Goal: Communication & Community: Participate in discussion

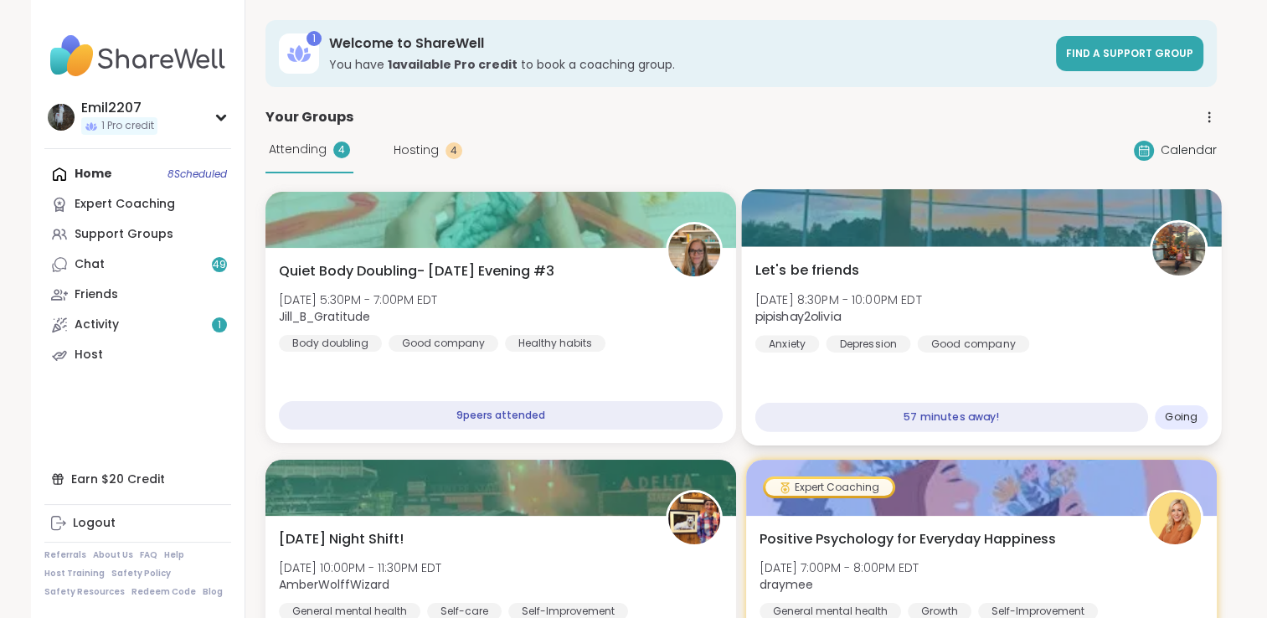
click at [854, 319] on span "pipishay2olivia" at bounding box center [837, 316] width 167 height 17
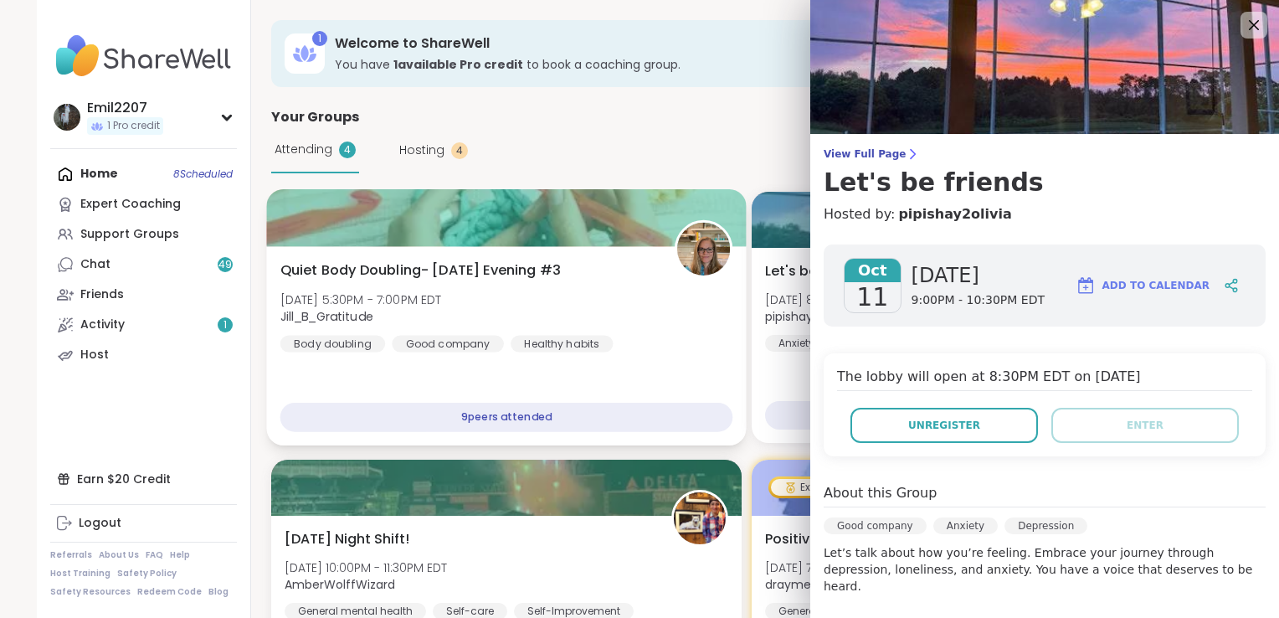
click at [740, 250] on div "Quiet Body Doubling- [DATE] Evening #3 [DATE] 5:30PM - 7:00PM EDT Jill_B_Gratit…" at bounding box center [506, 345] width 480 height 199
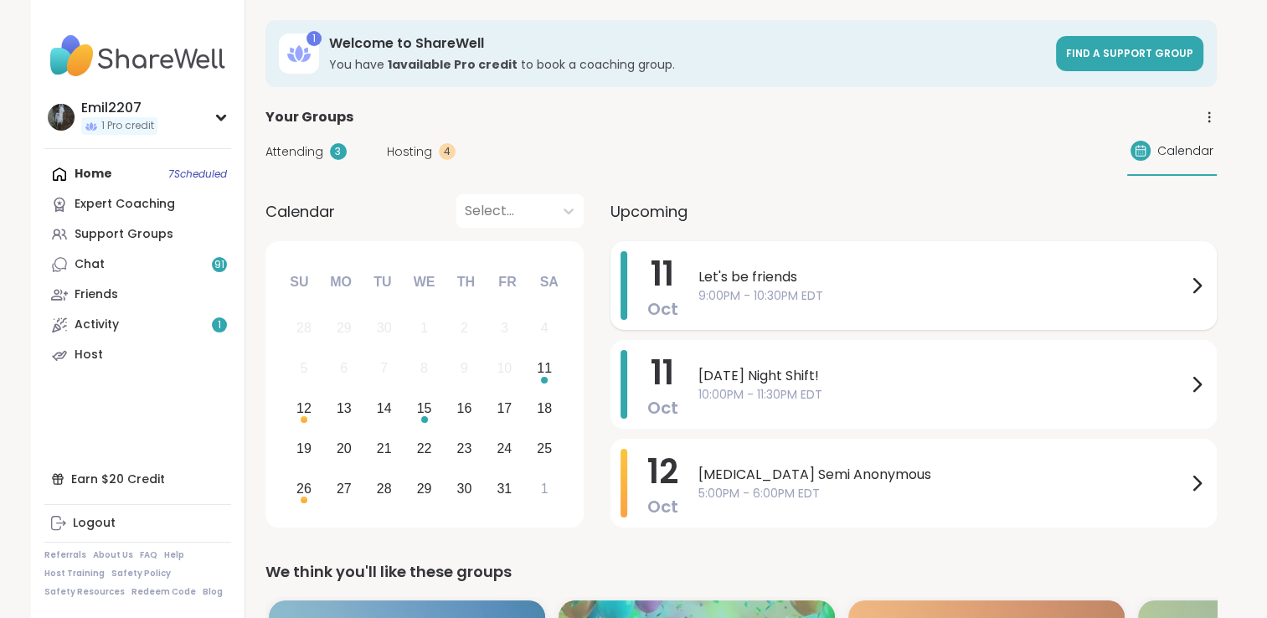
click at [774, 314] on div "Let's be friends 9:00PM - 10:30PM EDT" at bounding box center [952, 285] width 508 height 69
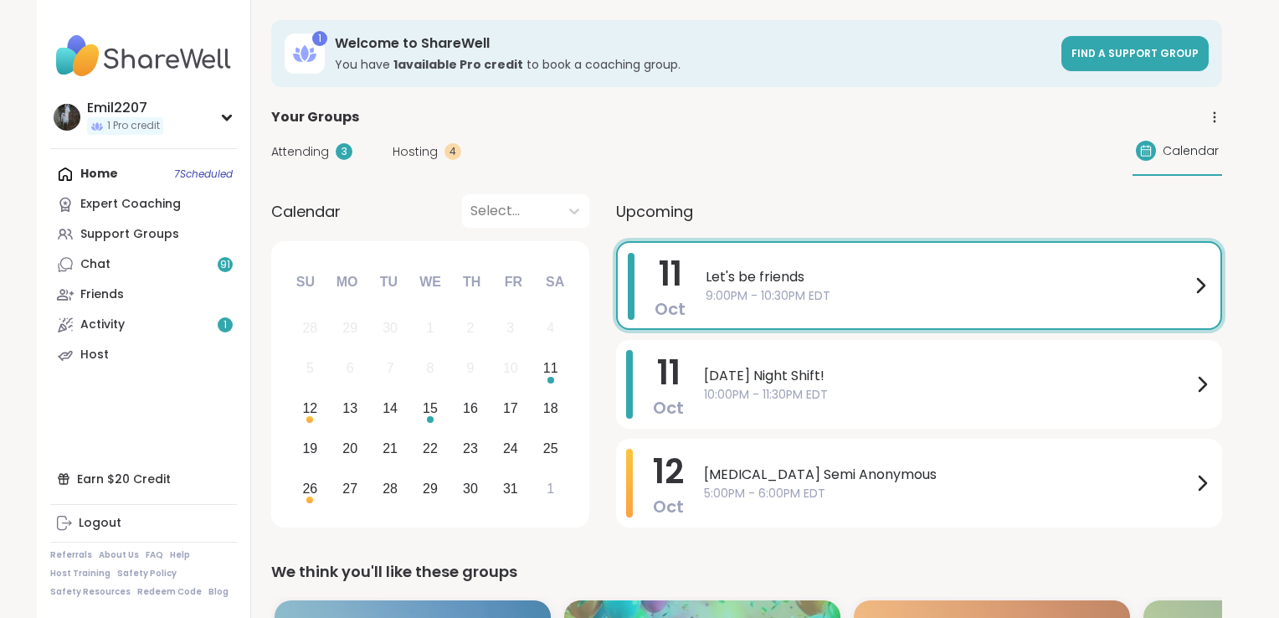
click at [643, 278] on div "11 Oct" at bounding box center [657, 285] width 58 height 65
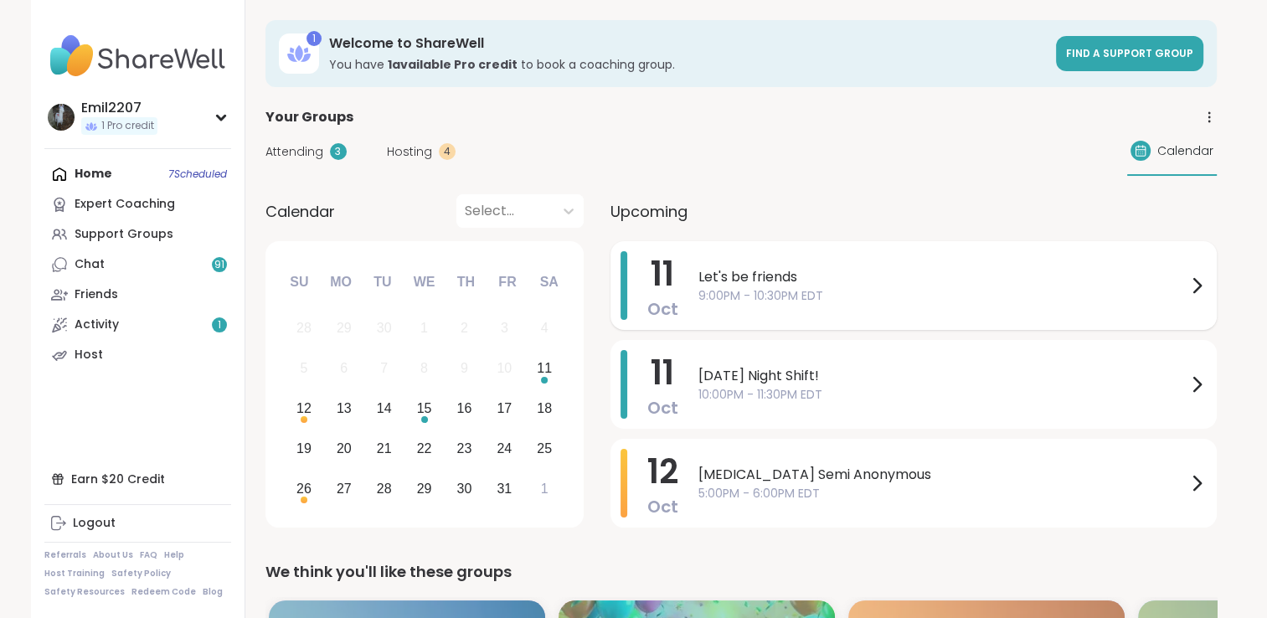
click at [773, 252] on div "Let's be friends 9:00PM - 10:30PM EDT" at bounding box center [952, 285] width 508 height 69
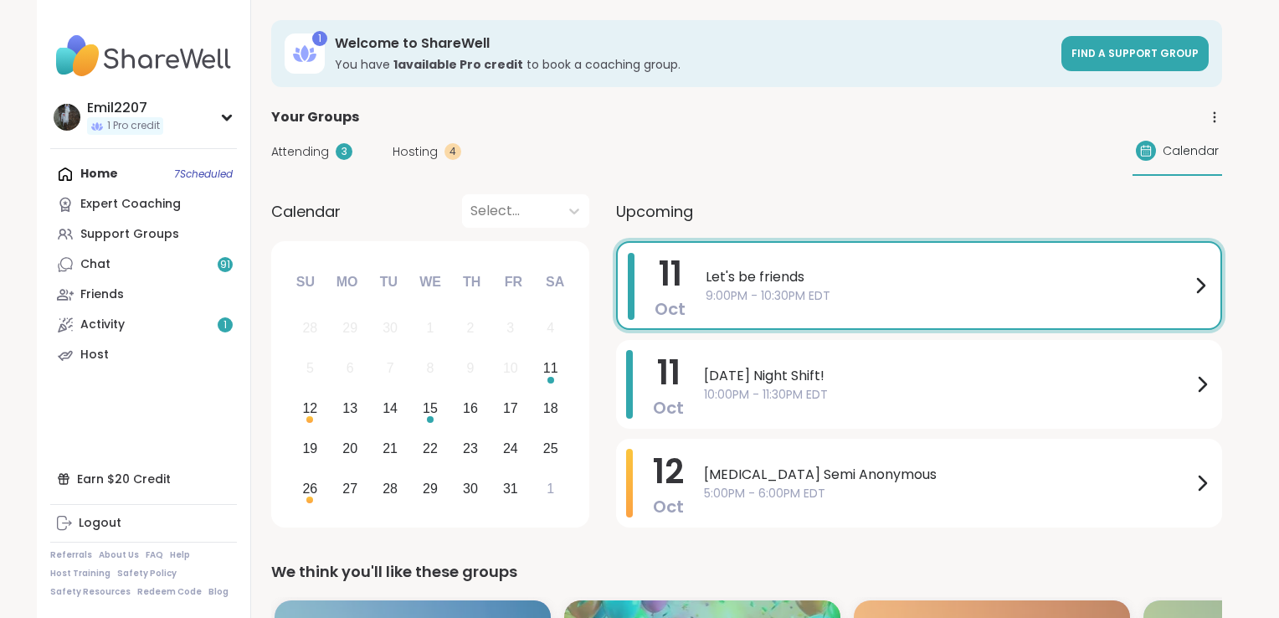
click at [696, 302] on div "11 Oct Let's be friends 9:00PM - 10:30PM EDT" at bounding box center [919, 285] width 606 height 89
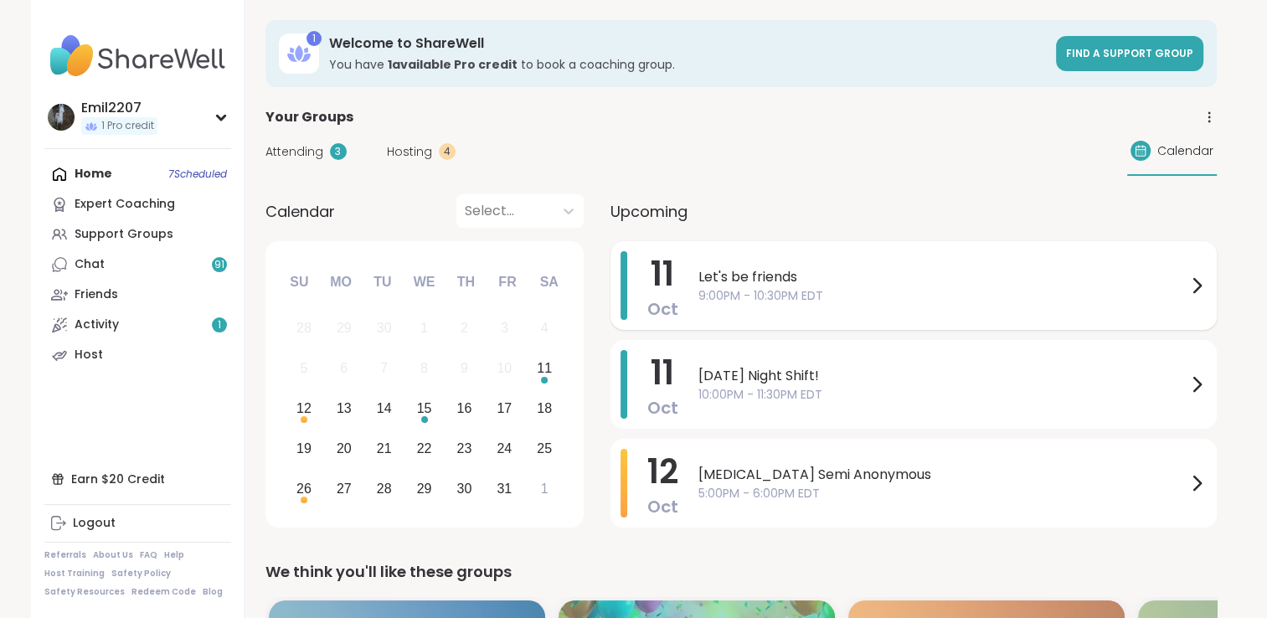
click at [698, 302] on span "9:00PM - 10:30PM EDT" at bounding box center [942, 296] width 488 height 18
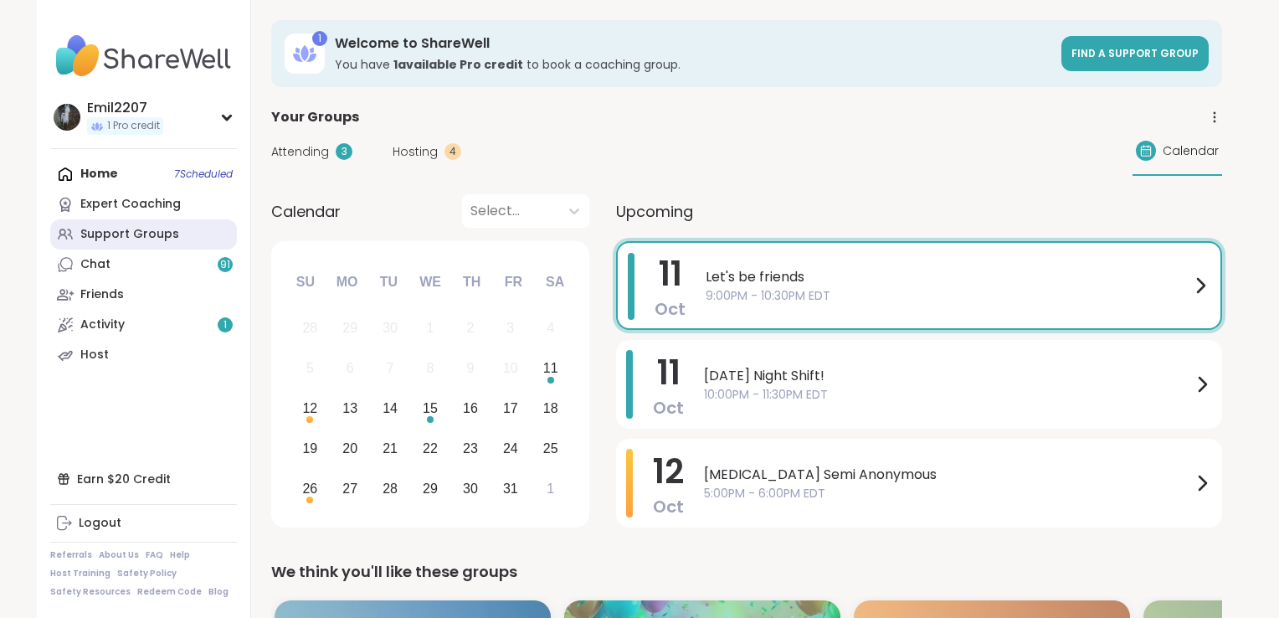
click at [104, 226] on div "Support Groups" at bounding box center [129, 234] width 99 height 17
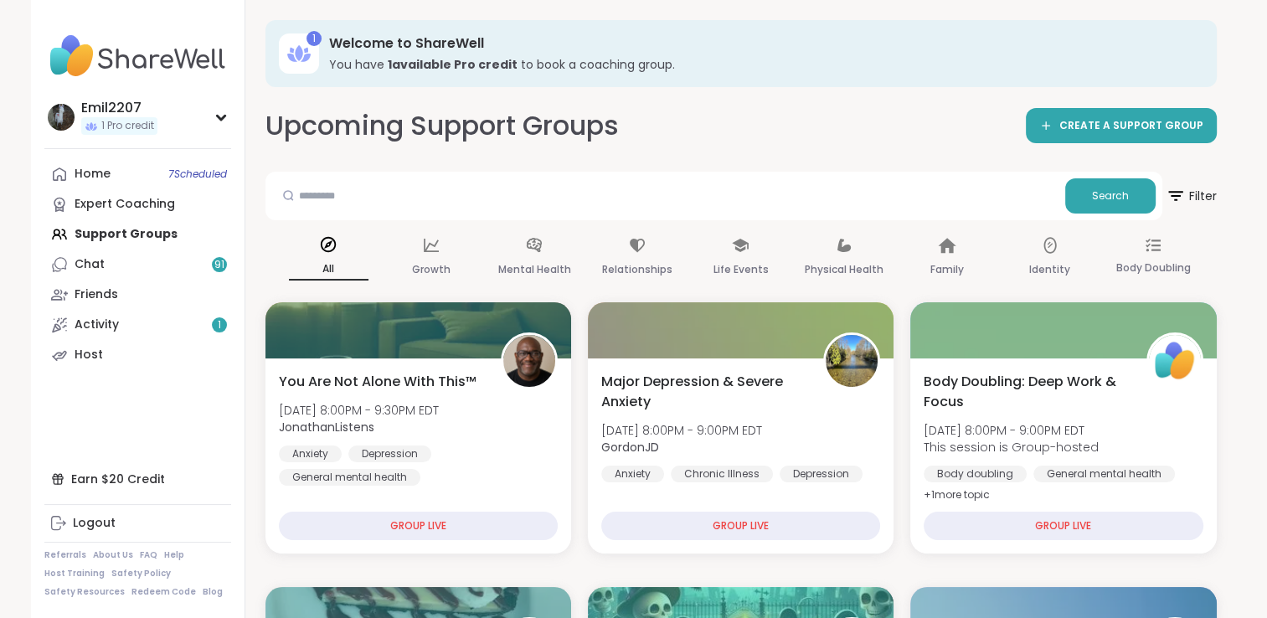
click at [346, 238] on div "All" at bounding box center [329, 258] width 80 height 62
click at [154, 234] on div "Home 7 Scheduled Expert Coaching Support Groups Chat 91 Friends Activity 1 Host" at bounding box center [137, 264] width 187 height 211
click at [168, 177] on span "7 Scheduled" at bounding box center [197, 173] width 59 height 13
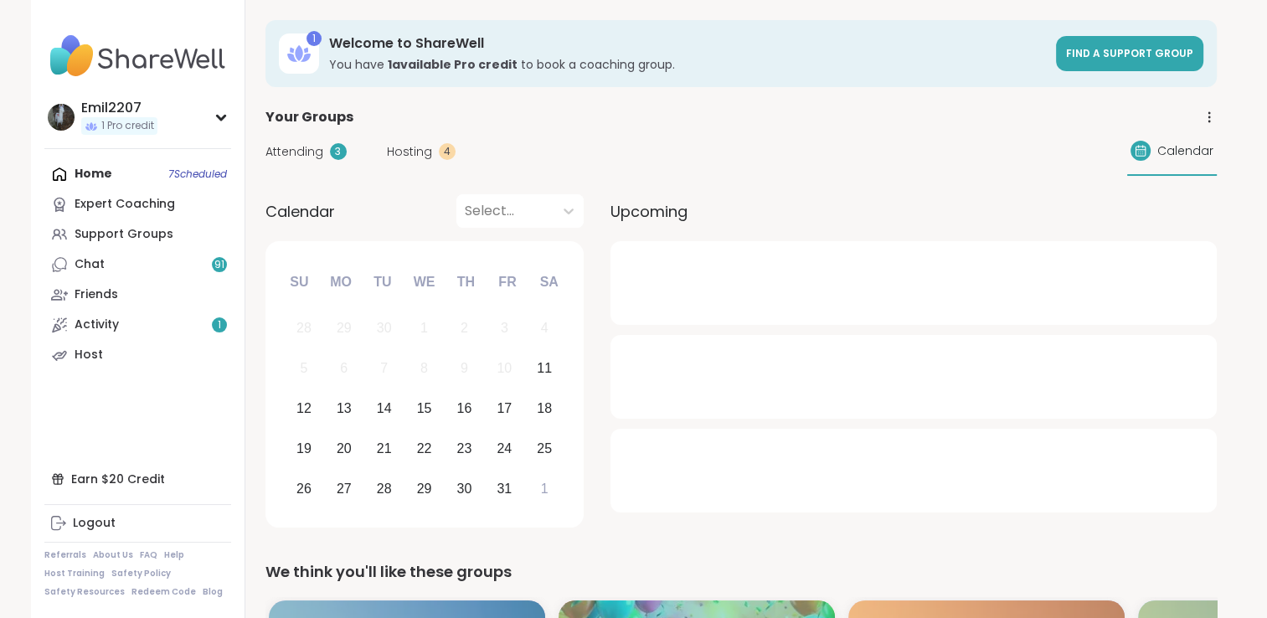
click at [439, 156] on div "4" at bounding box center [447, 151] width 17 height 17
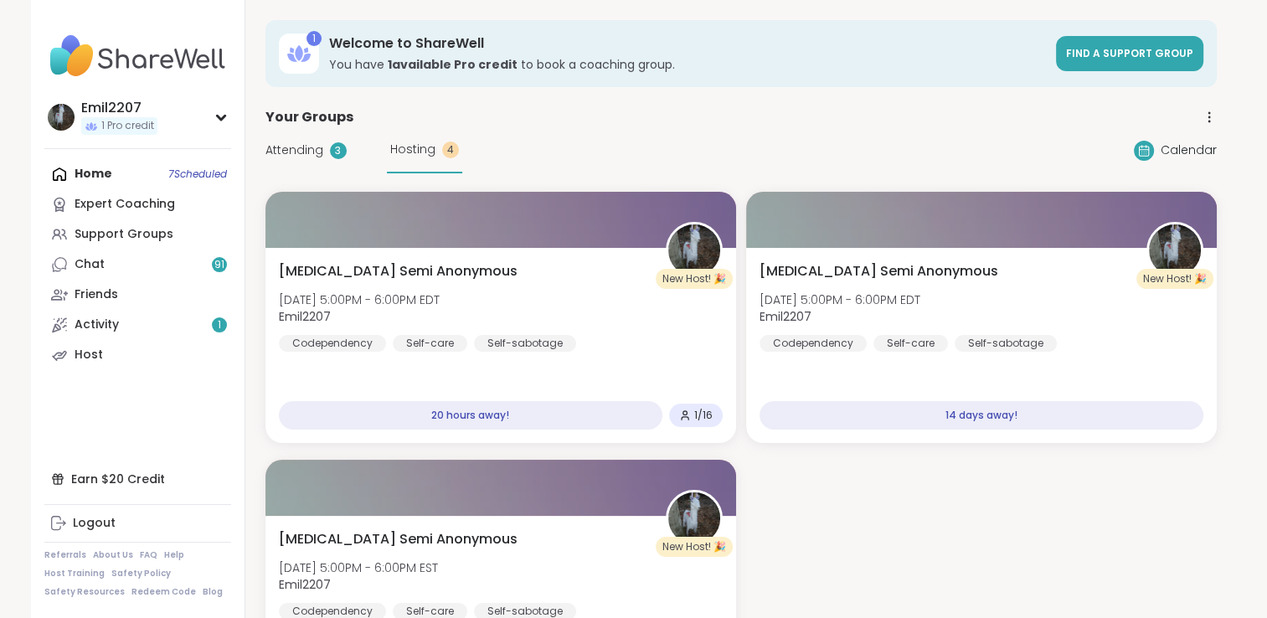
click at [348, 163] on div "Attending 3 Hosting 4" at bounding box center [363, 150] width 197 height 46
click at [316, 148] on span "Attending" at bounding box center [294, 150] width 58 height 18
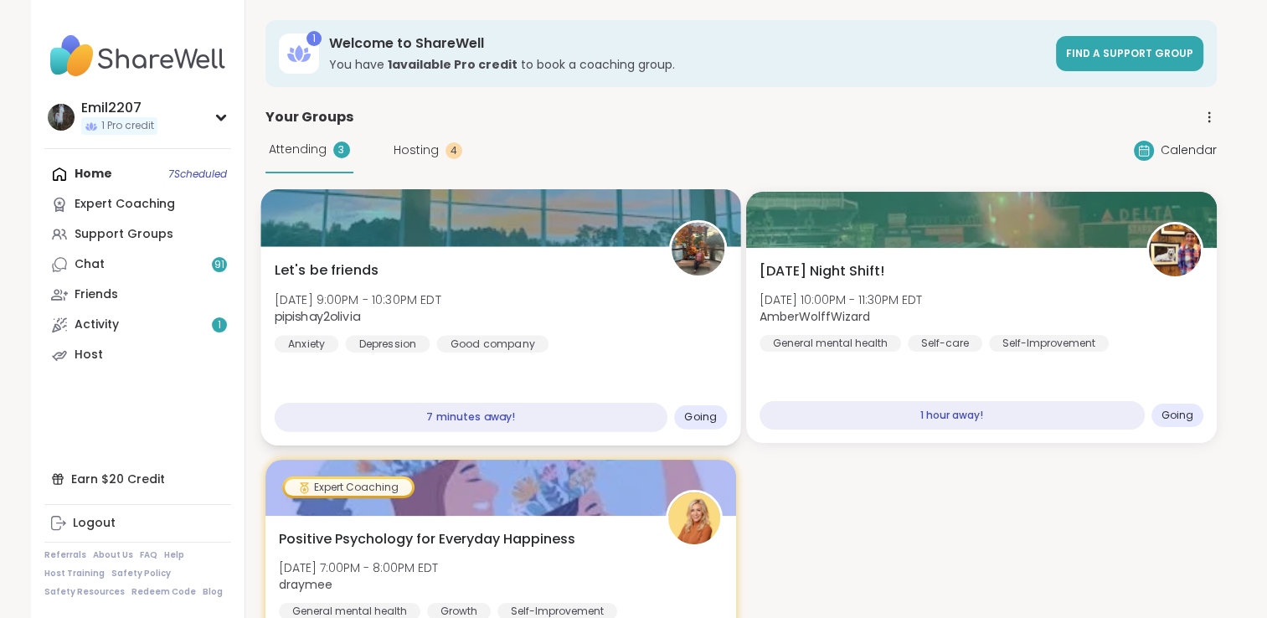
click at [440, 277] on div "Let's be friends Sat, Oct 11 | 9:00PM - 10:30PM EDT pipishay2olivia Anxiety Dep…" at bounding box center [500, 306] width 453 height 92
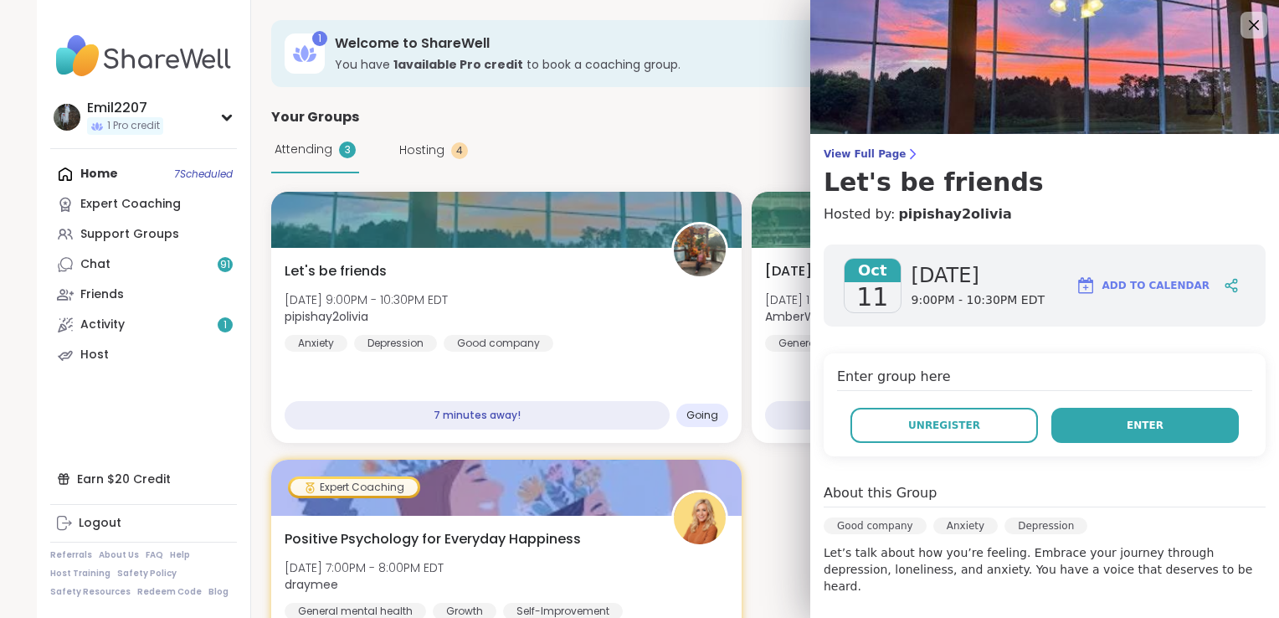
click at [1066, 426] on button "Enter" at bounding box center [1146, 425] width 188 height 35
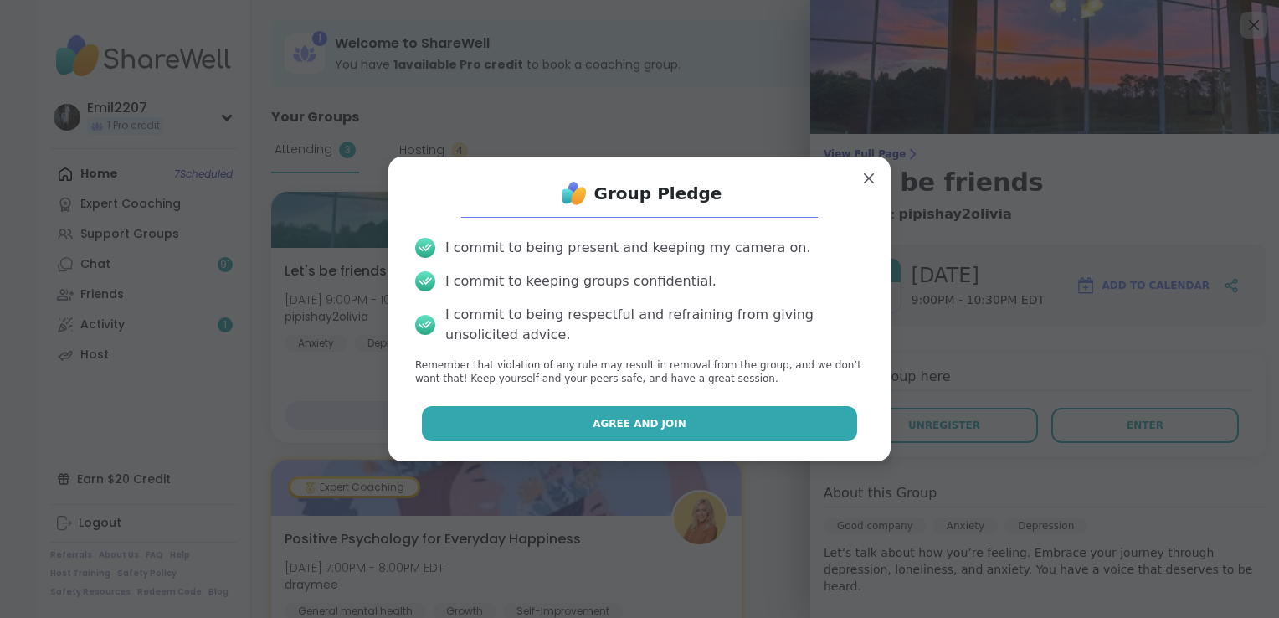
click at [745, 426] on button "Agree and Join" at bounding box center [640, 423] width 436 height 35
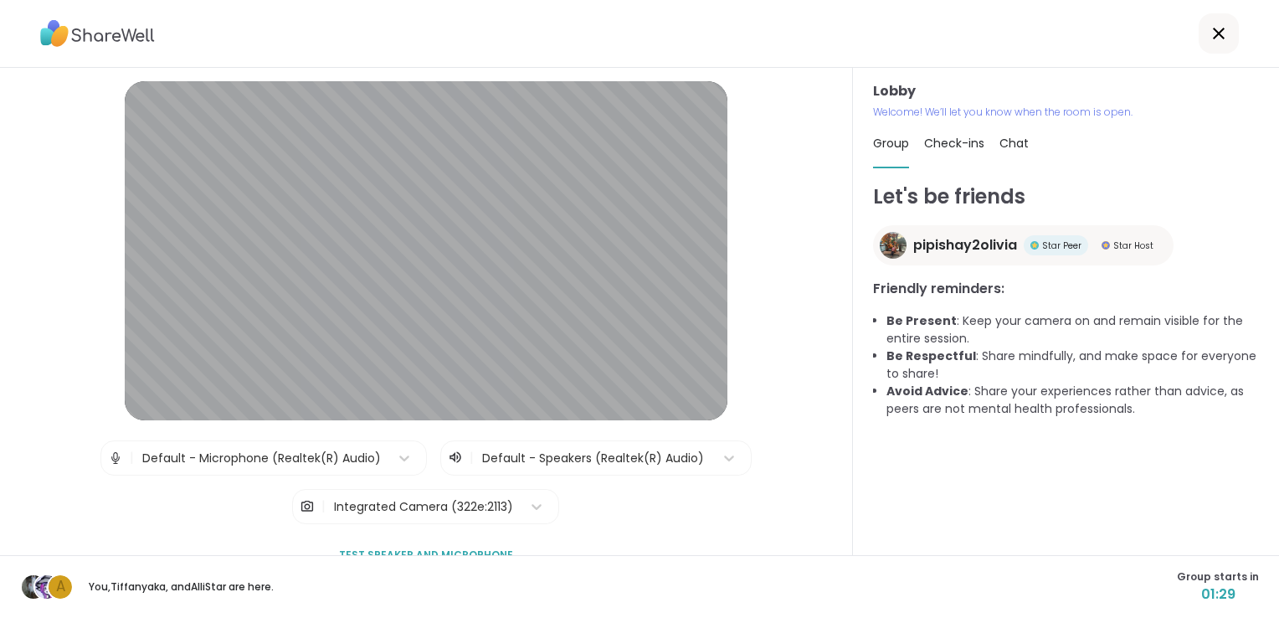
click at [217, 500] on div "| Default - Microphone (Realtek(R) Audio) | Default - Speakers (Realtek(R) Audi…" at bounding box center [425, 482] width 651 height 84
click at [203, 467] on div "Default - Microphone (Realtek(R) Audio)" at bounding box center [261, 457] width 255 height 33
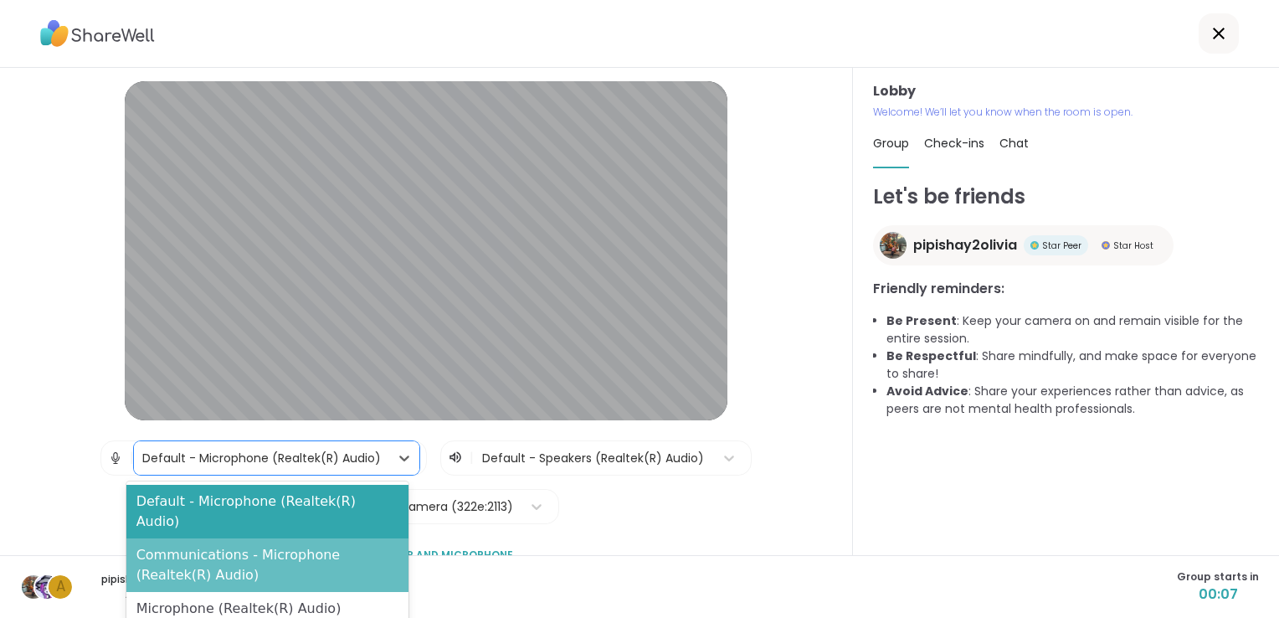
click at [244, 538] on div "Communications - Microphone (Realtek(R) Audio)" at bounding box center [267, 565] width 282 height 54
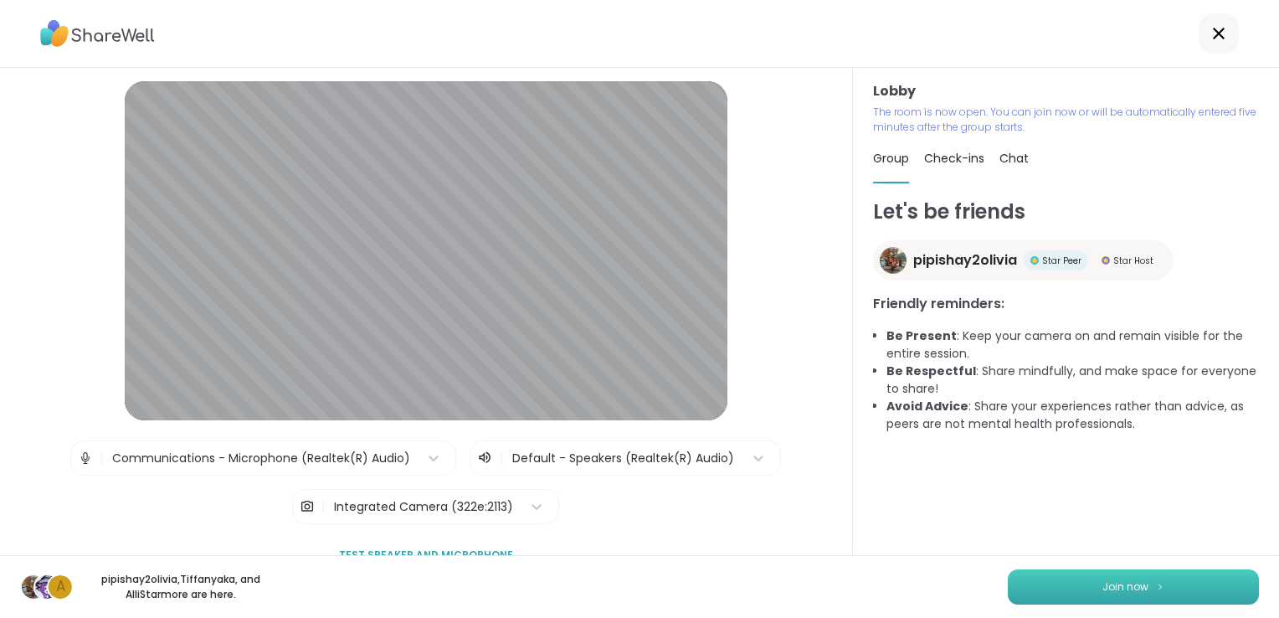
click at [1047, 588] on button "Join now" at bounding box center [1133, 586] width 251 height 35
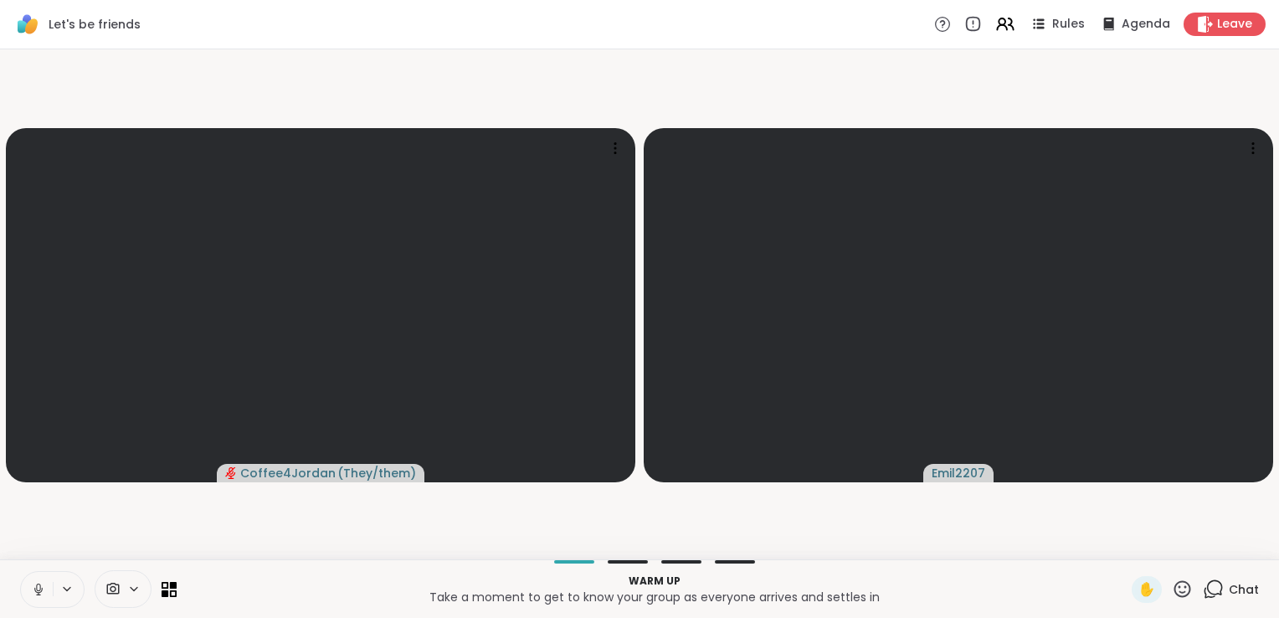
click at [39, 587] on icon at bounding box center [38, 589] width 15 height 15
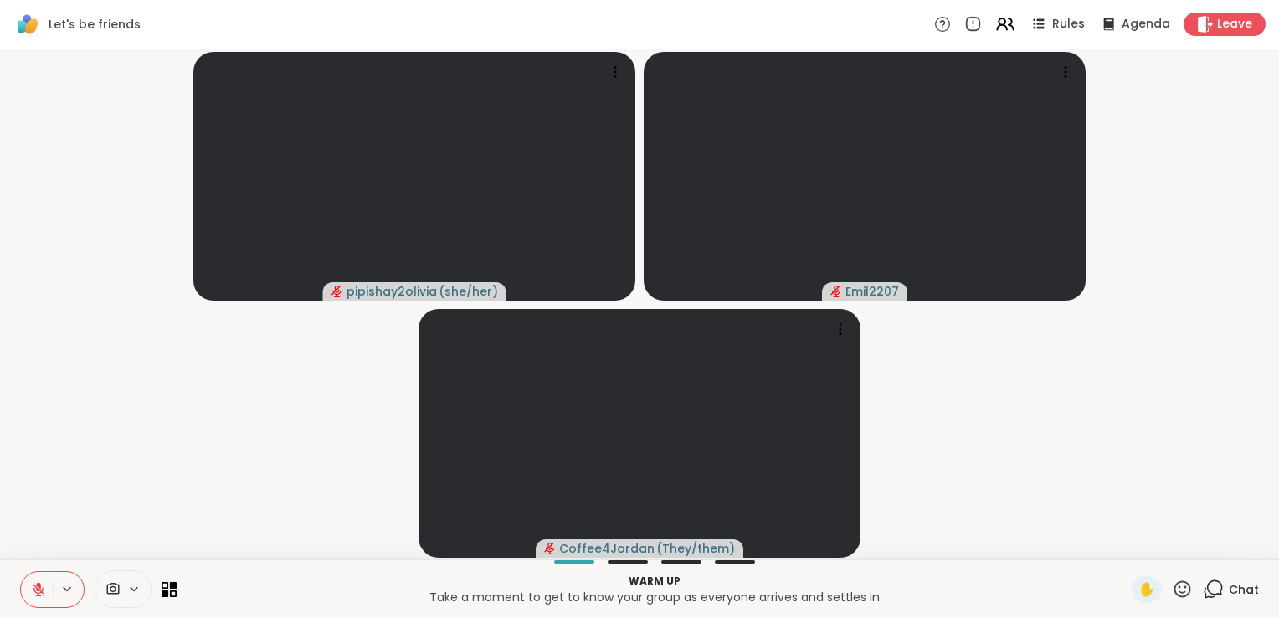
click at [1207, 581] on icon at bounding box center [1215, 587] width 16 height 15
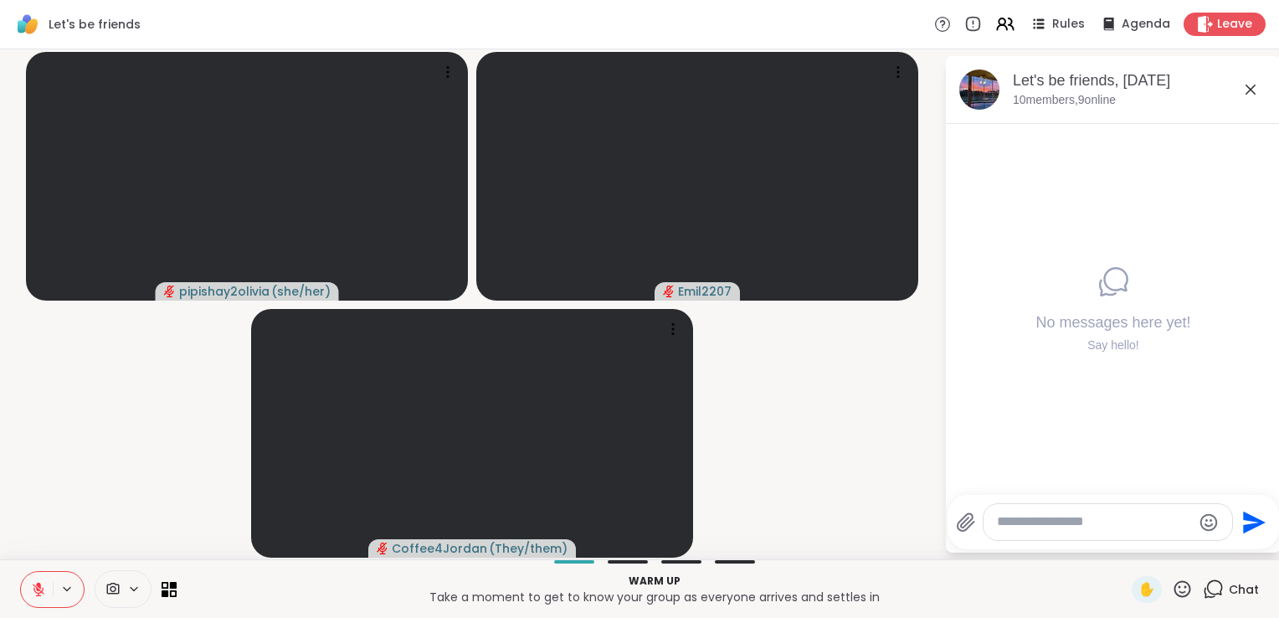
click at [1062, 516] on textarea "Type your message" at bounding box center [1094, 522] width 195 height 18
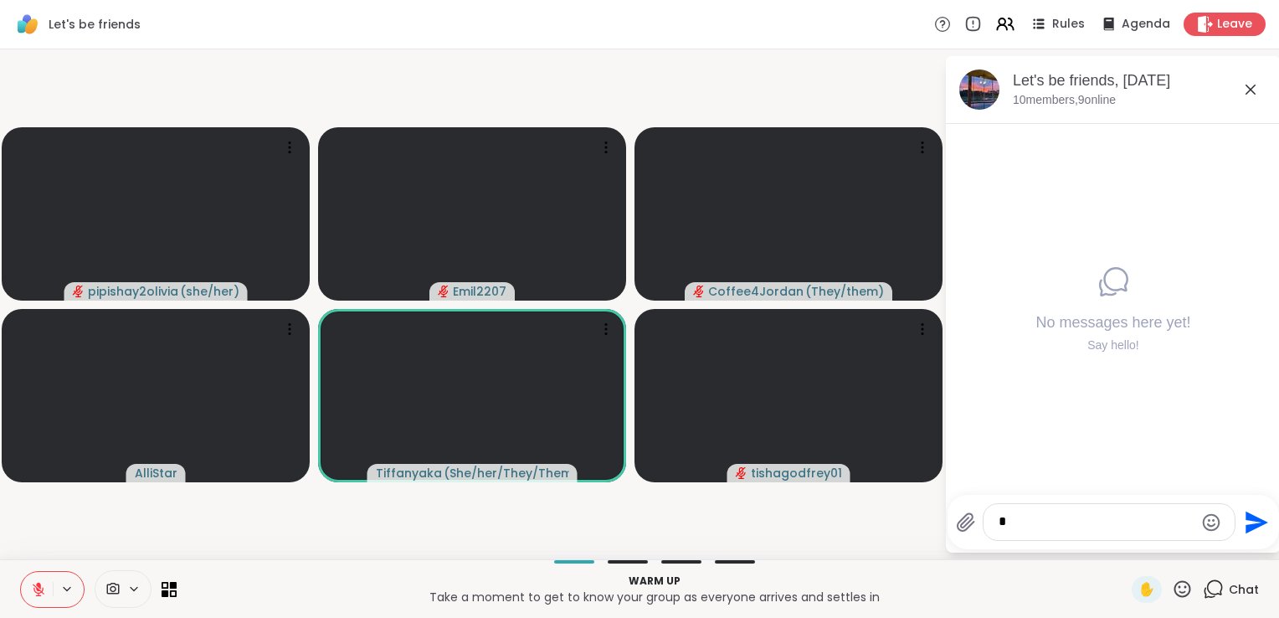
click at [1068, 477] on div "No messages here yet! Say hello!" at bounding box center [1113, 309] width 335 height 371
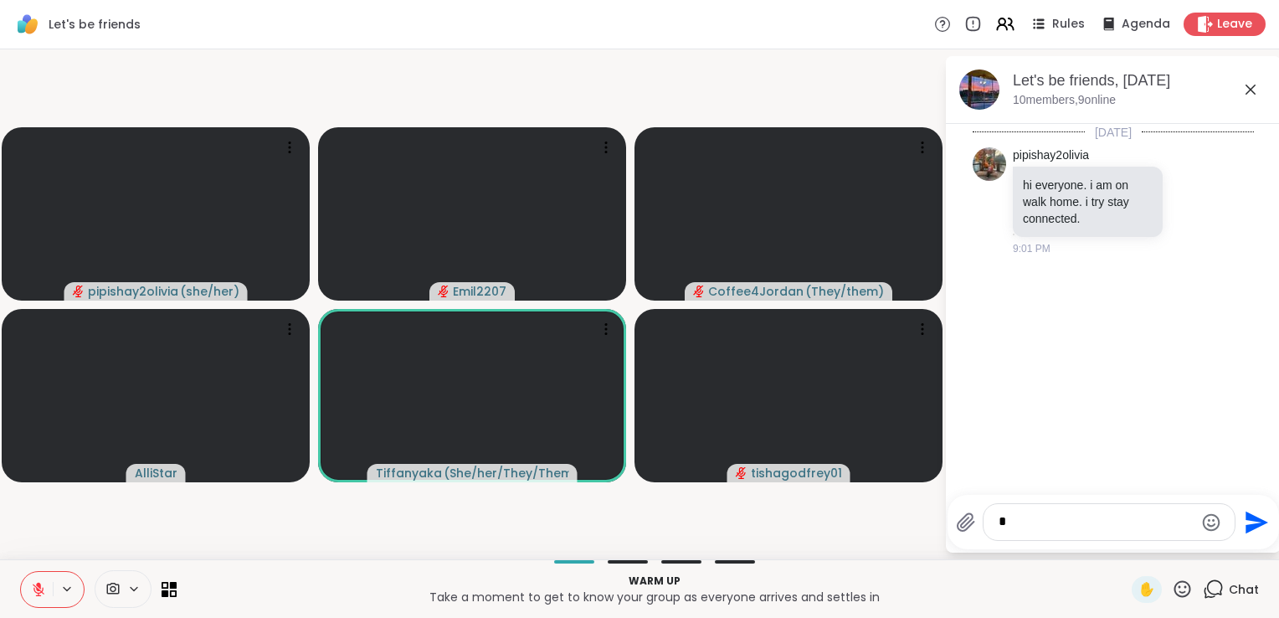
drag, startPoint x: 1017, startPoint y: 517, endPoint x: 1008, endPoint y: 518, distance: 9.4
click at [1008, 518] on textarea "*" at bounding box center [1096, 522] width 195 height 18
drag, startPoint x: 1008, startPoint y: 518, endPoint x: 974, endPoint y: 517, distance: 34.3
click at [974, 517] on div "*" at bounding box center [1096, 522] width 280 height 38
drag, startPoint x: 1189, startPoint y: 521, endPoint x: 1164, endPoint y: 531, distance: 27.1
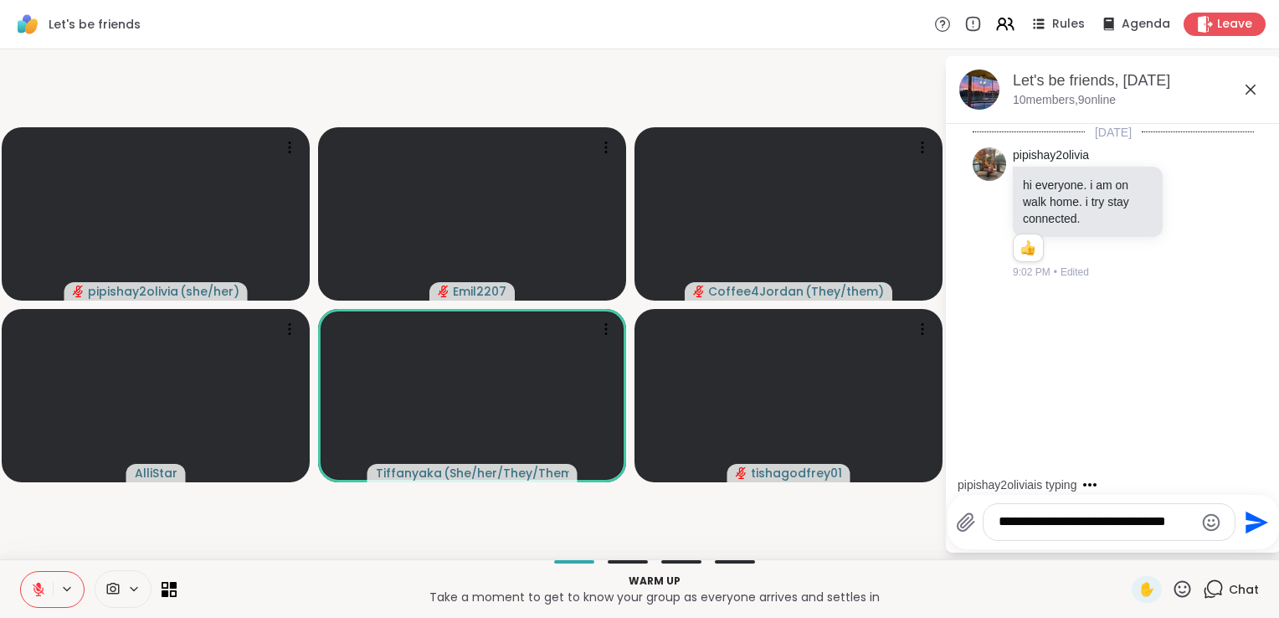
click at [1164, 531] on textarea "**********" at bounding box center [1096, 522] width 195 height 18
click at [1188, 526] on textarea "**********" at bounding box center [1096, 522] width 195 height 18
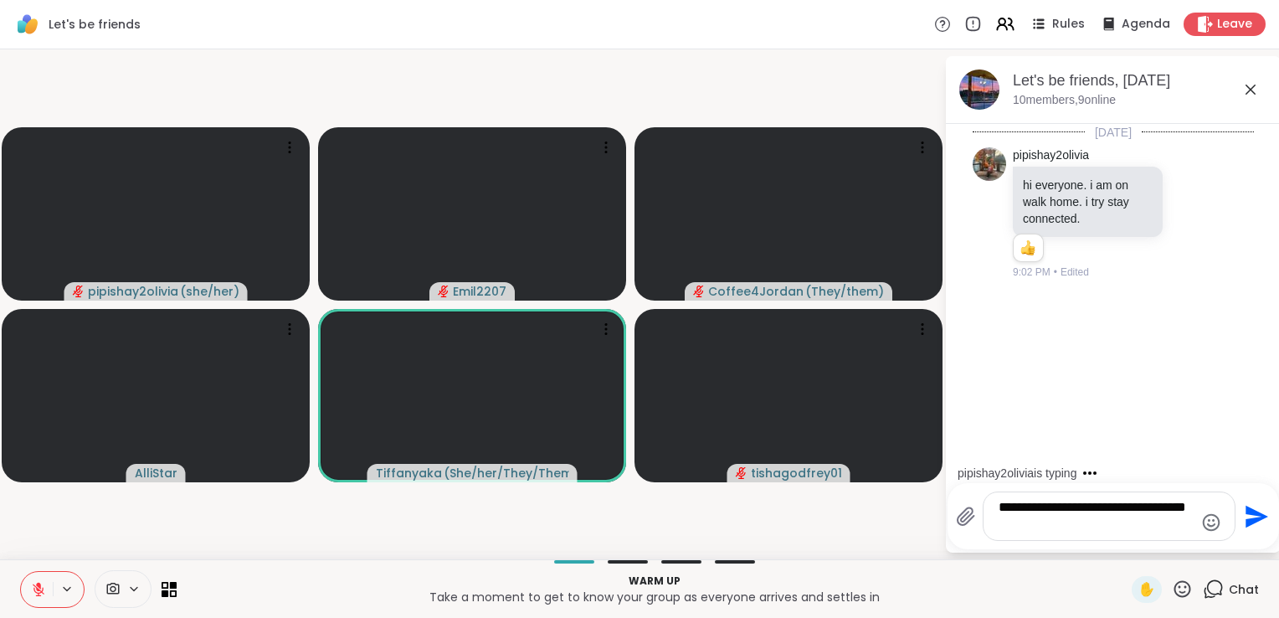
type textarea "**********"
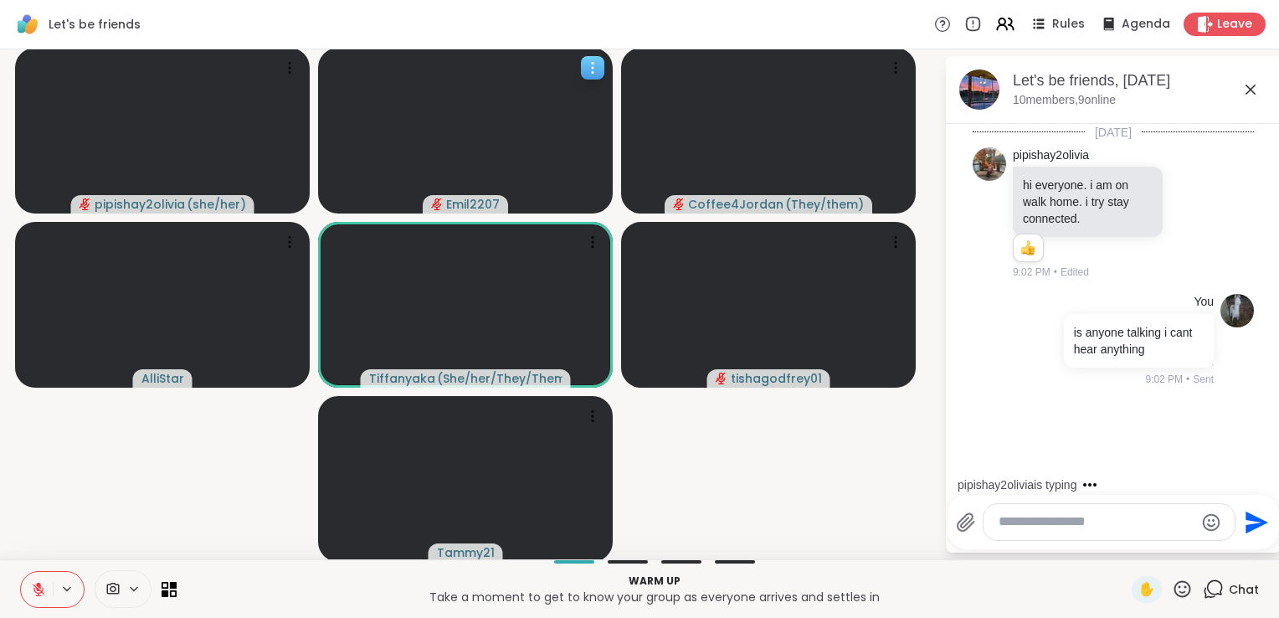
click at [598, 66] on icon at bounding box center [592, 67] width 17 height 17
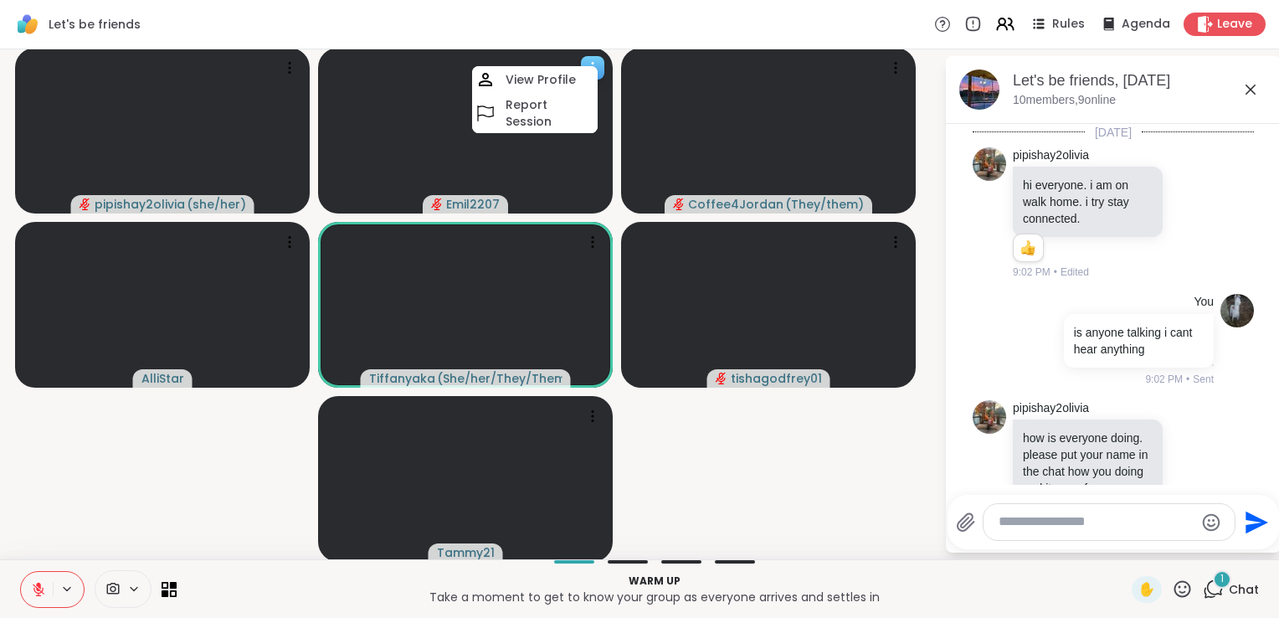
scroll to position [62, 0]
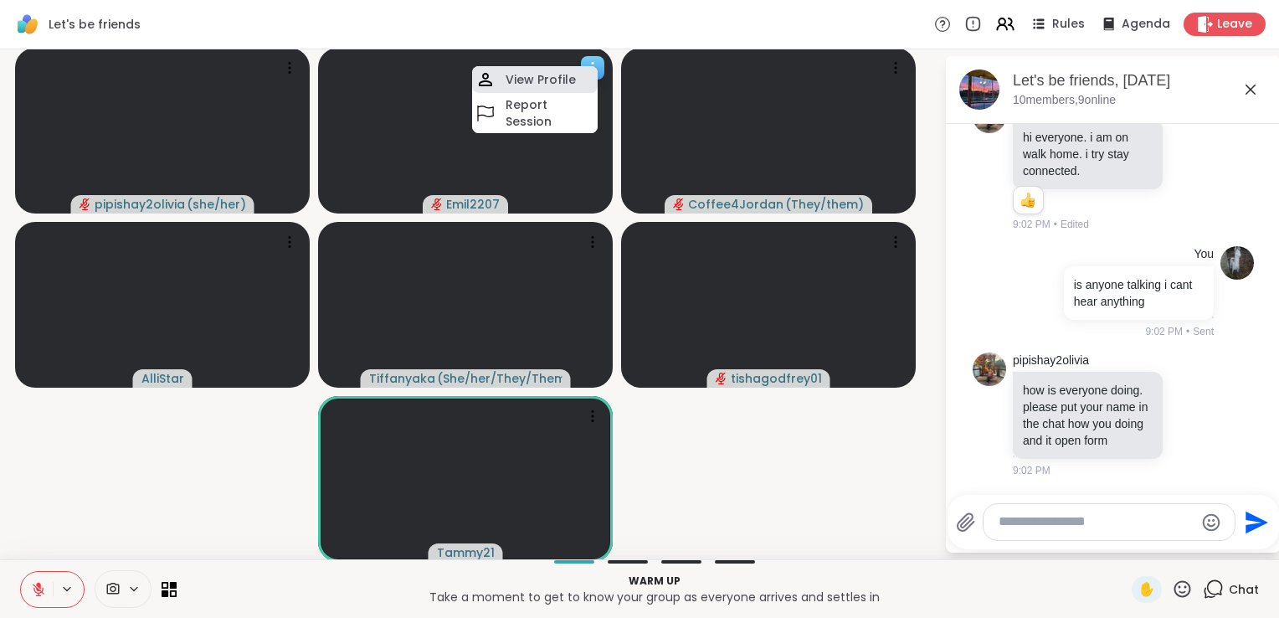
click at [558, 78] on h4 "View Profile" at bounding box center [541, 79] width 70 height 17
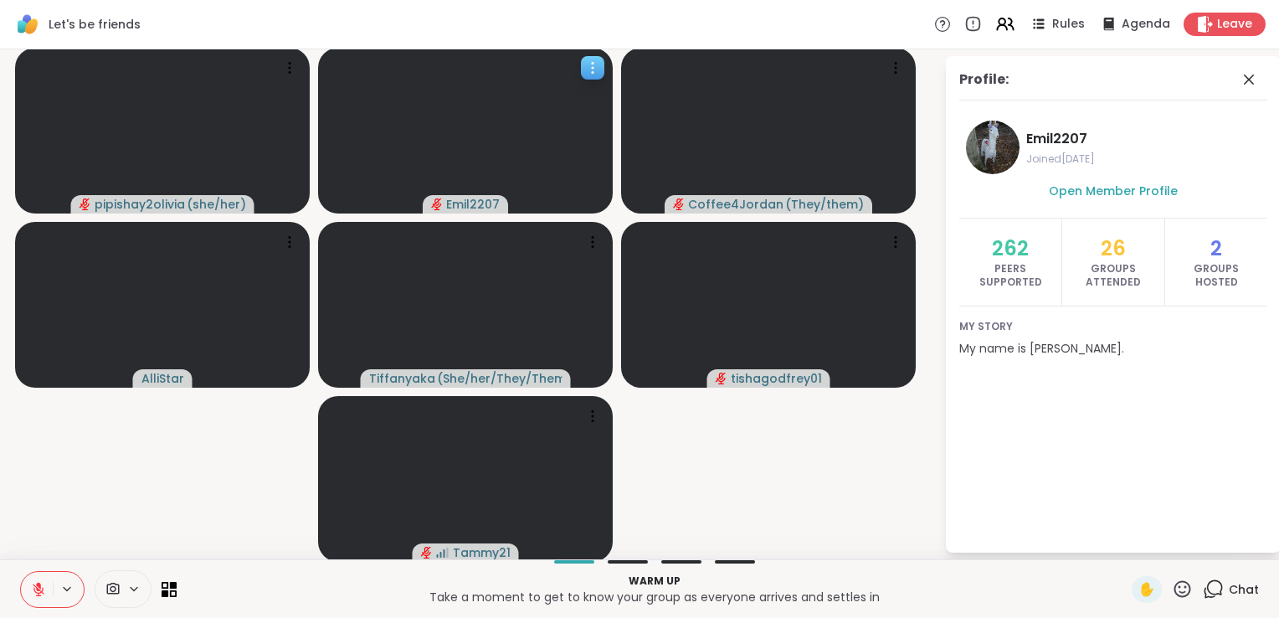
click at [603, 61] on div at bounding box center [592, 67] width 23 height 23
click at [558, 80] on h4 "View Profile" at bounding box center [546, 74] width 70 height 17
click at [586, 68] on icon at bounding box center [592, 67] width 17 height 17
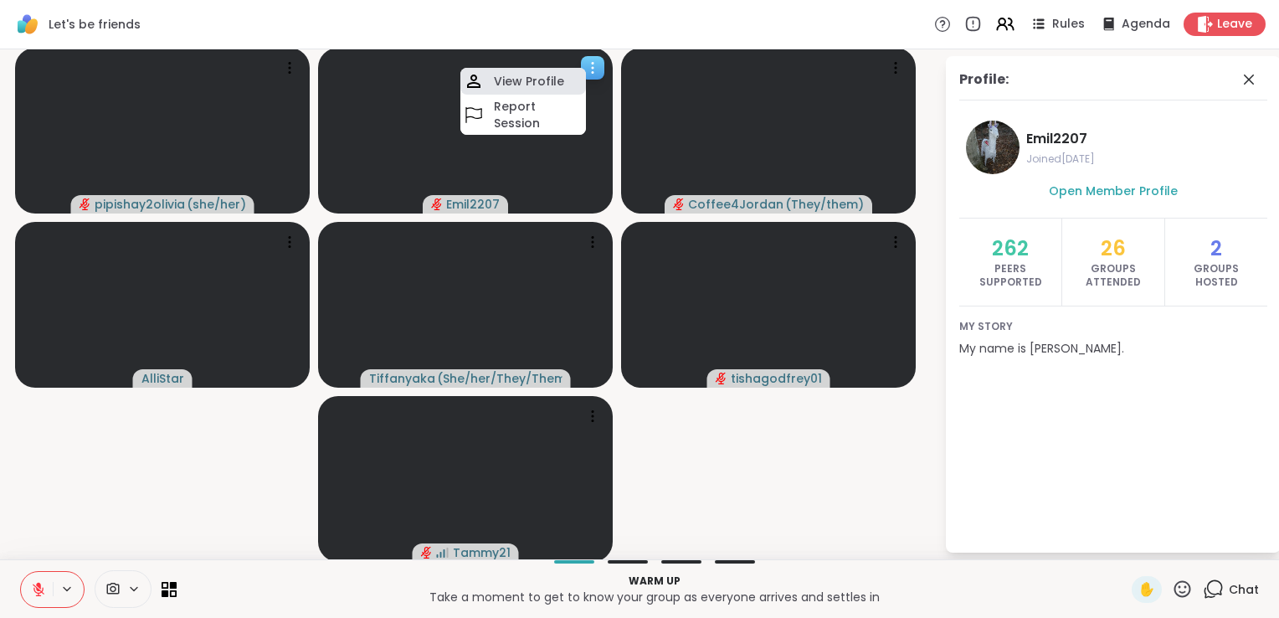
click at [554, 80] on h4 "View Profile" at bounding box center [529, 81] width 70 height 17
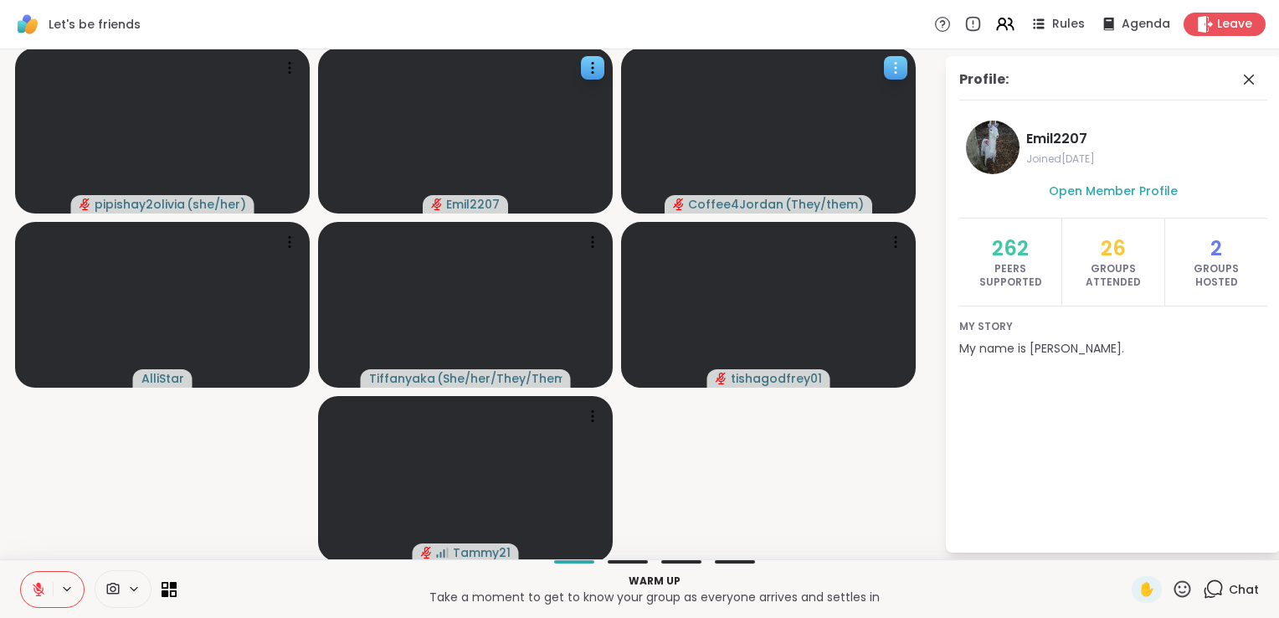
click at [898, 74] on icon at bounding box center [895, 67] width 17 height 17
click at [861, 85] on h4 "View Profile" at bounding box center [840, 87] width 70 height 17
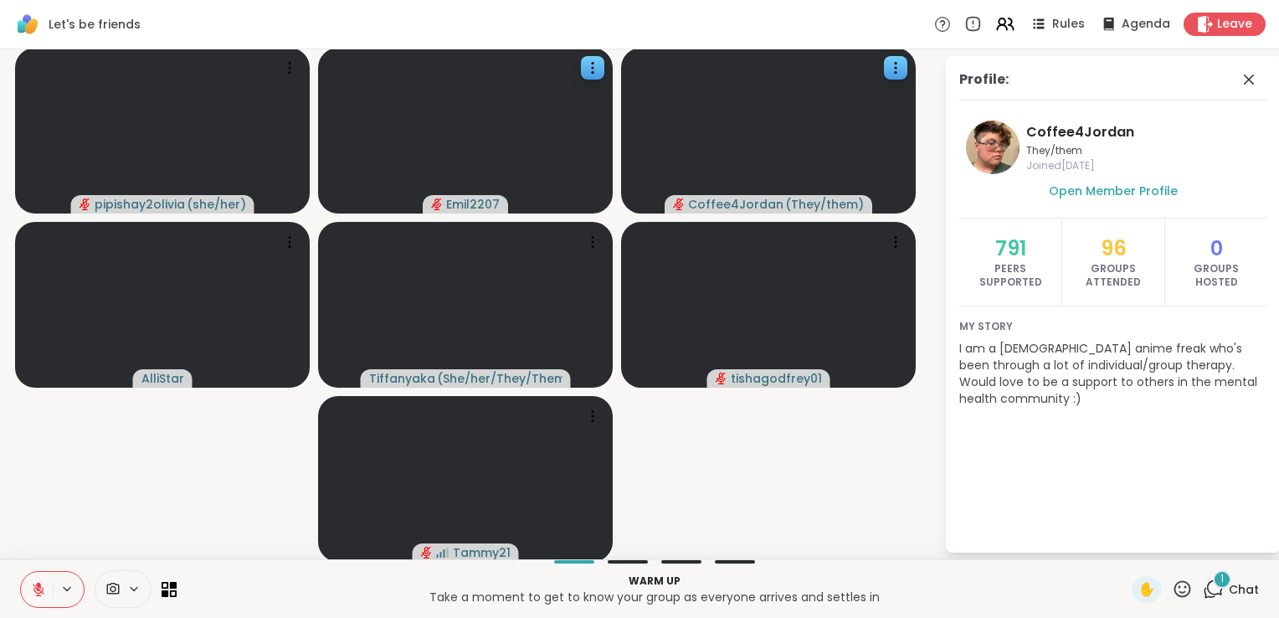
click at [646, 421] on video-player-container "pipishay2olivia ( she/her ) Emil2207 Coffee4Jordan ( They/them ) AlliStar Tiffa…" at bounding box center [472, 304] width 924 height 496
click at [1207, 599] on icon at bounding box center [1213, 589] width 21 height 21
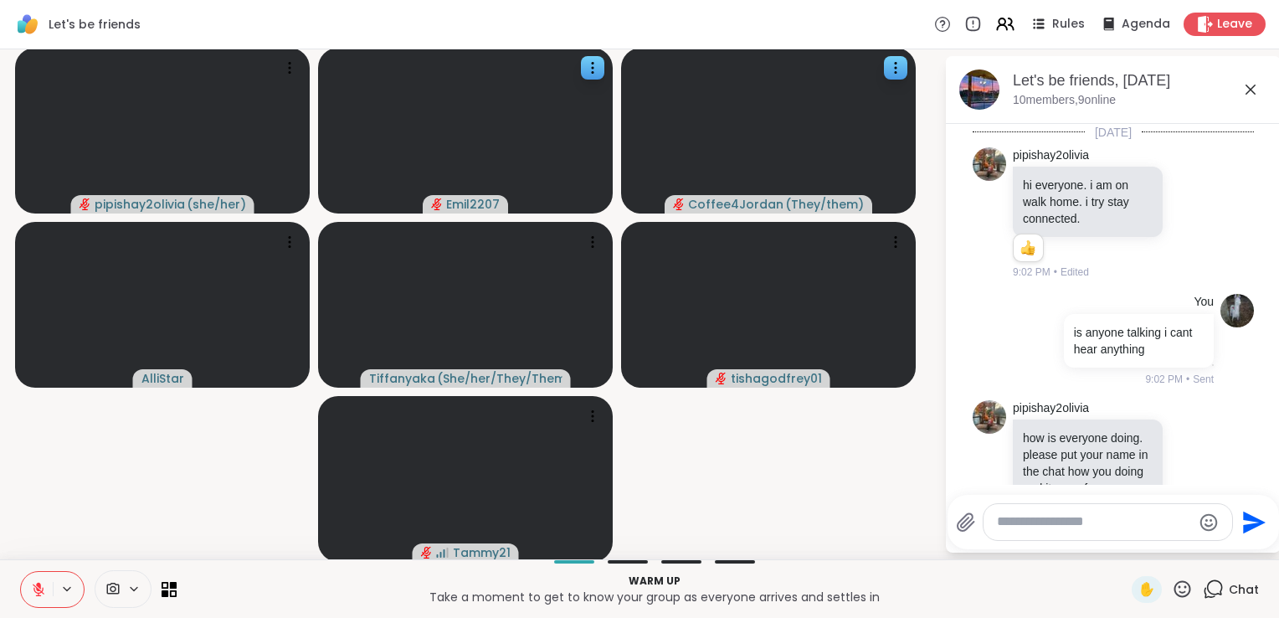
scroll to position [224, 0]
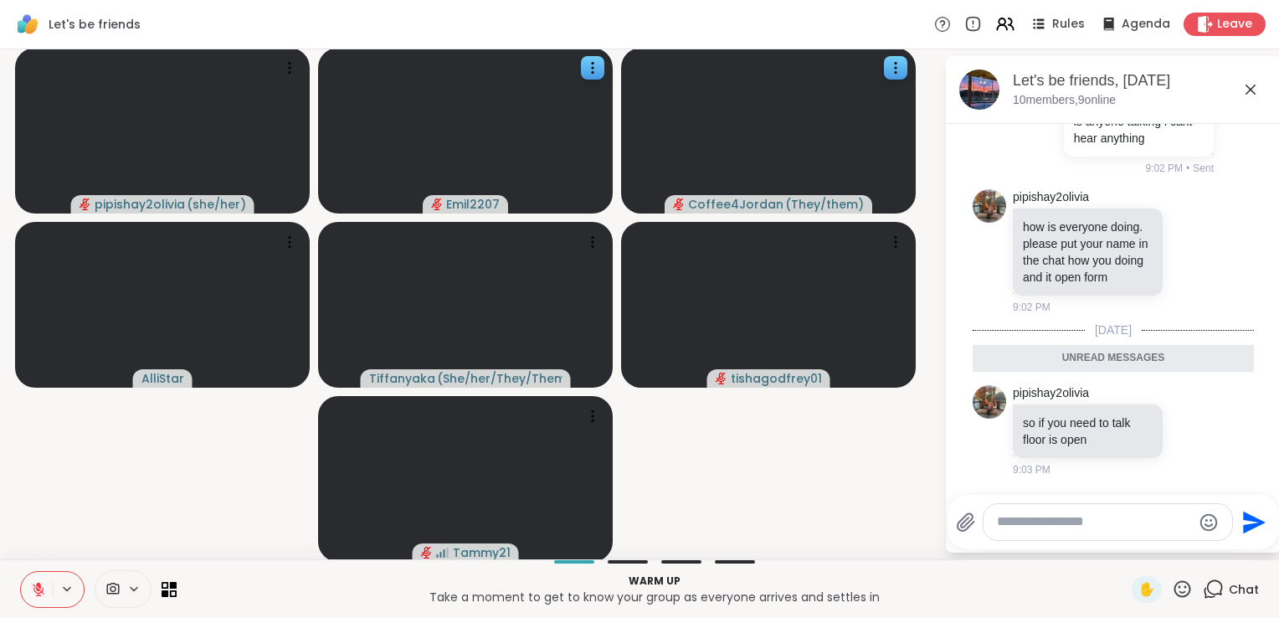
click at [128, 594] on icon at bounding box center [133, 589] width 13 height 14
click at [67, 592] on icon at bounding box center [66, 589] width 13 height 14
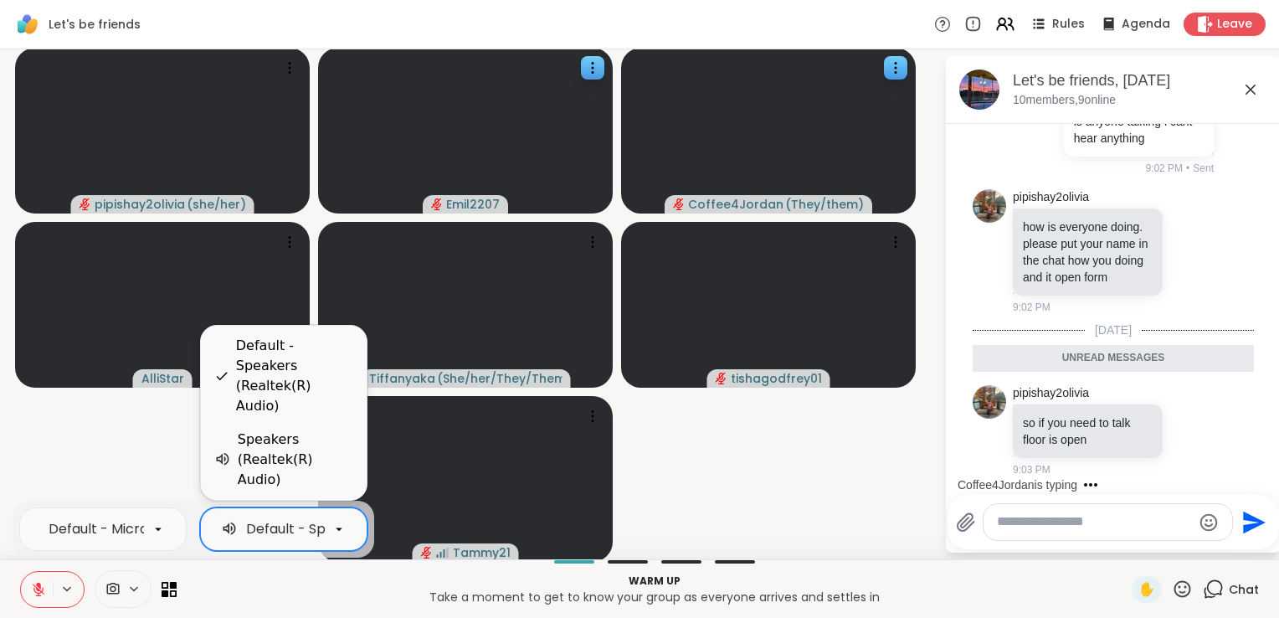
click at [332, 533] on icon at bounding box center [339, 529] width 15 height 15
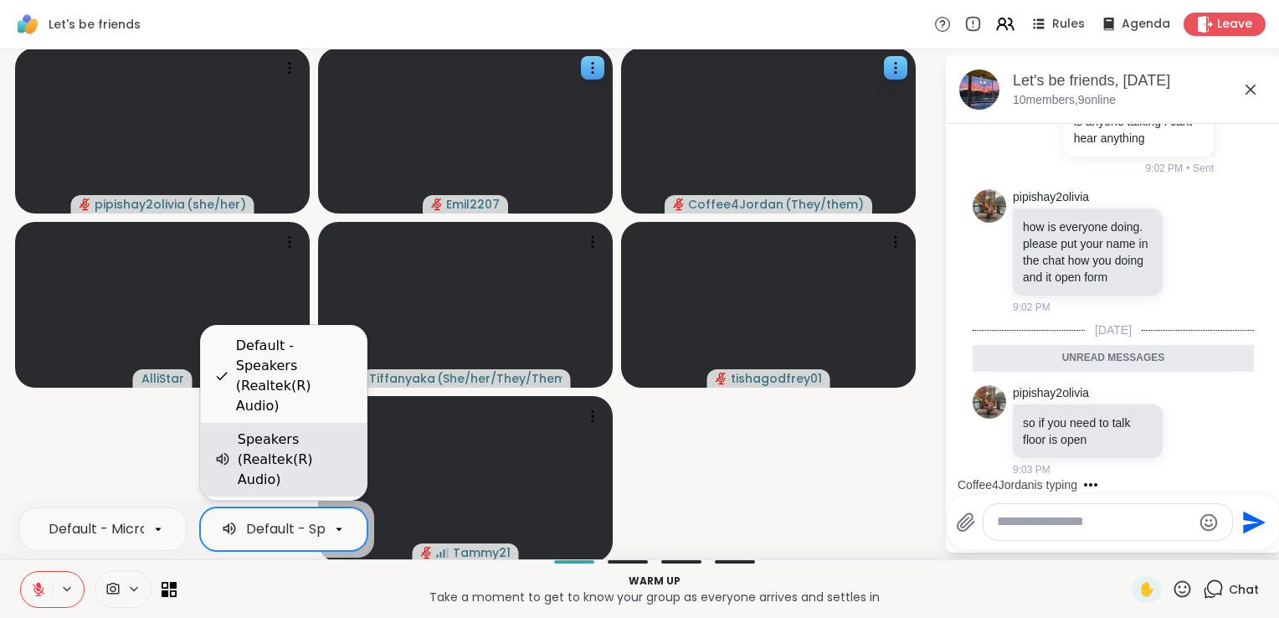
scroll to position [0, 146]
click at [268, 484] on div "Speakers (Realtek(R) Audio)" at bounding box center [296, 460] width 116 height 60
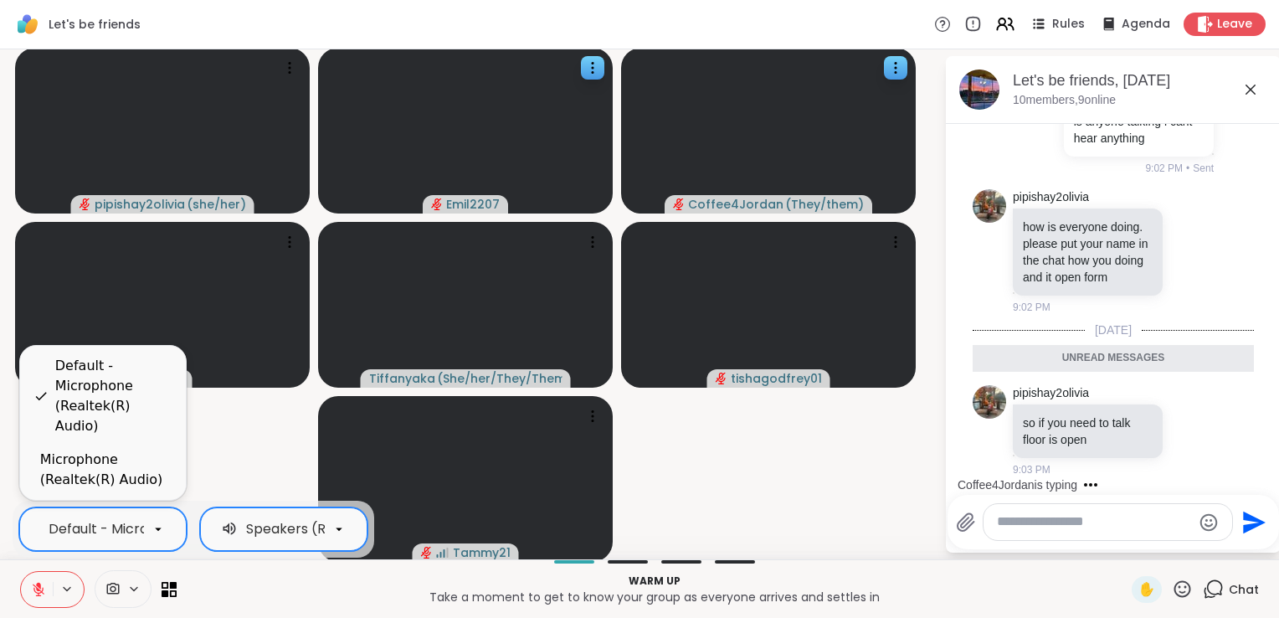
click at [151, 528] on icon at bounding box center [158, 529] width 15 height 15
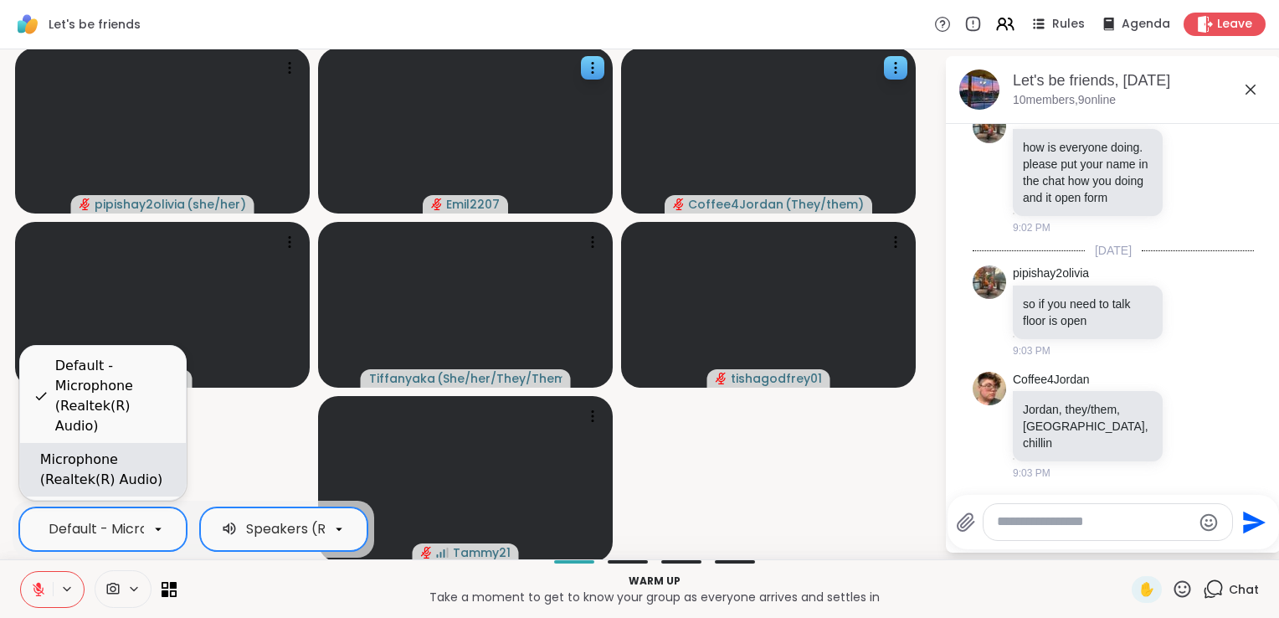
scroll to position [0, 147]
click at [117, 486] on div "Microphone (Realtek(R) Audio)" at bounding box center [106, 470] width 132 height 40
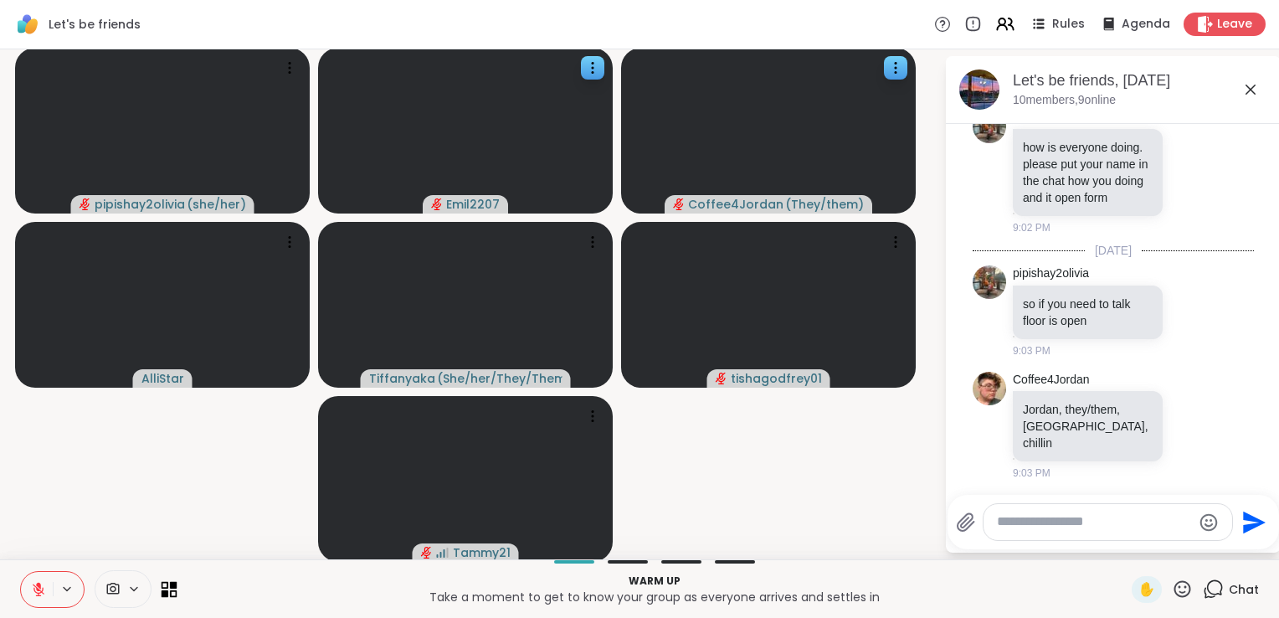
click at [162, 592] on icon at bounding box center [166, 593] width 8 height 8
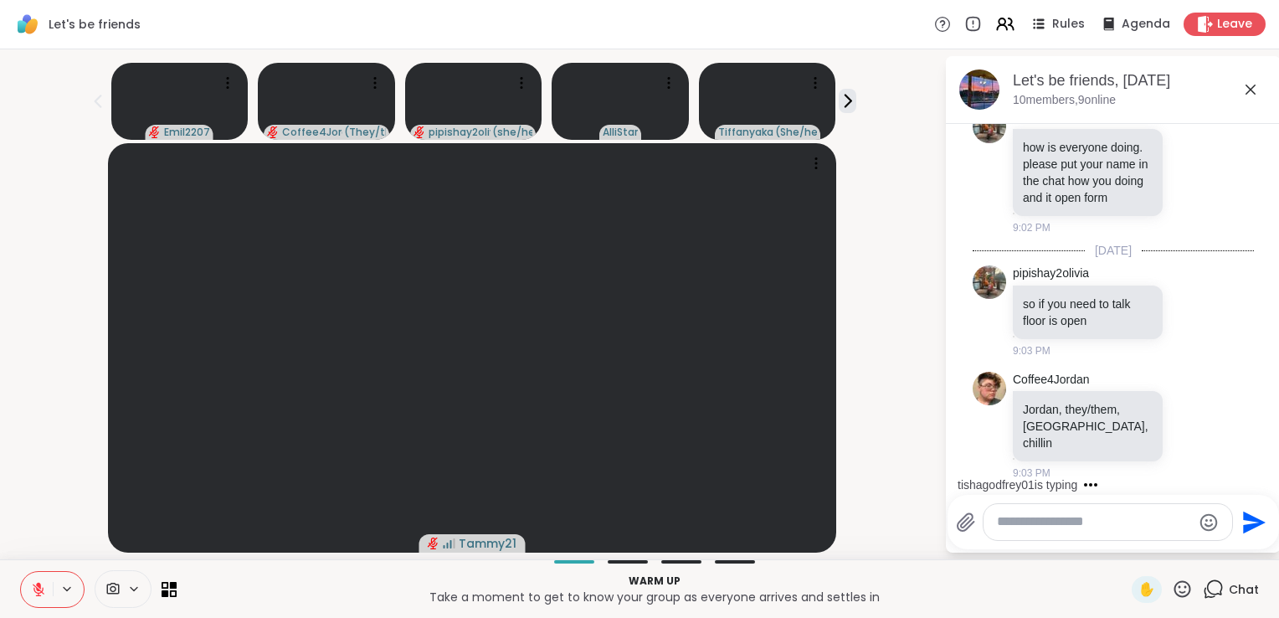
drag, startPoint x: 1246, startPoint y: 379, endPoint x: 1244, endPoint y: 318, distance: 61.1
click at [1244, 318] on div "Today pipishay2olivia hi everyone. i am on walk home. i try stay connected. 1 1…" at bounding box center [1113, 160] width 335 height 655
click at [1056, 523] on textarea "Type your message" at bounding box center [1094, 522] width 195 height 18
type textarea "*"
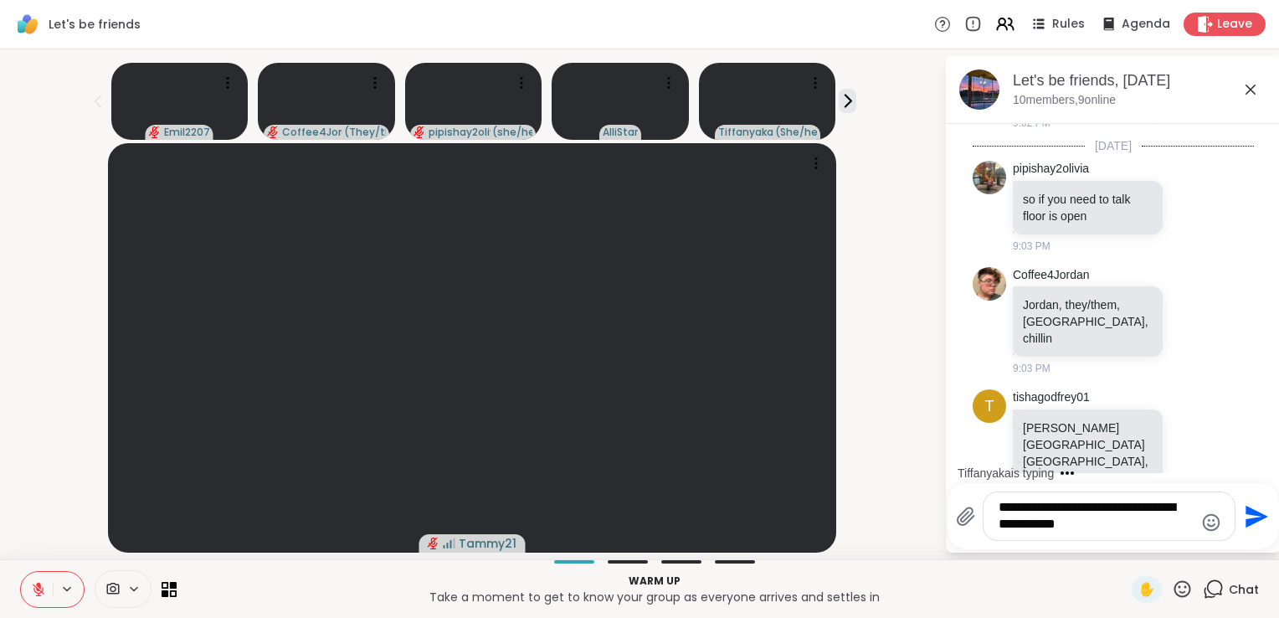
scroll to position [529, 0]
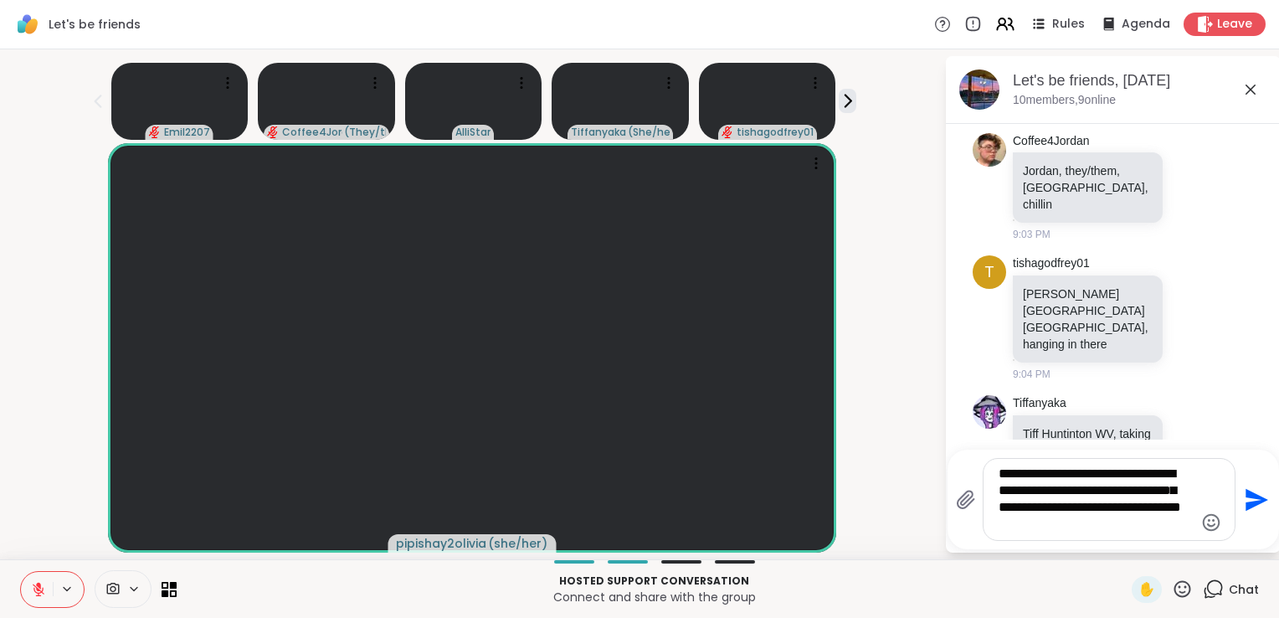
type textarea "**********"
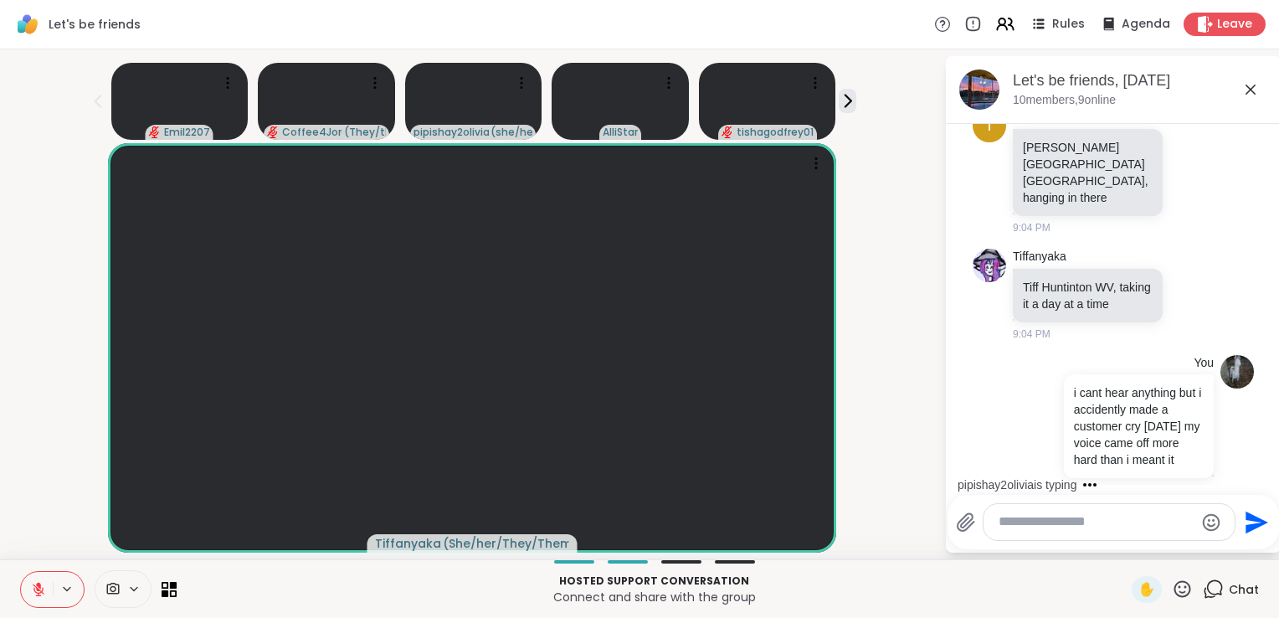
scroll to position [691, 0]
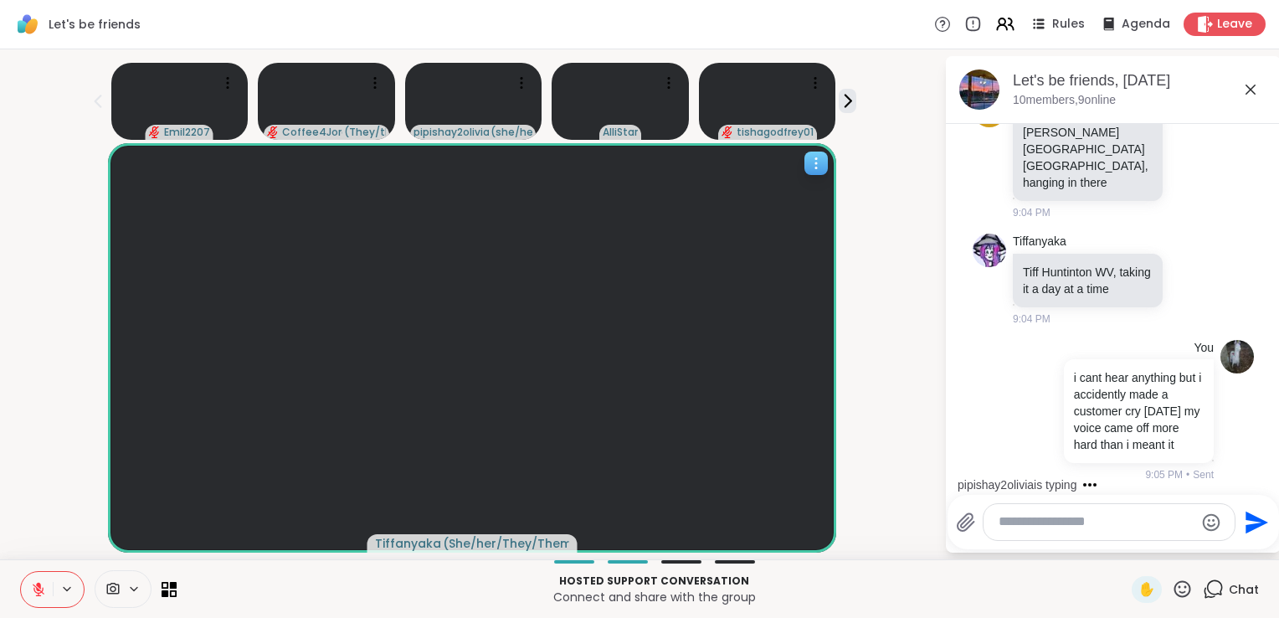
click at [439, 239] on video at bounding box center [472, 347] width 728 height 409
click at [997, 28] on icon at bounding box center [1002, 27] width 10 height 5
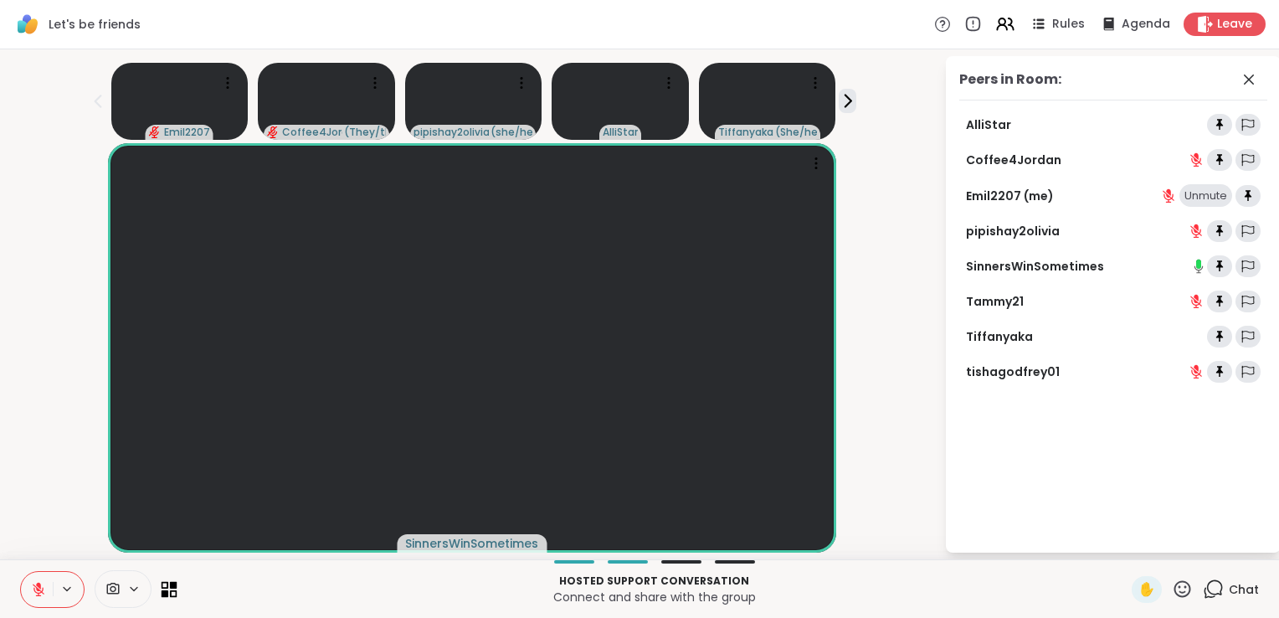
click at [173, 581] on icon at bounding box center [170, 589] width 16 height 16
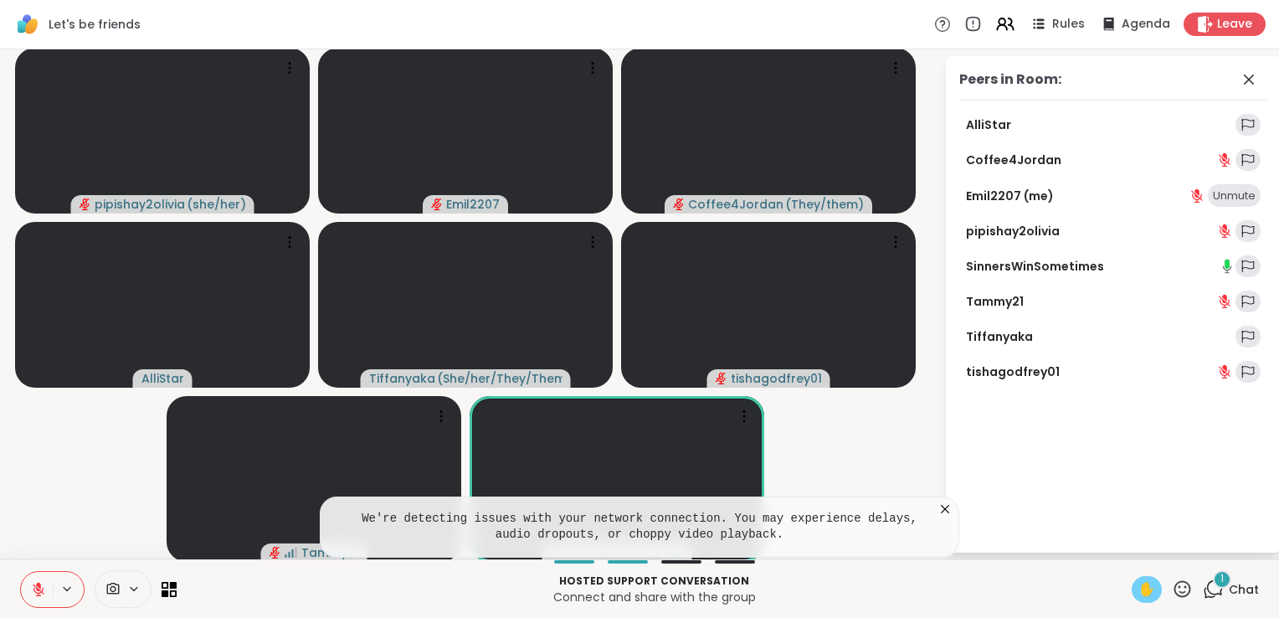
click at [1139, 594] on span "✋" at bounding box center [1147, 589] width 17 height 20
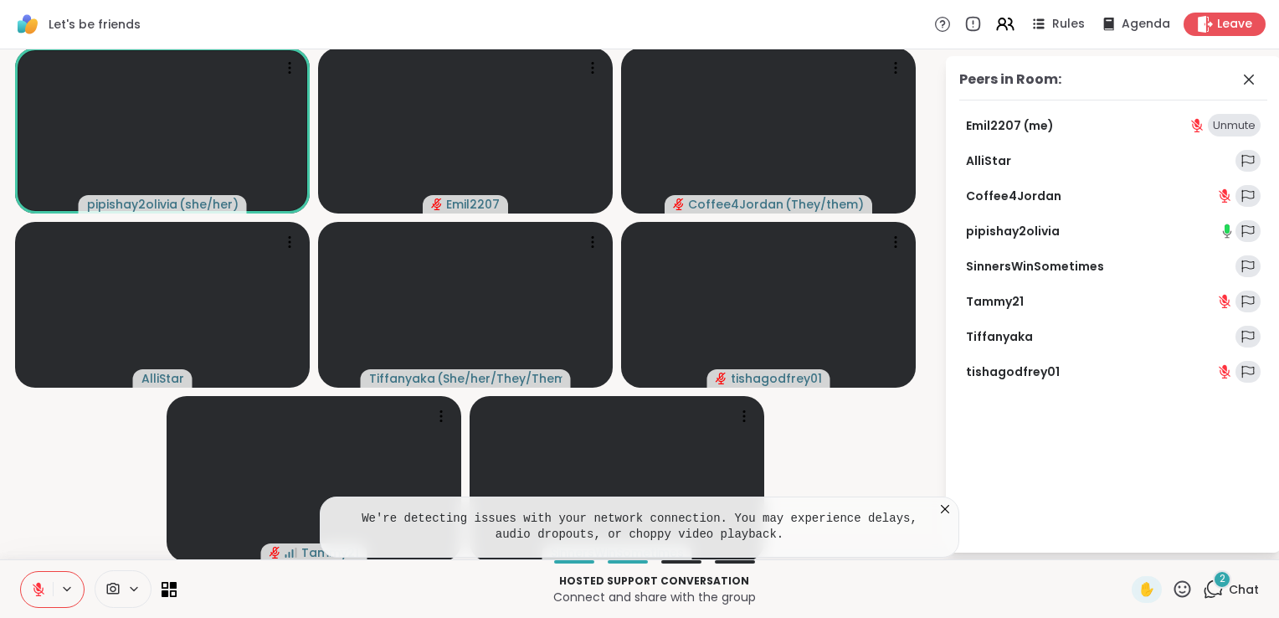
click at [1220, 584] on span "2" at bounding box center [1223, 579] width 6 height 14
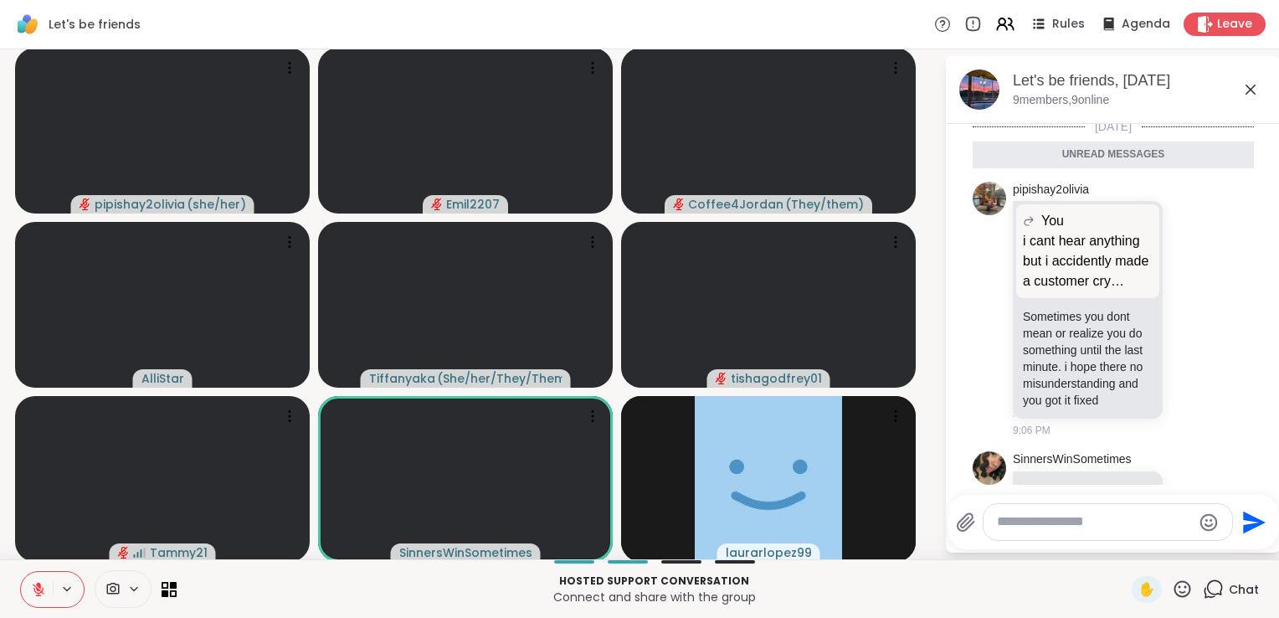
scroll to position [1140, 0]
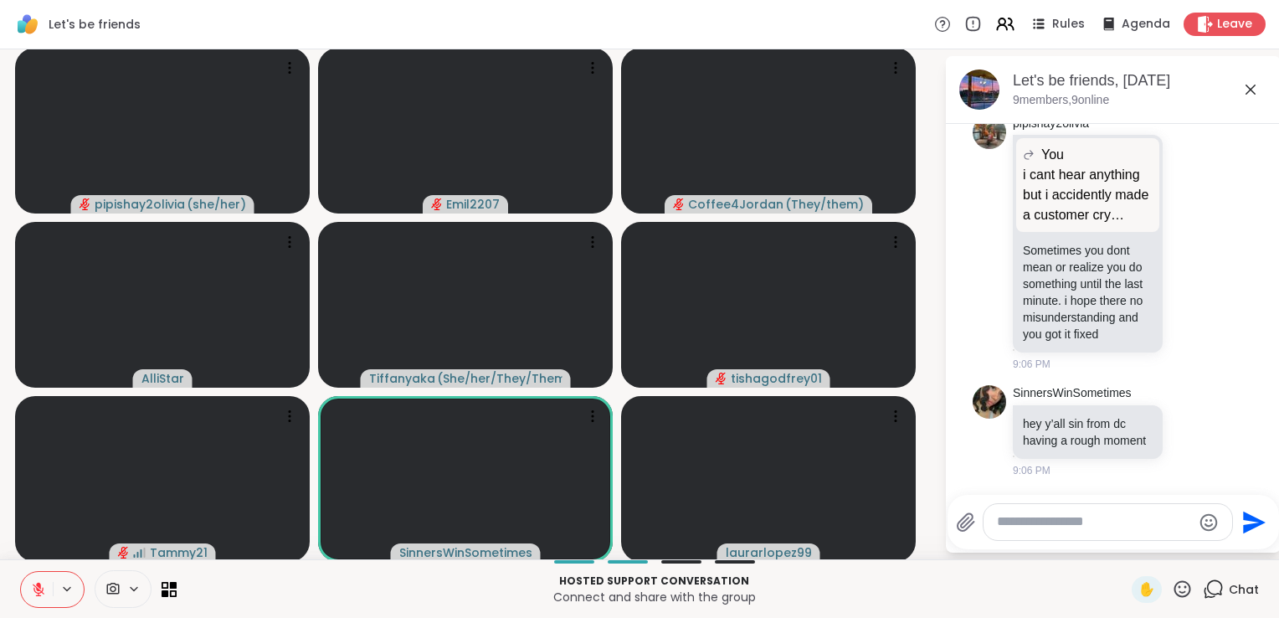
click at [1084, 526] on textarea "Type your message" at bounding box center [1094, 522] width 195 height 18
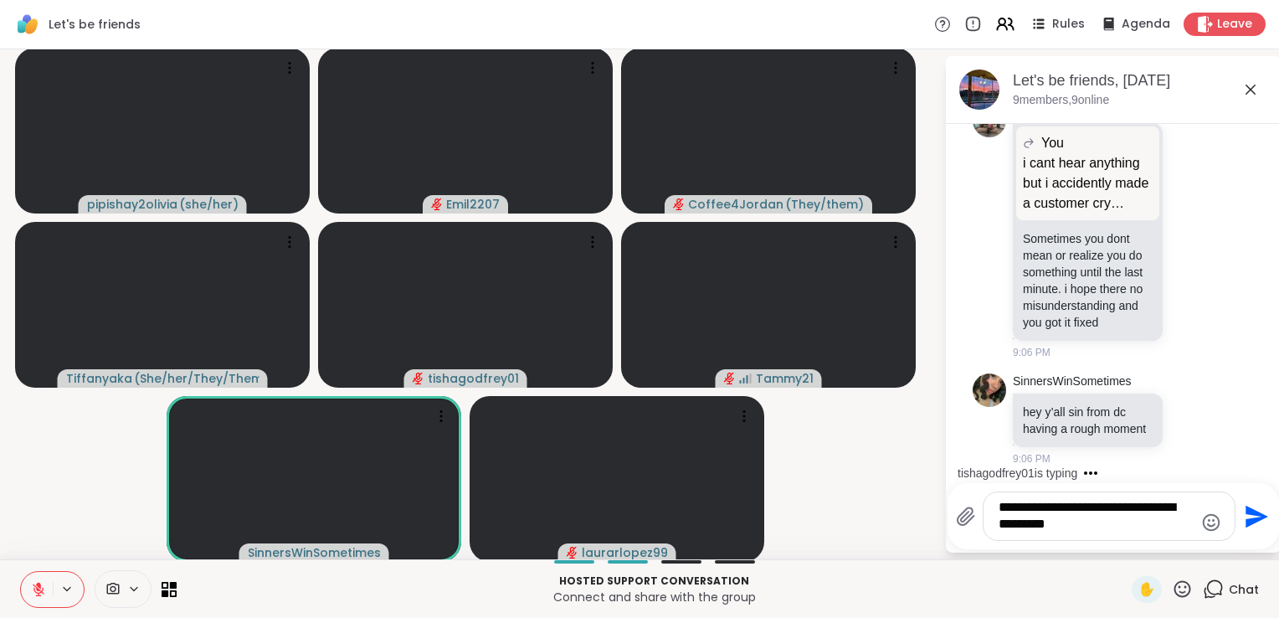
type textarea "**********"
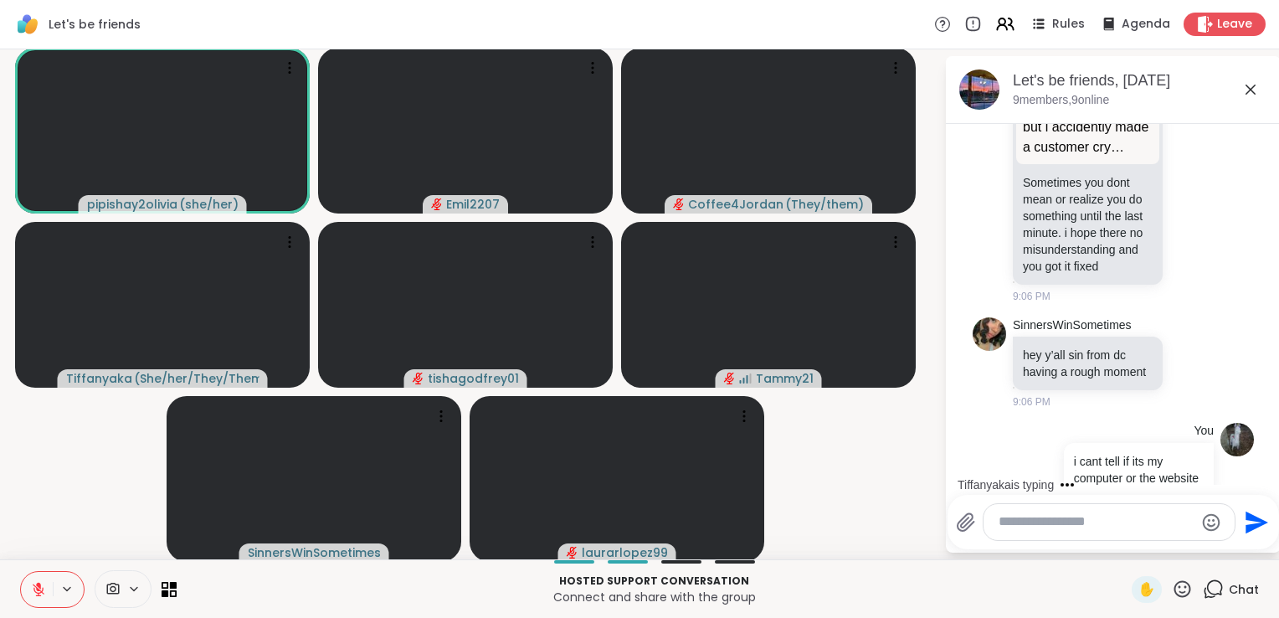
scroll to position [1222, 0]
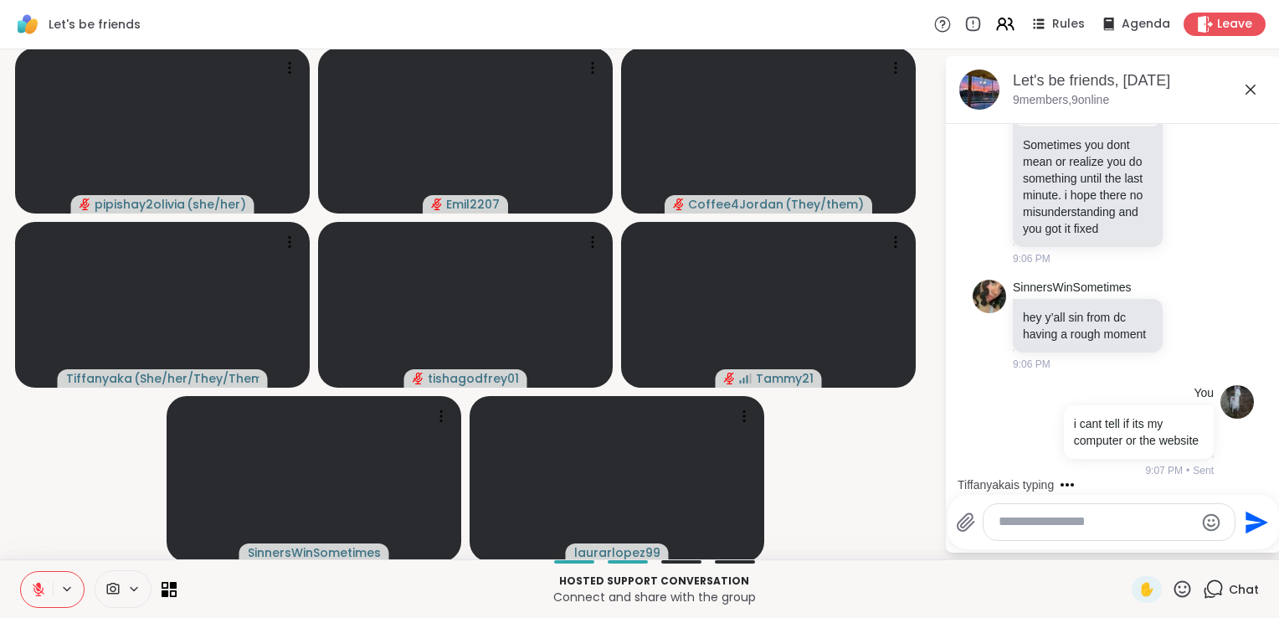
click at [936, 18] on icon at bounding box center [943, 24] width 18 height 18
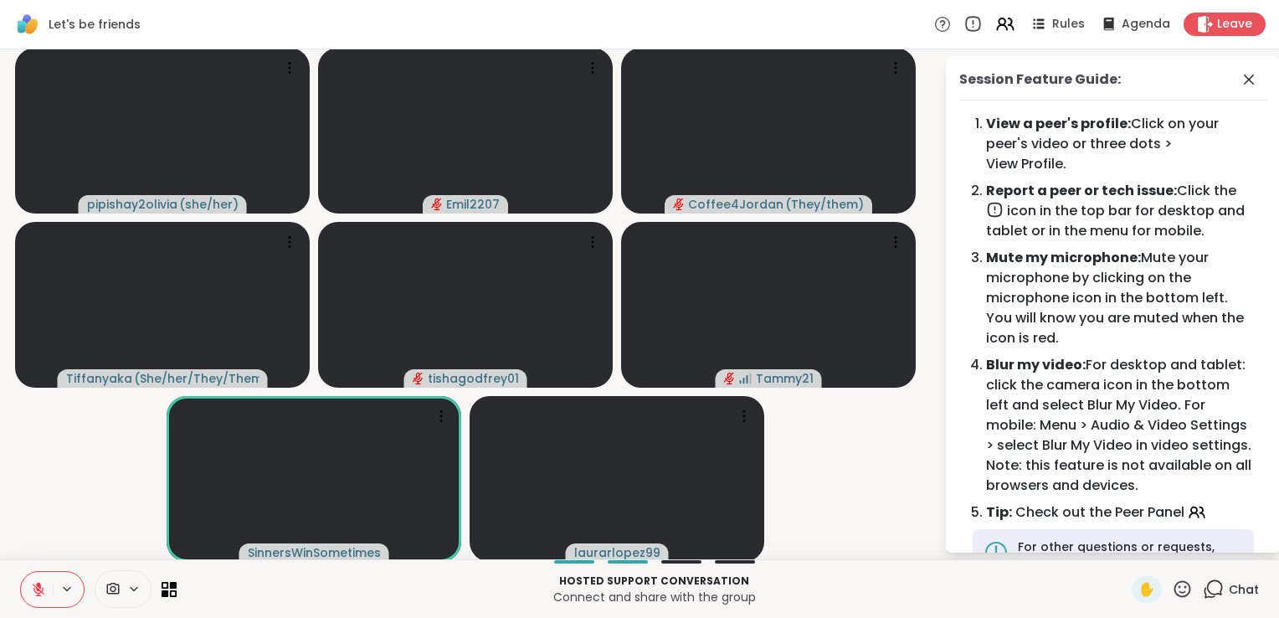
click at [964, 19] on icon at bounding box center [973, 24] width 18 height 18
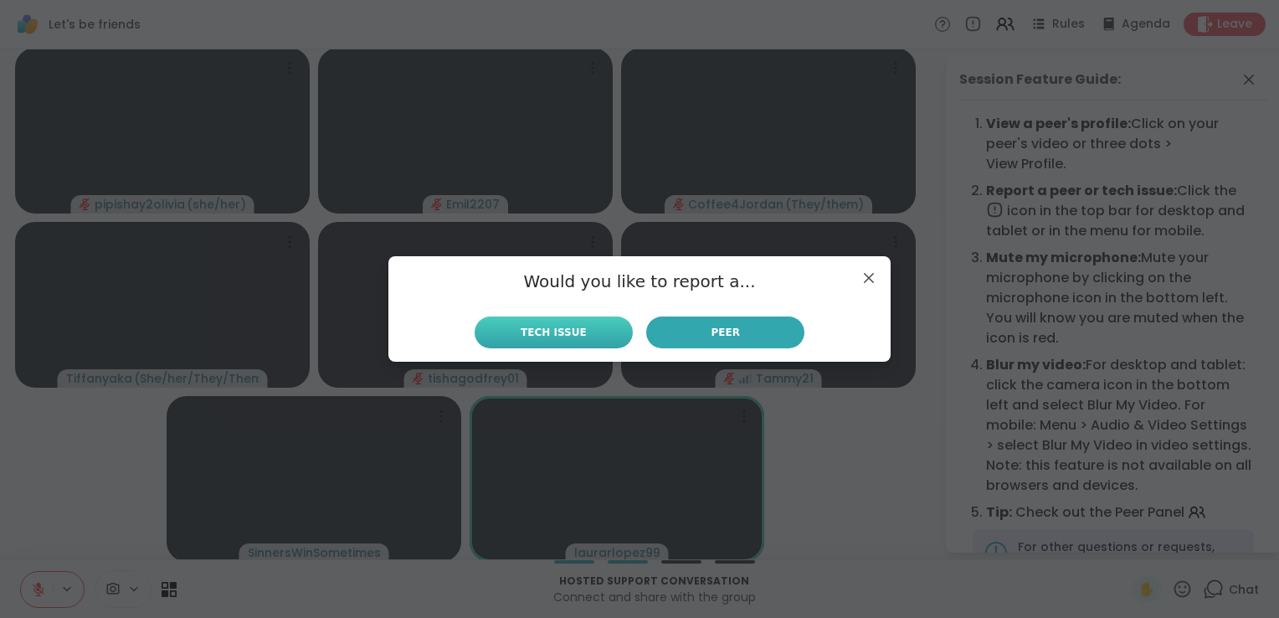
click at [562, 319] on button "Tech Issue" at bounding box center [554, 332] width 158 height 32
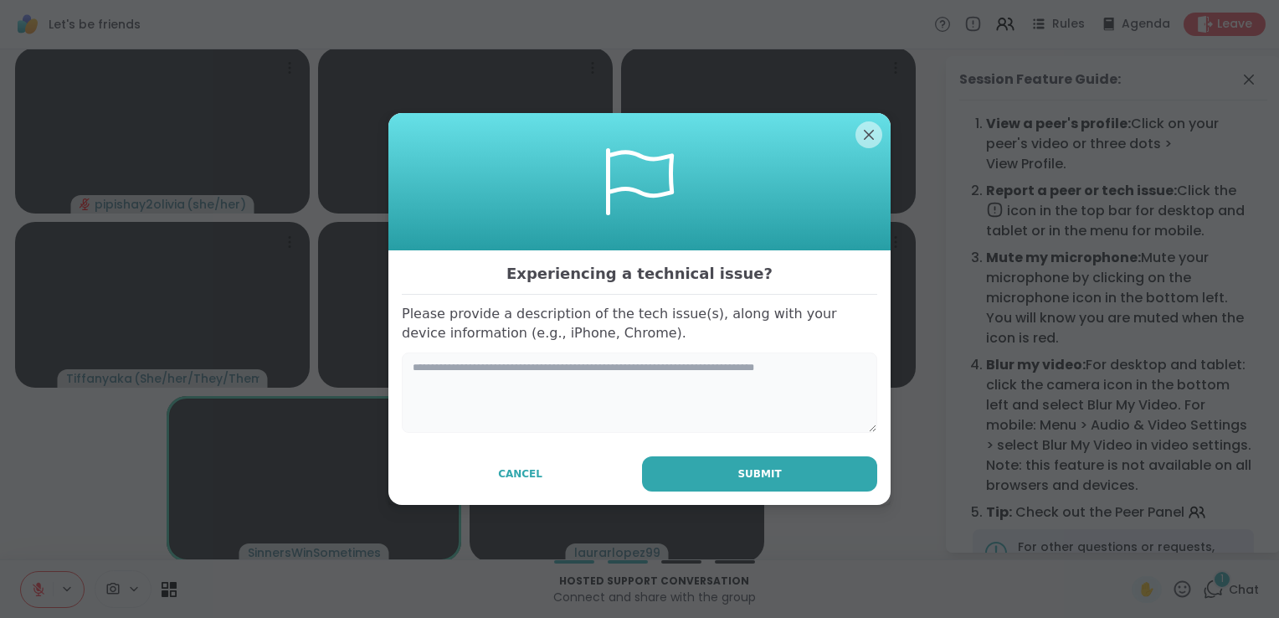
click at [437, 390] on textarea at bounding box center [640, 392] width 476 height 80
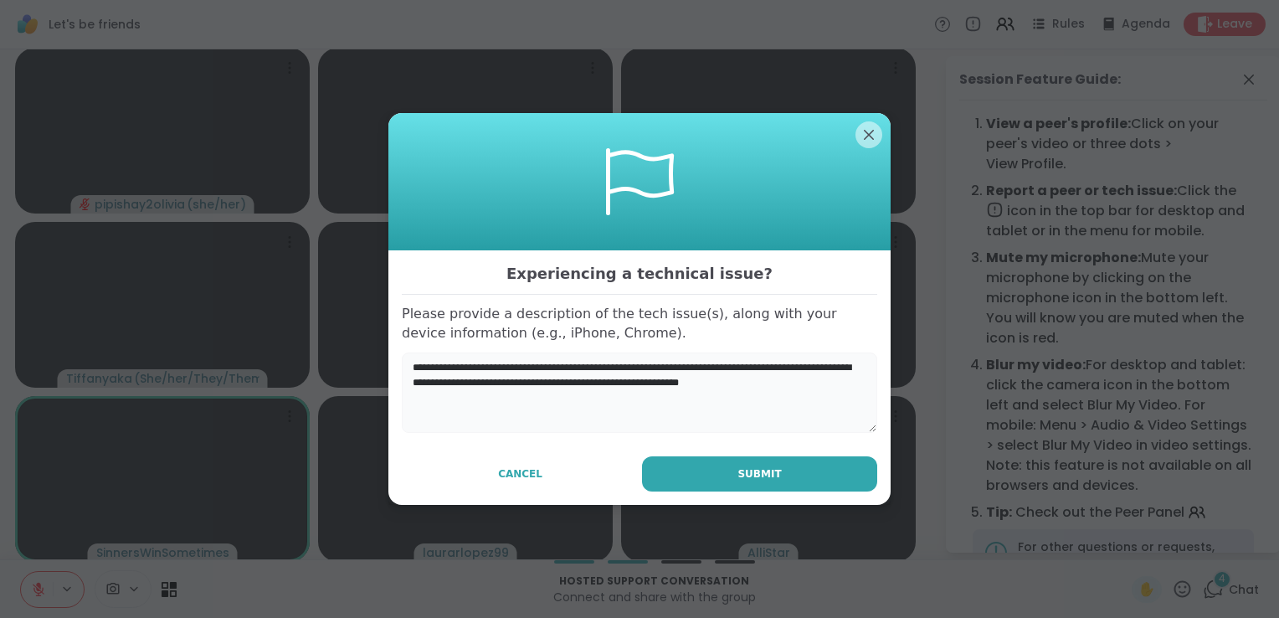
type textarea "**********"
click at [741, 470] on span "Submit" at bounding box center [760, 473] width 44 height 15
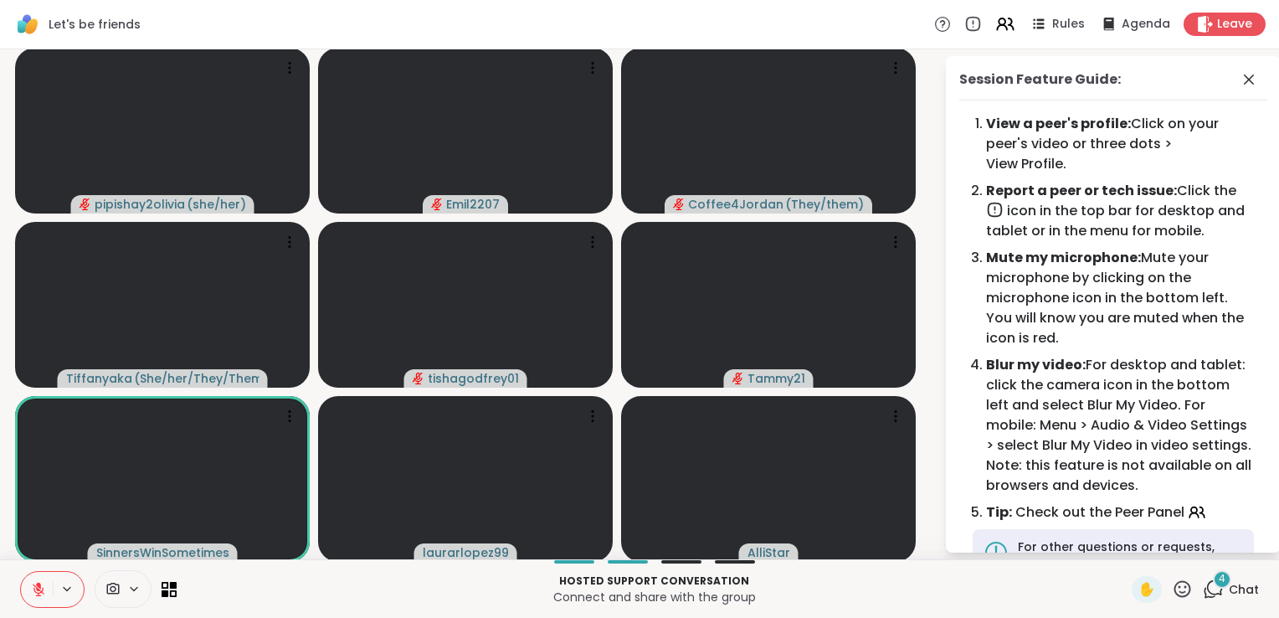
click at [1213, 576] on div "4" at bounding box center [1222, 579] width 18 height 18
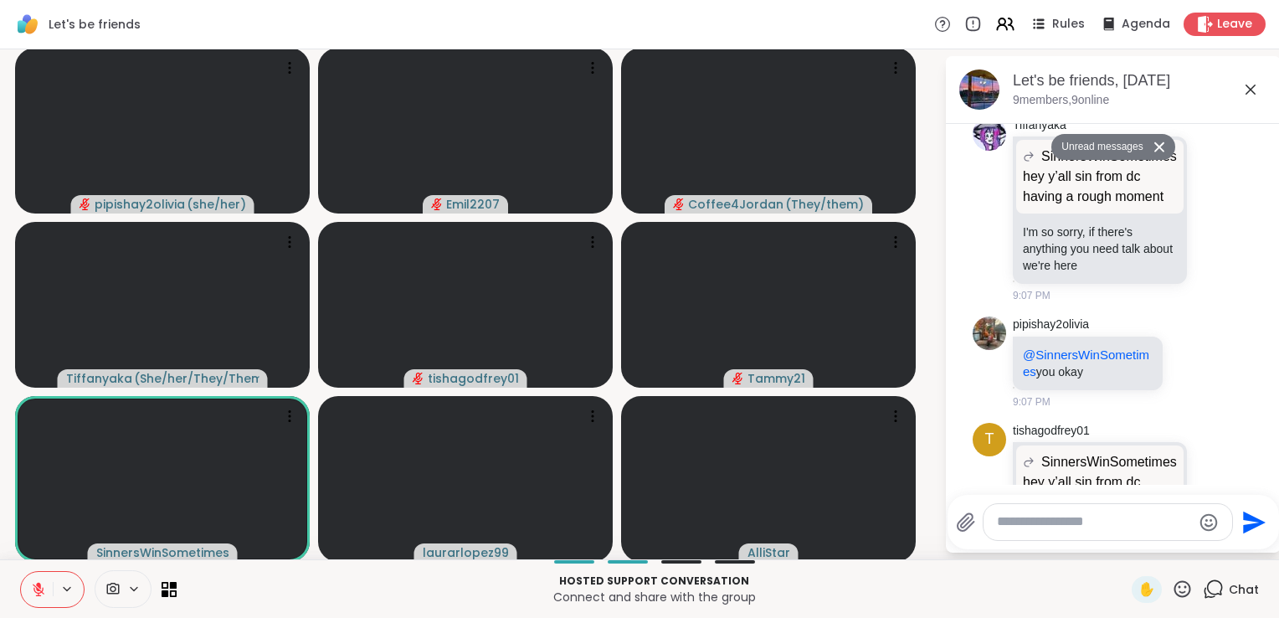
scroll to position [1855, 0]
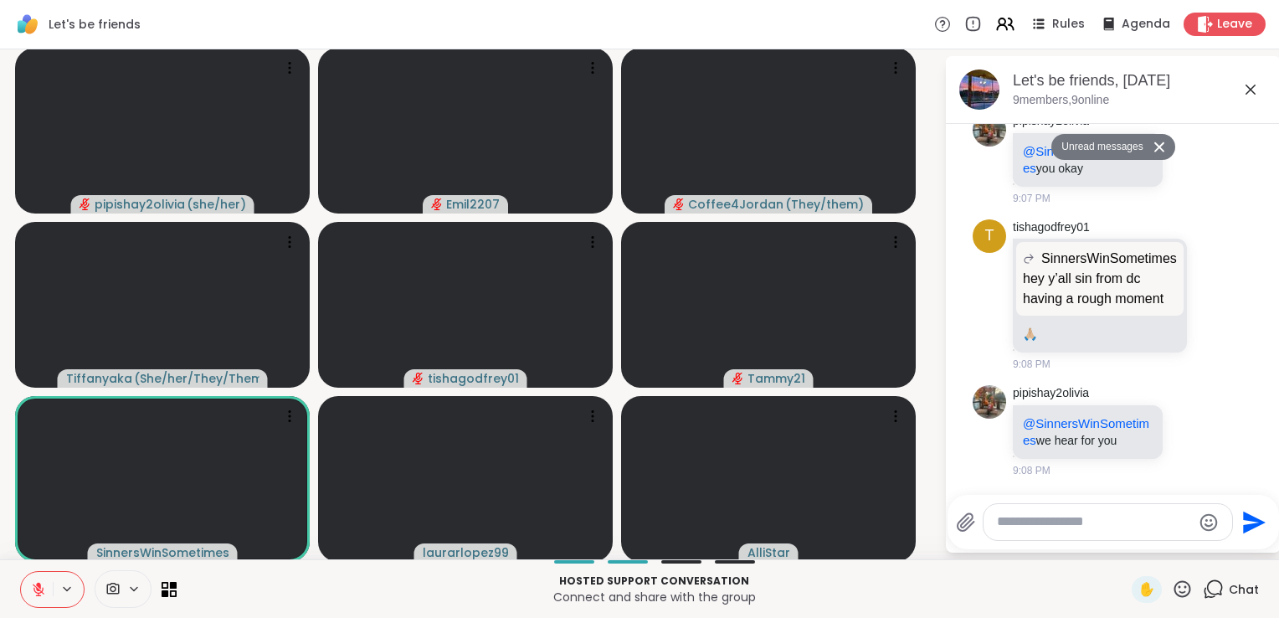
click at [1087, 145] on button "Unread messages" at bounding box center [1100, 147] width 96 height 27
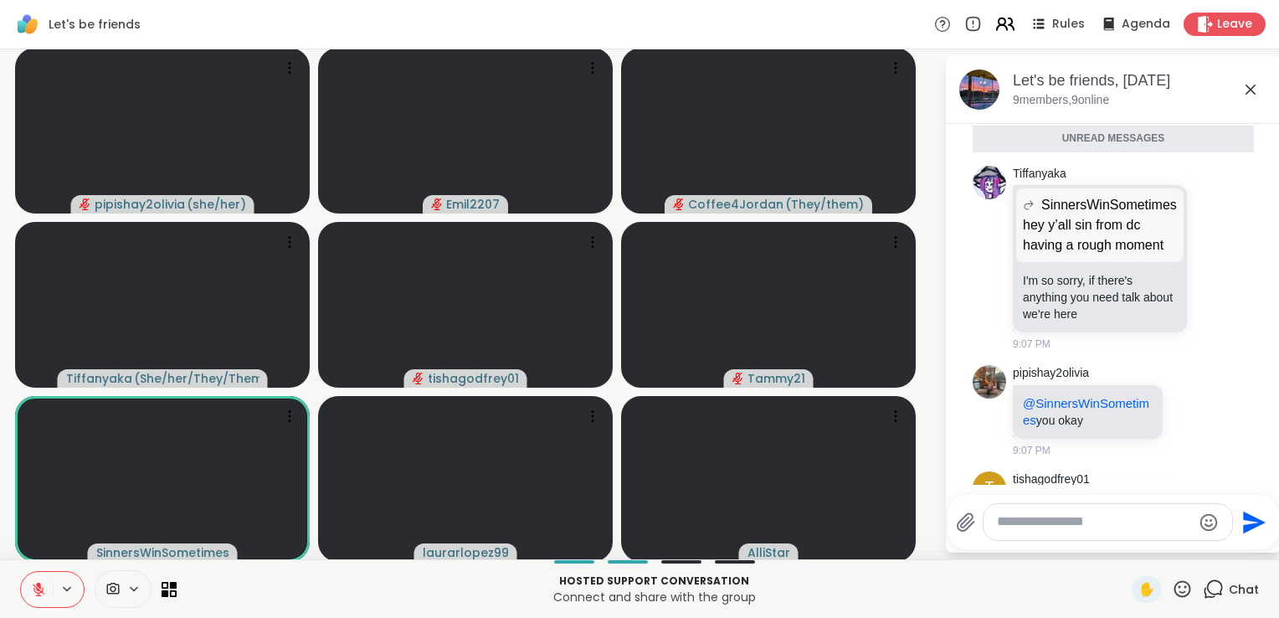
click at [1005, 19] on icon at bounding box center [1005, 23] width 21 height 21
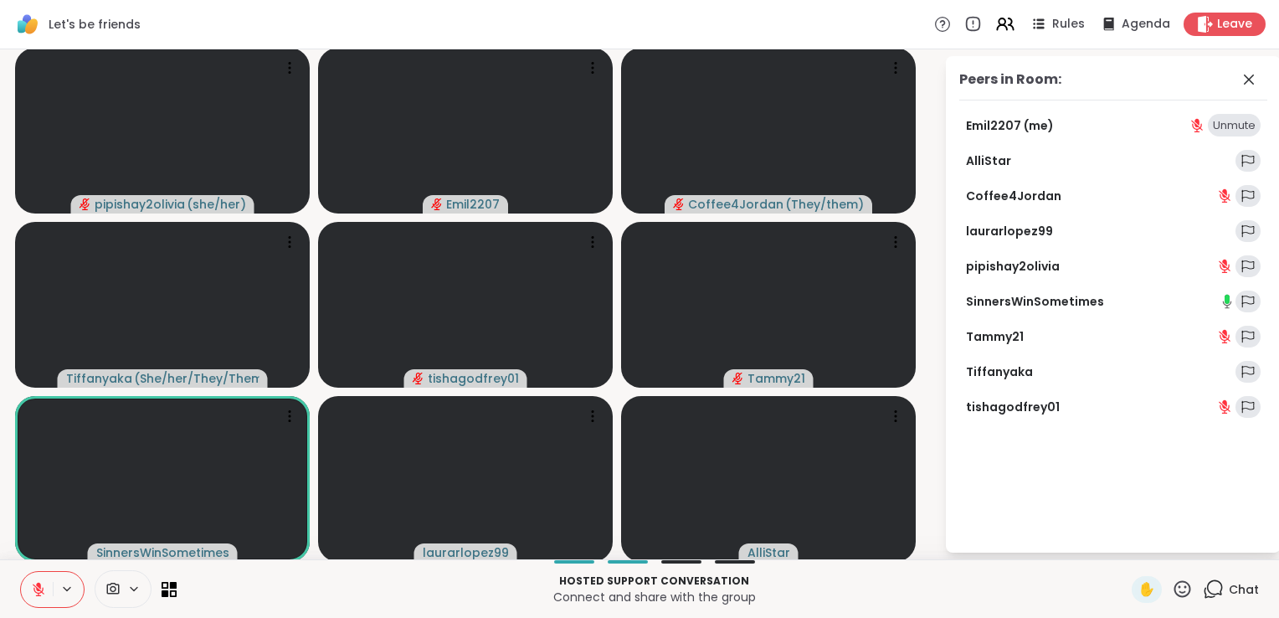
click at [114, 588] on icon at bounding box center [113, 589] width 13 height 12
click at [162, 582] on icon at bounding box center [166, 585] width 8 height 8
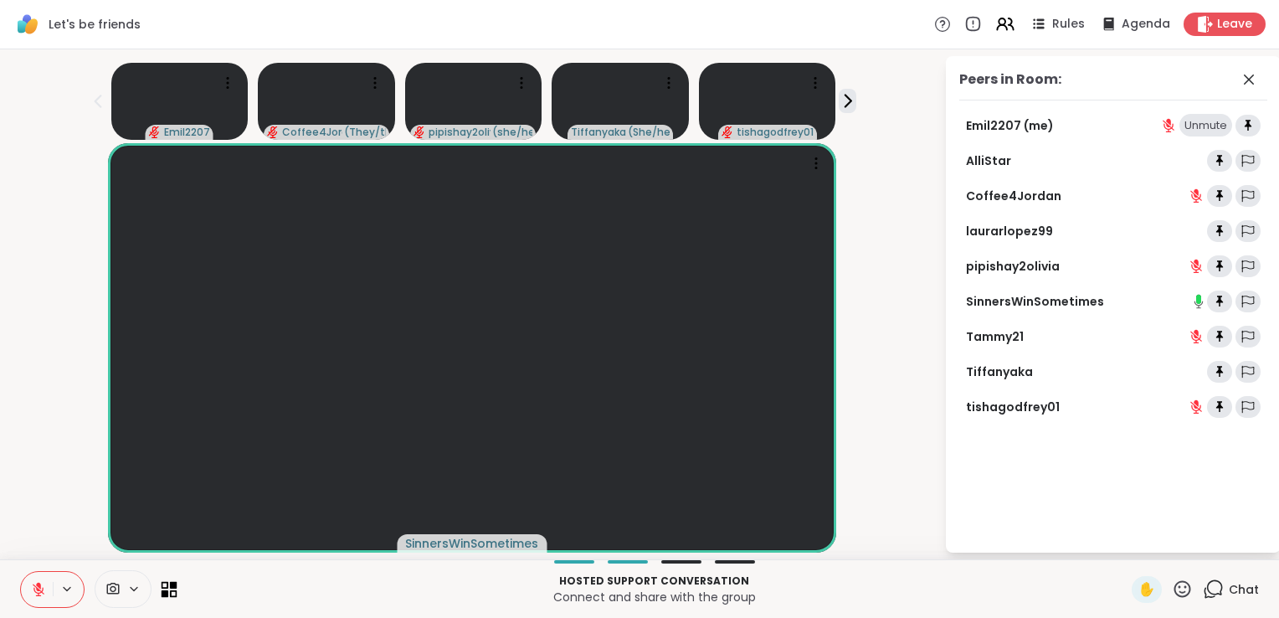
click at [162, 582] on icon at bounding box center [166, 585] width 8 height 8
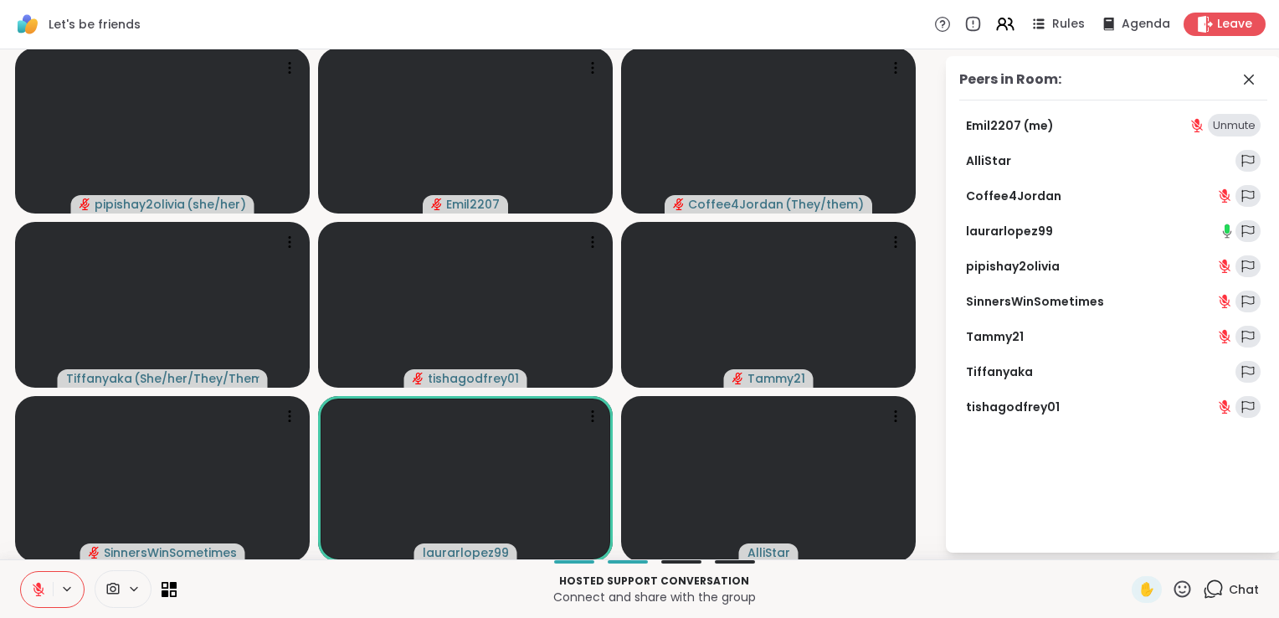
click at [1088, 483] on div "Peers in Room: Emil2207 (me) Unmute AlliStar Coffee4Jordan laurarlopez99 pipish…" at bounding box center [1113, 304] width 335 height 496
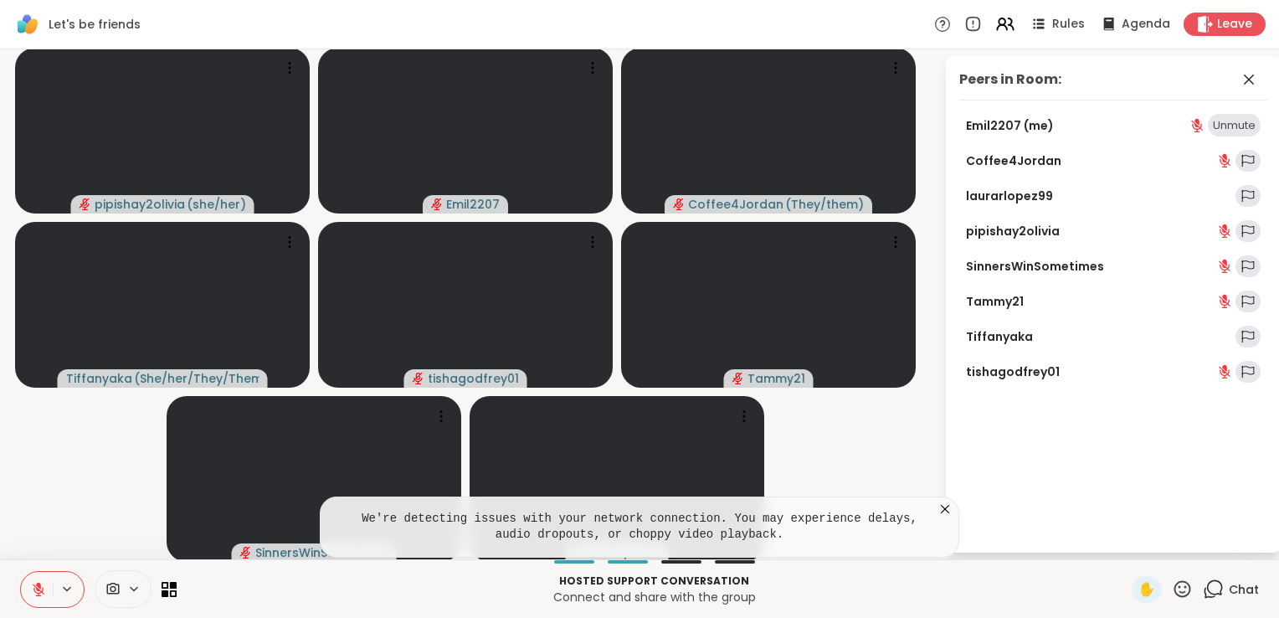
click at [941, 511] on icon at bounding box center [945, 509] width 8 height 8
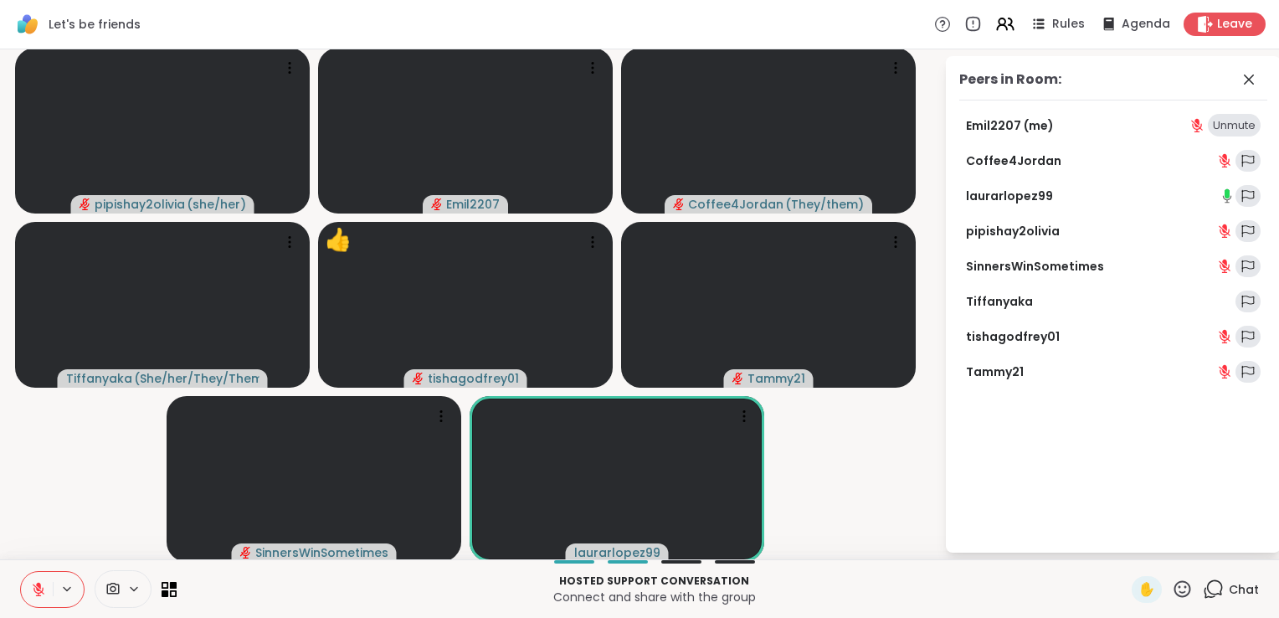
click at [1191, 424] on div "Peers in Room: Emil2207 (me) Unmute Coffee4Jordan laurarlopez99 pipishay2olivia…" at bounding box center [1113, 304] width 335 height 496
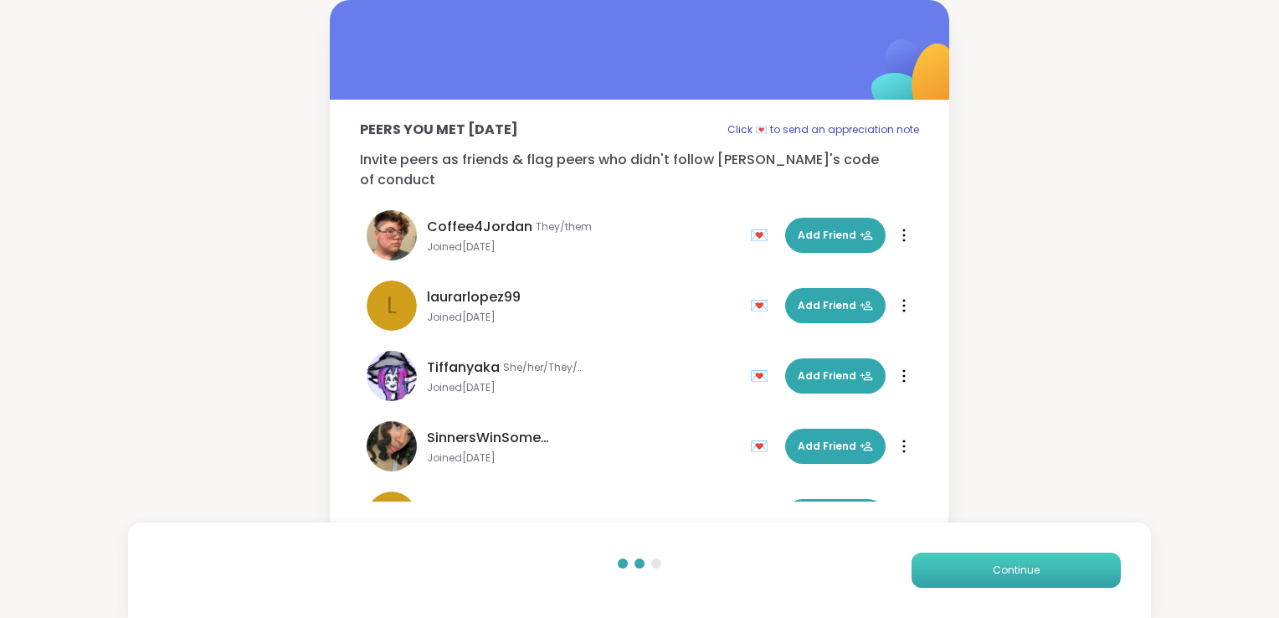
click at [954, 571] on button "Continue" at bounding box center [1016, 570] width 209 height 35
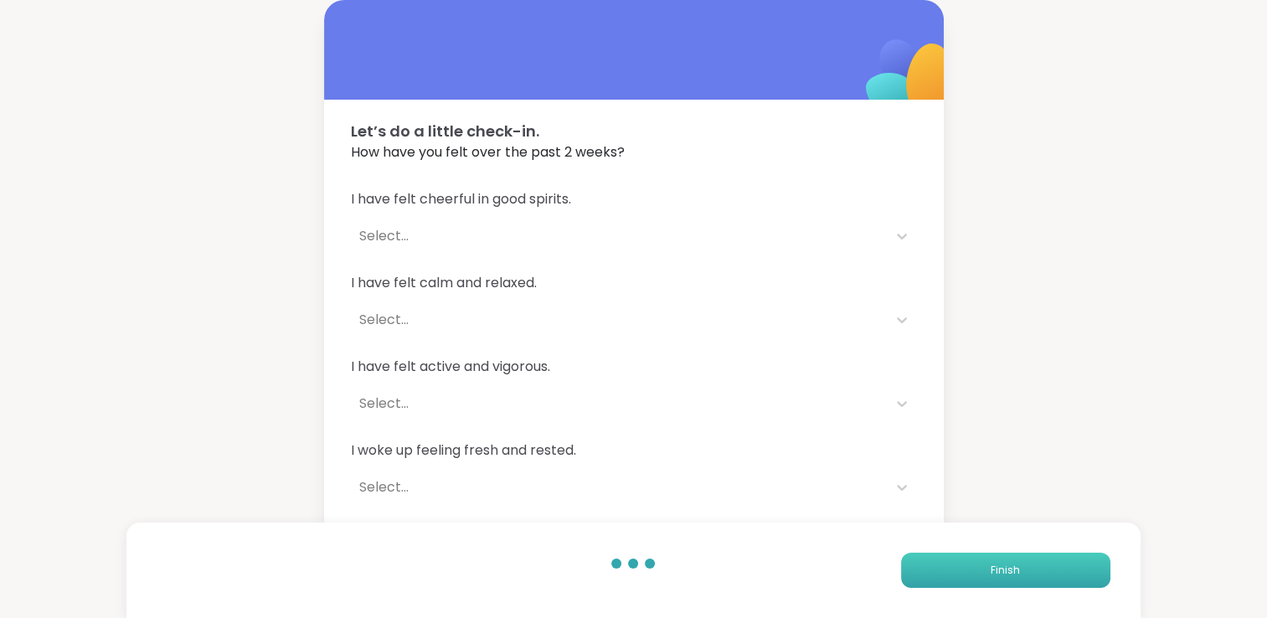
click at [954, 571] on button "Finish" at bounding box center [1005, 570] width 209 height 35
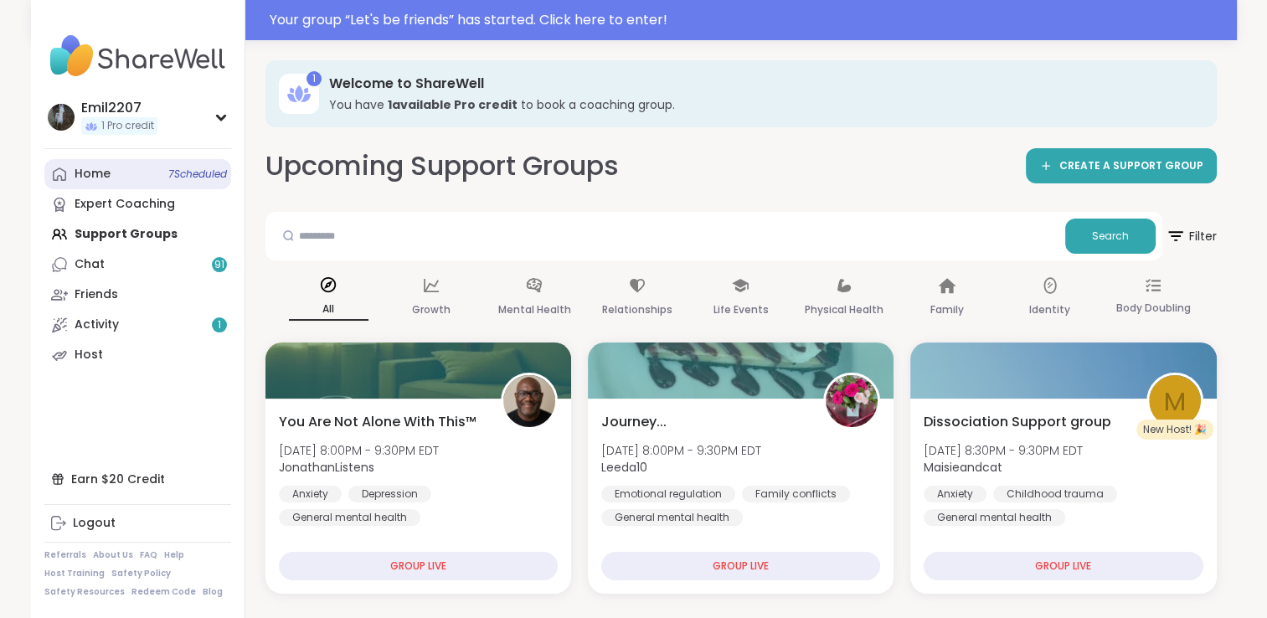
click at [173, 162] on link "Home 7 Scheduled" at bounding box center [137, 174] width 187 height 30
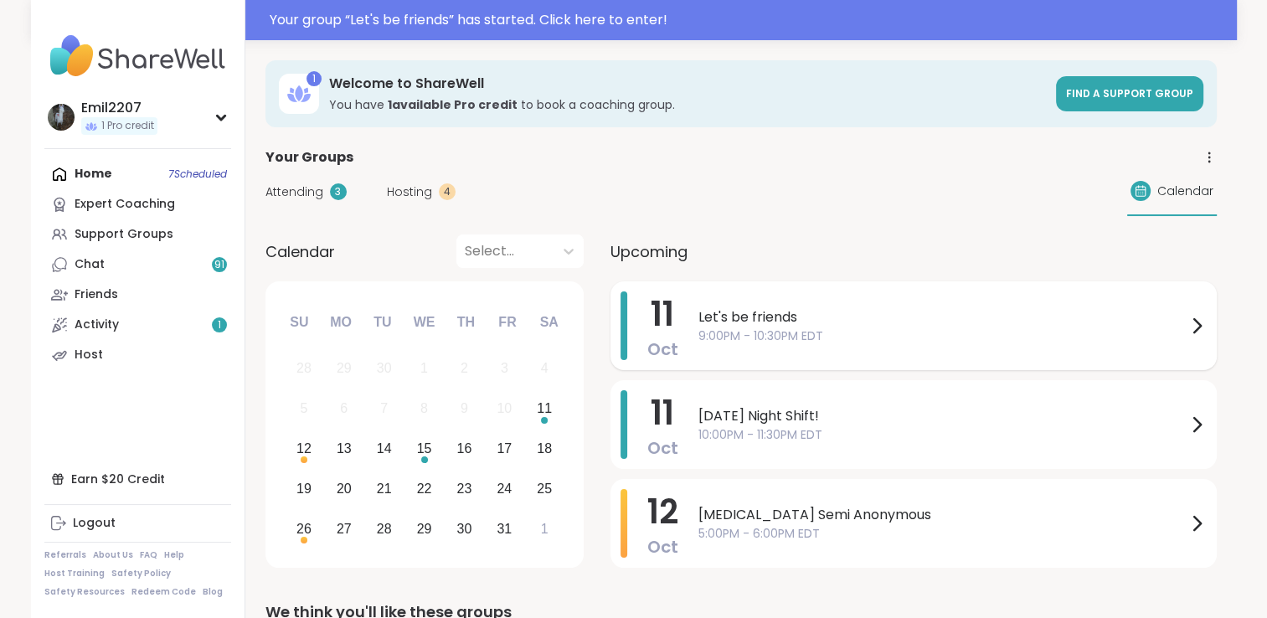
drag, startPoint x: 746, startPoint y: 330, endPoint x: 722, endPoint y: 320, distance: 26.3
click at [722, 320] on span "Let's be friends" at bounding box center [942, 317] width 488 height 20
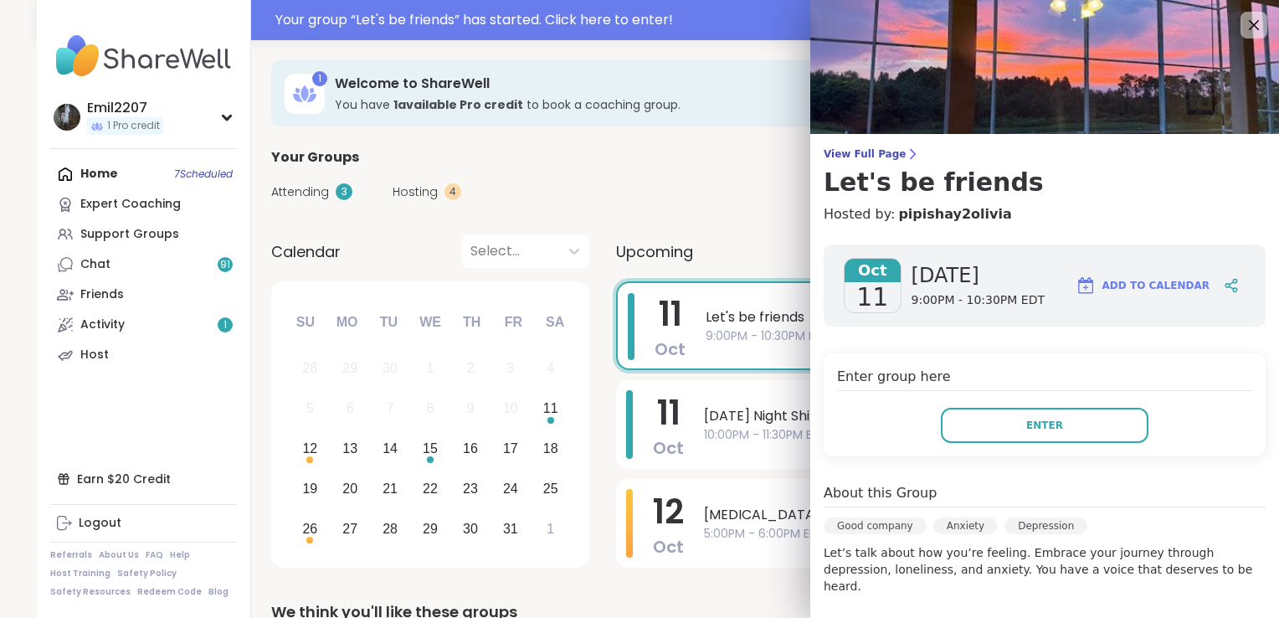
click at [988, 406] on div "Enter group here Enter" at bounding box center [1045, 404] width 442 height 103
click at [990, 419] on button "Enter" at bounding box center [1045, 425] width 208 height 35
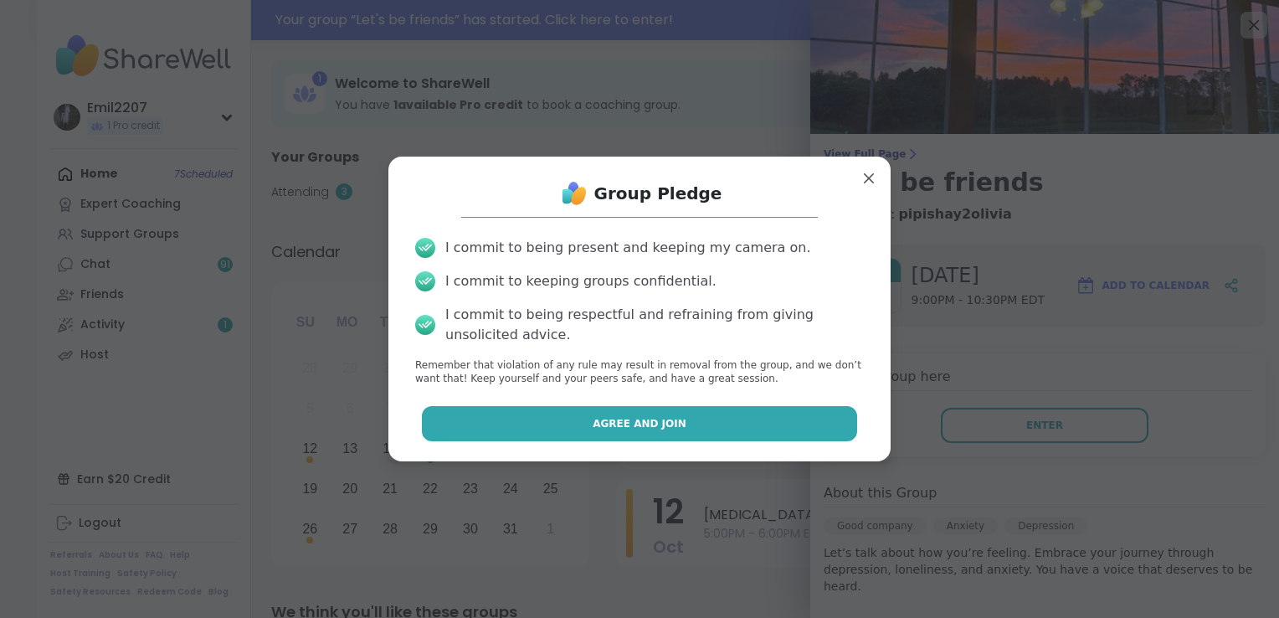
click at [784, 406] on button "Agree and Join" at bounding box center [640, 423] width 436 height 35
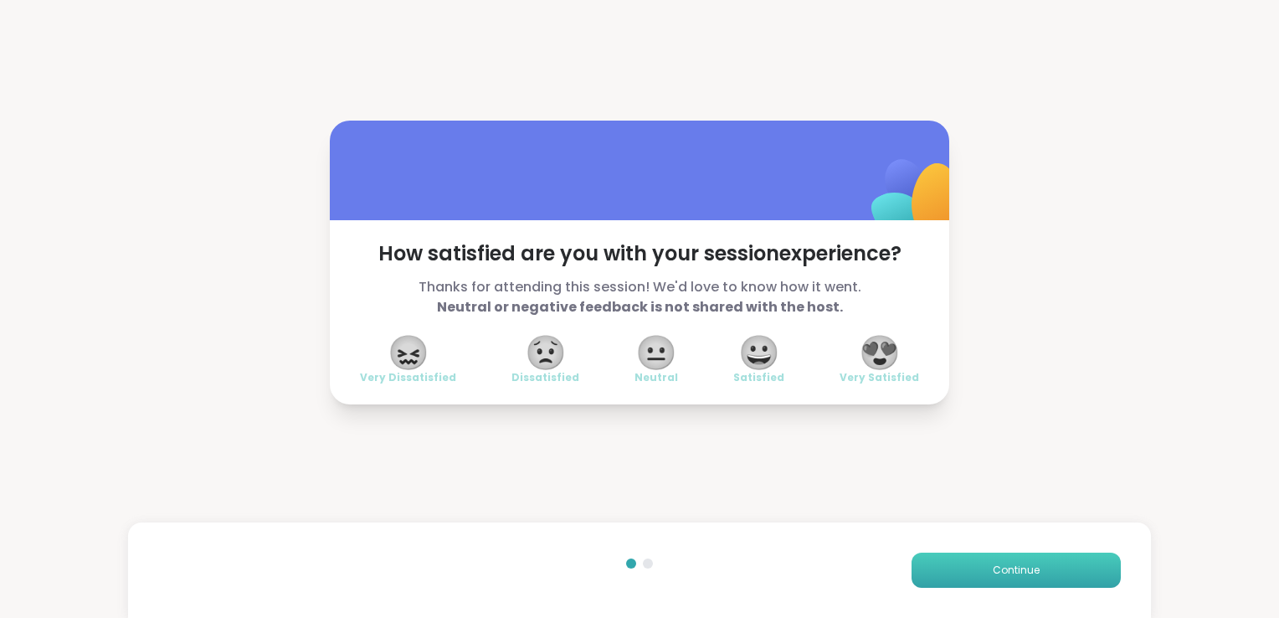
click at [948, 573] on button "Continue" at bounding box center [1016, 570] width 209 height 35
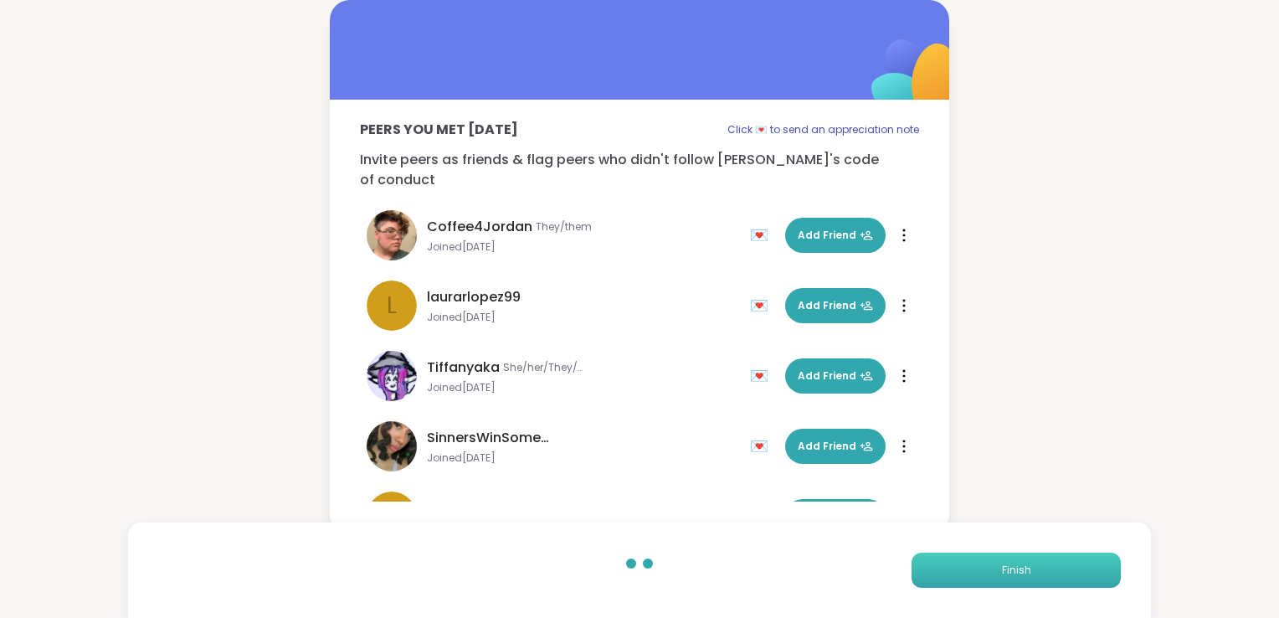
drag, startPoint x: 948, startPoint y: 573, endPoint x: 921, endPoint y: 569, distance: 27.0
click at [921, 569] on button "Finish" at bounding box center [1016, 570] width 209 height 35
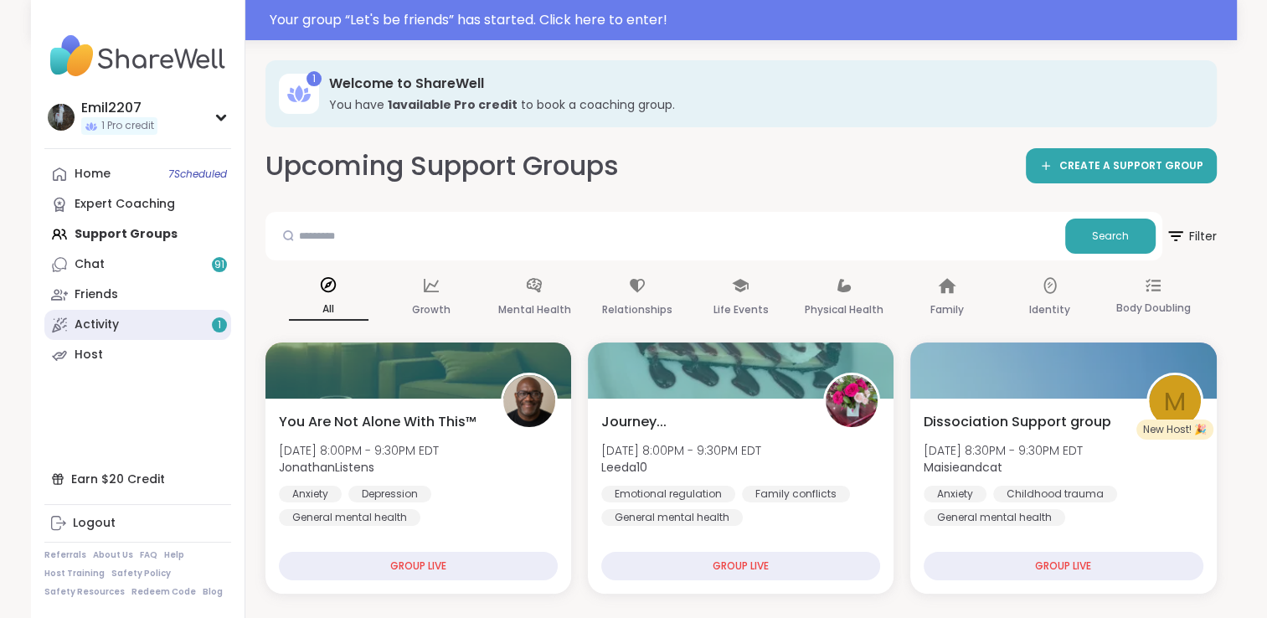
click at [138, 325] on link "Activity 1" at bounding box center [137, 325] width 187 height 30
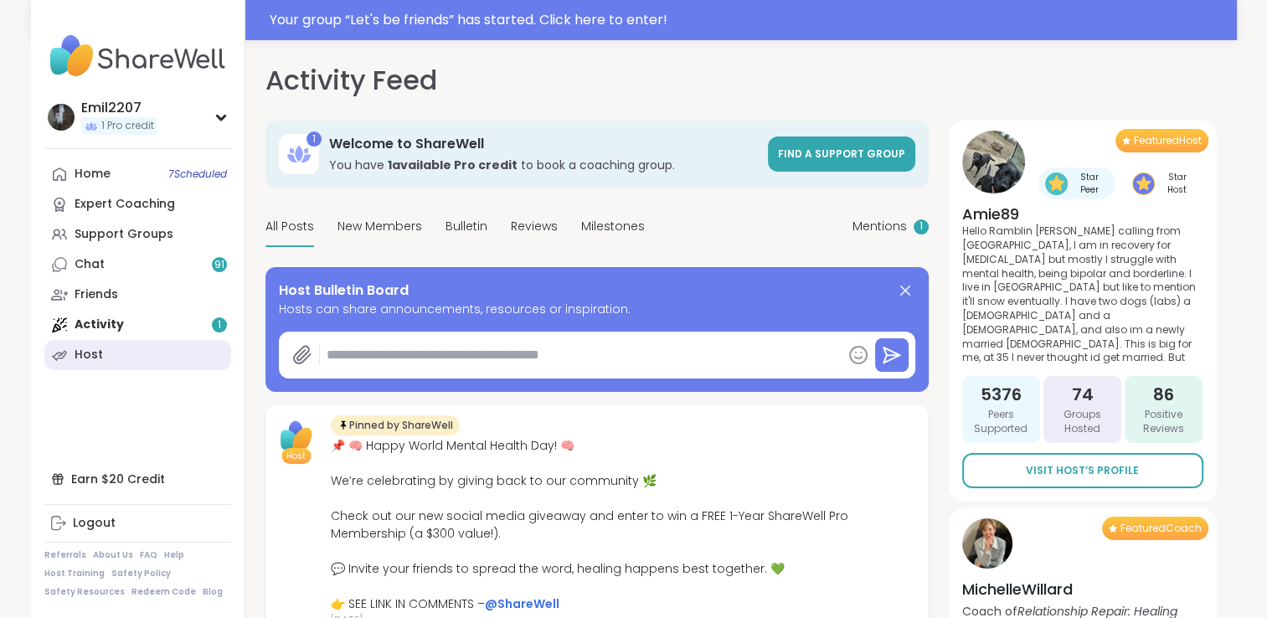
type textarea "*"
click at [110, 260] on link "Chat 91" at bounding box center [137, 265] width 187 height 30
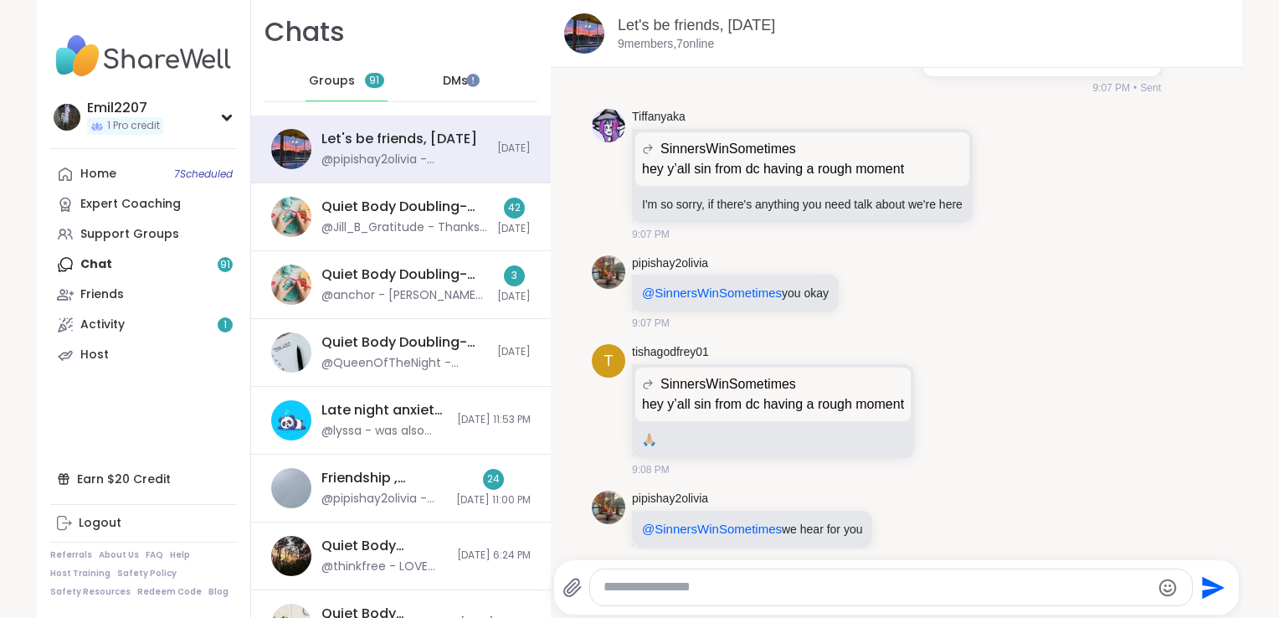
click at [613, 582] on textarea "Type your message" at bounding box center [877, 588] width 547 height 18
click at [613, 582] on textarea "*" at bounding box center [877, 588] width 547 height 18
type textarea "**********"
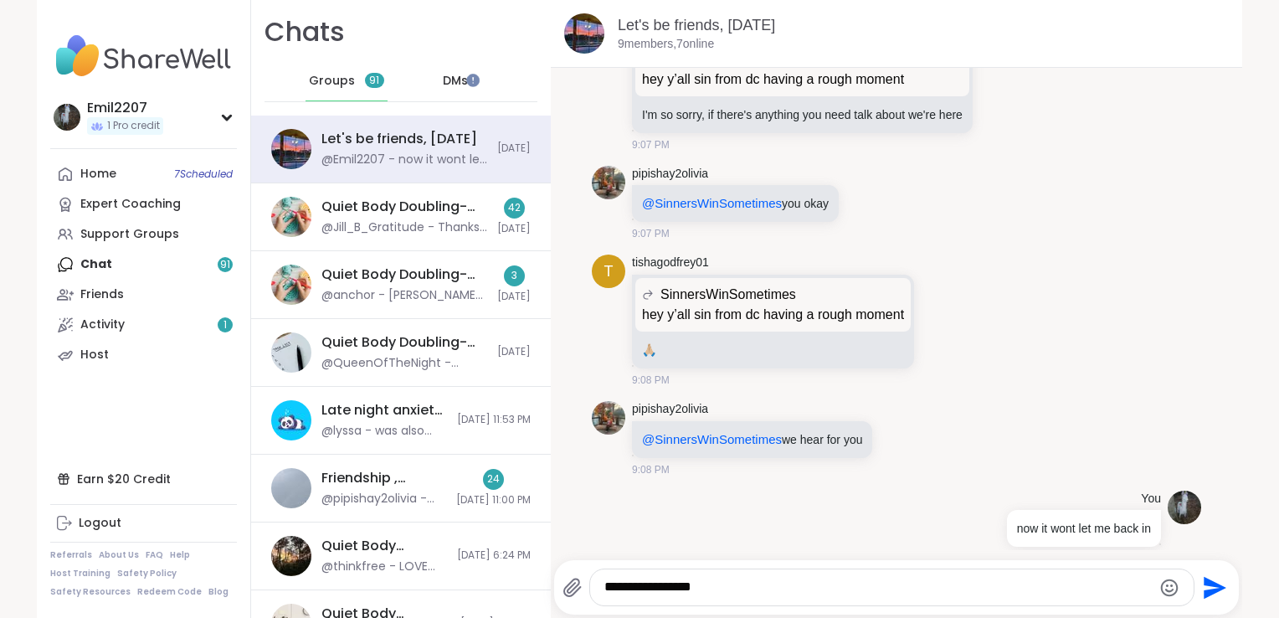
type textarea "**********"
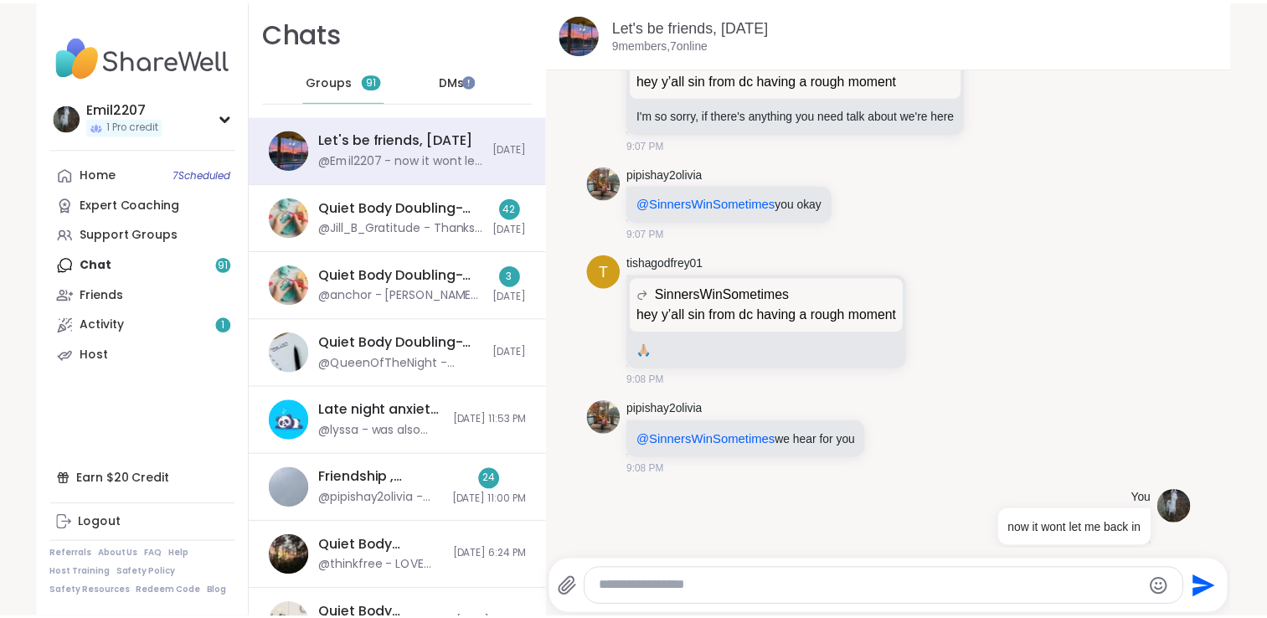
scroll to position [1310, 0]
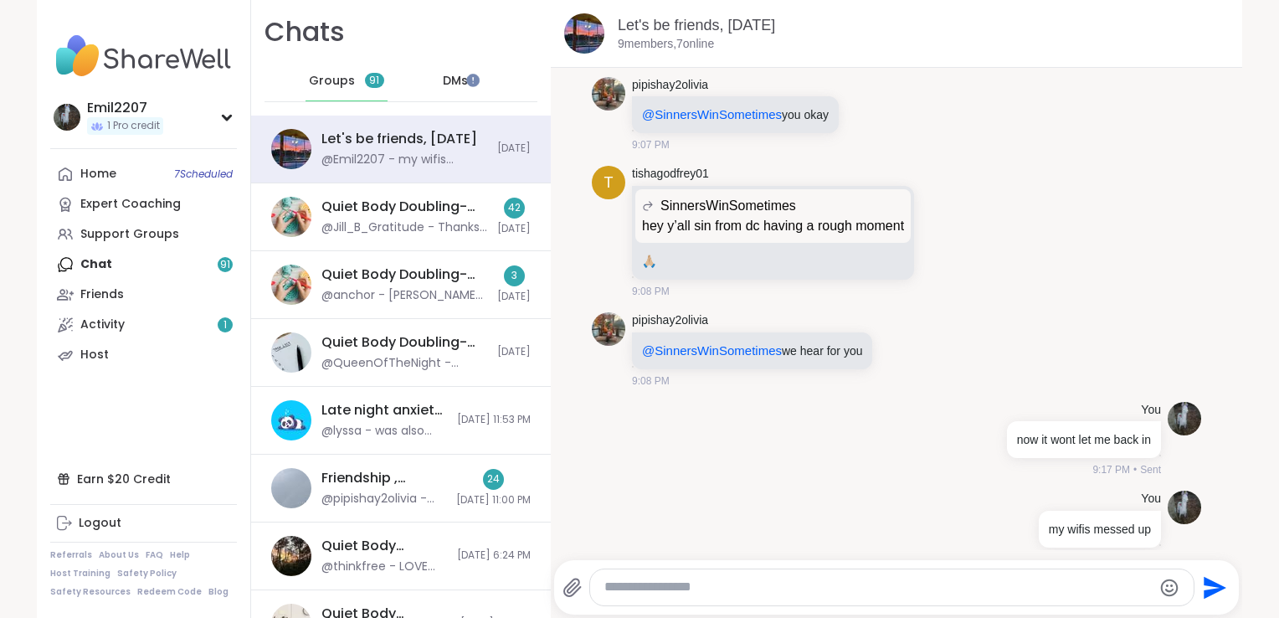
click at [128, 158] on nav "Emil2207 1 Pro credit Profile Membership Settings Help Home 7 Scheduled Expert …" at bounding box center [144, 309] width 214 height 618
click at [126, 166] on link "Home 7 Scheduled" at bounding box center [143, 174] width 187 height 30
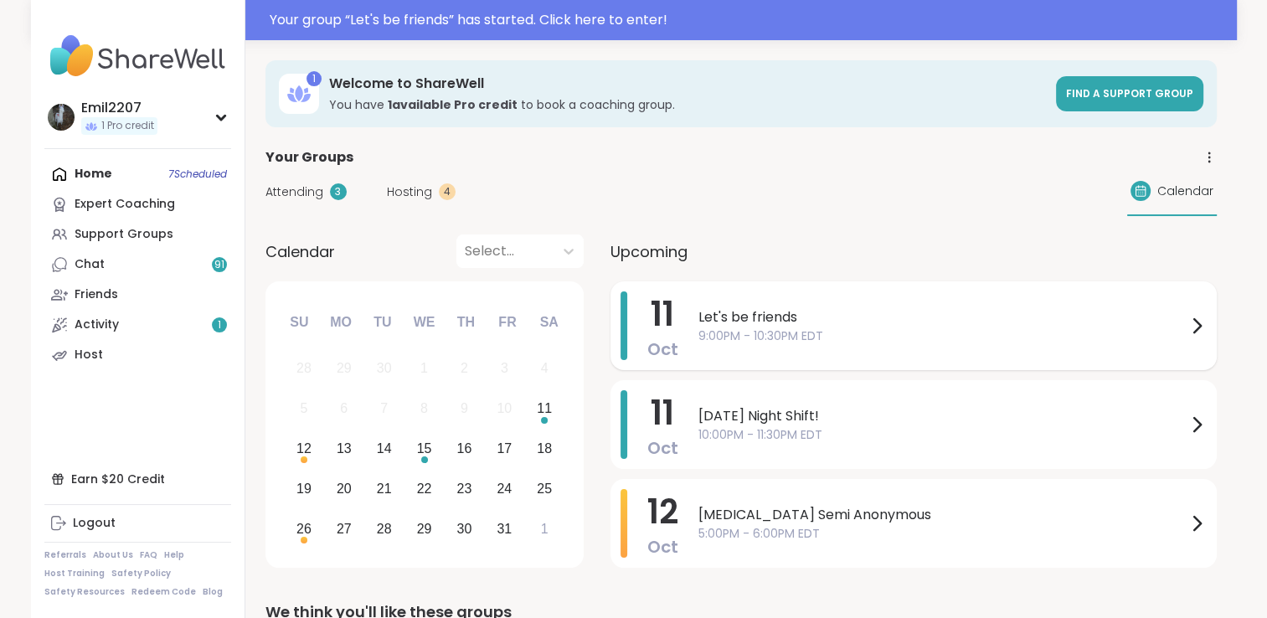
click at [911, 330] on span "9:00PM - 10:30PM EDT" at bounding box center [942, 336] width 488 height 18
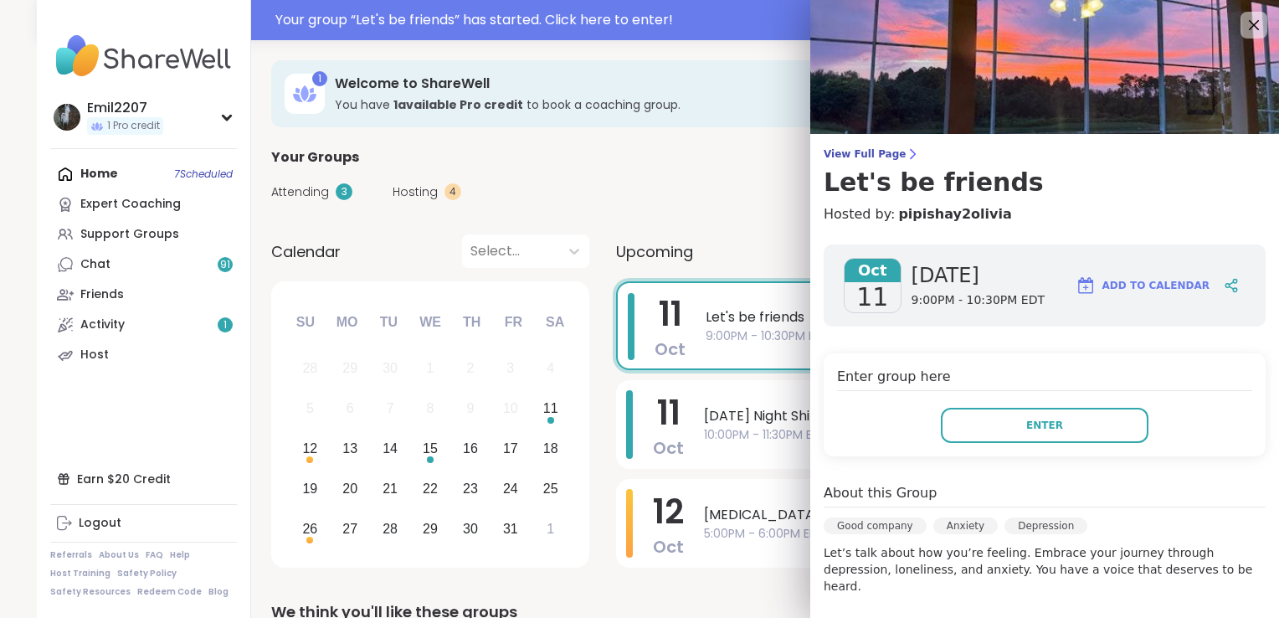
click at [947, 404] on div "Enter group here Enter" at bounding box center [1045, 404] width 442 height 103
click at [949, 416] on button "Enter" at bounding box center [1045, 425] width 208 height 35
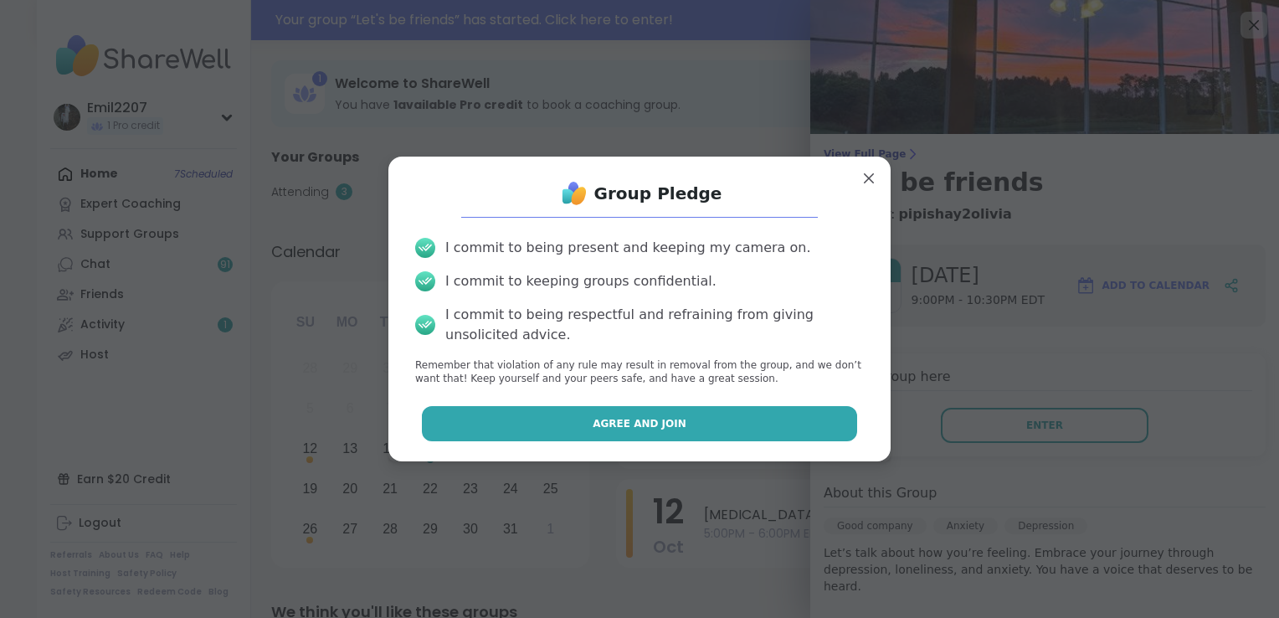
click at [802, 427] on button "Agree and Join" at bounding box center [640, 423] width 436 height 35
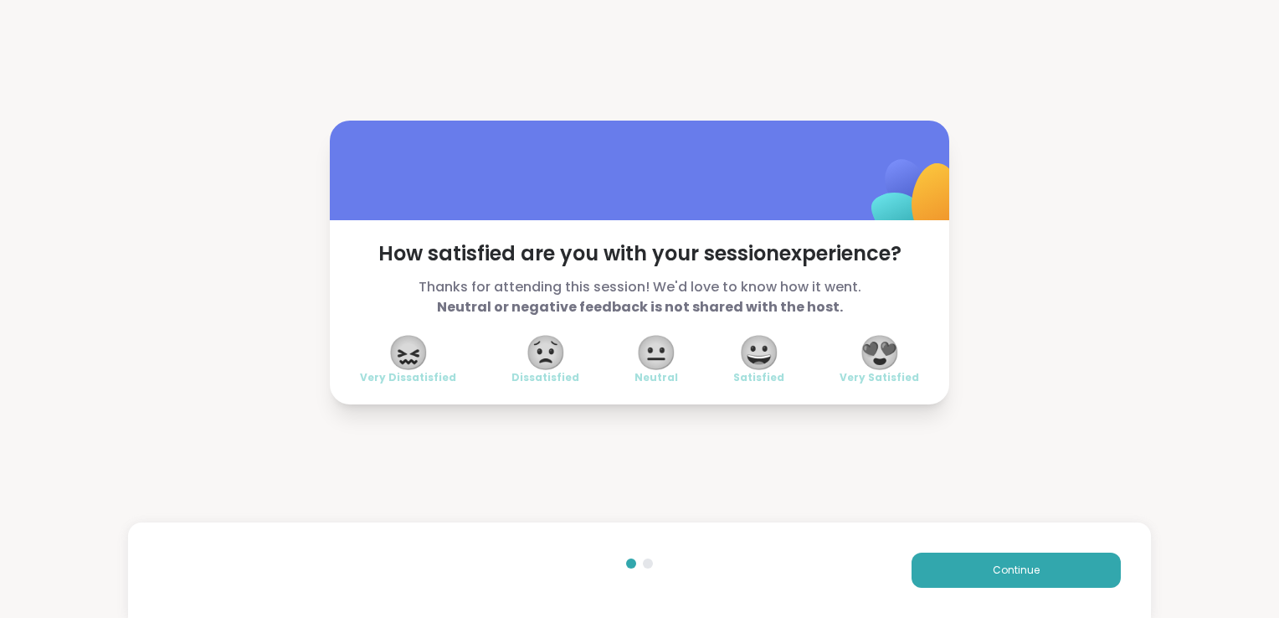
click at [646, 368] on span "😐" at bounding box center [656, 352] width 42 height 30
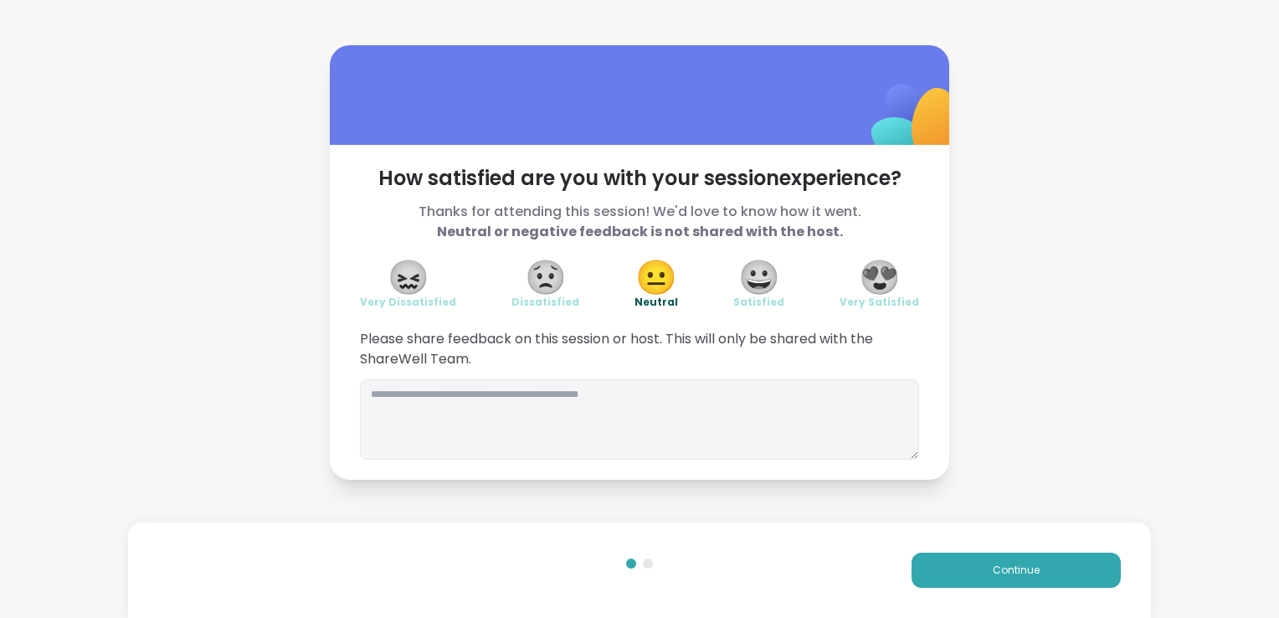
click at [398, 271] on span "😖" at bounding box center [409, 277] width 42 height 30
click at [468, 401] on textarea at bounding box center [639, 419] width 559 height 80
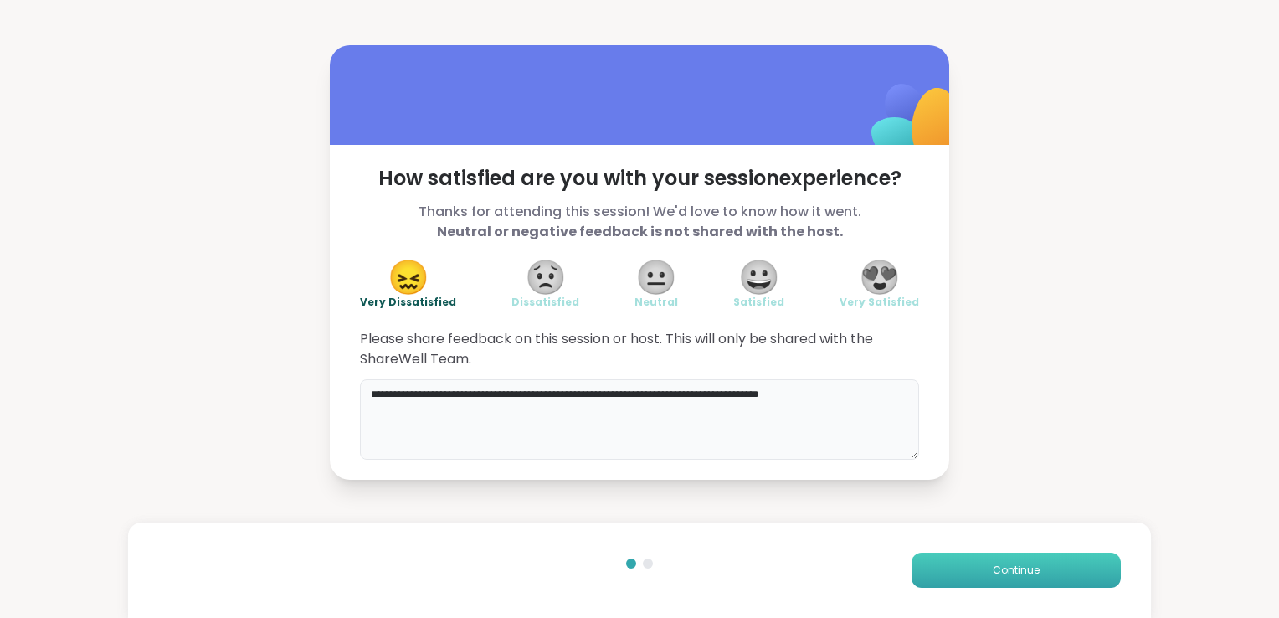
type textarea "**********"
click at [928, 571] on button "Continue" at bounding box center [1016, 570] width 209 height 35
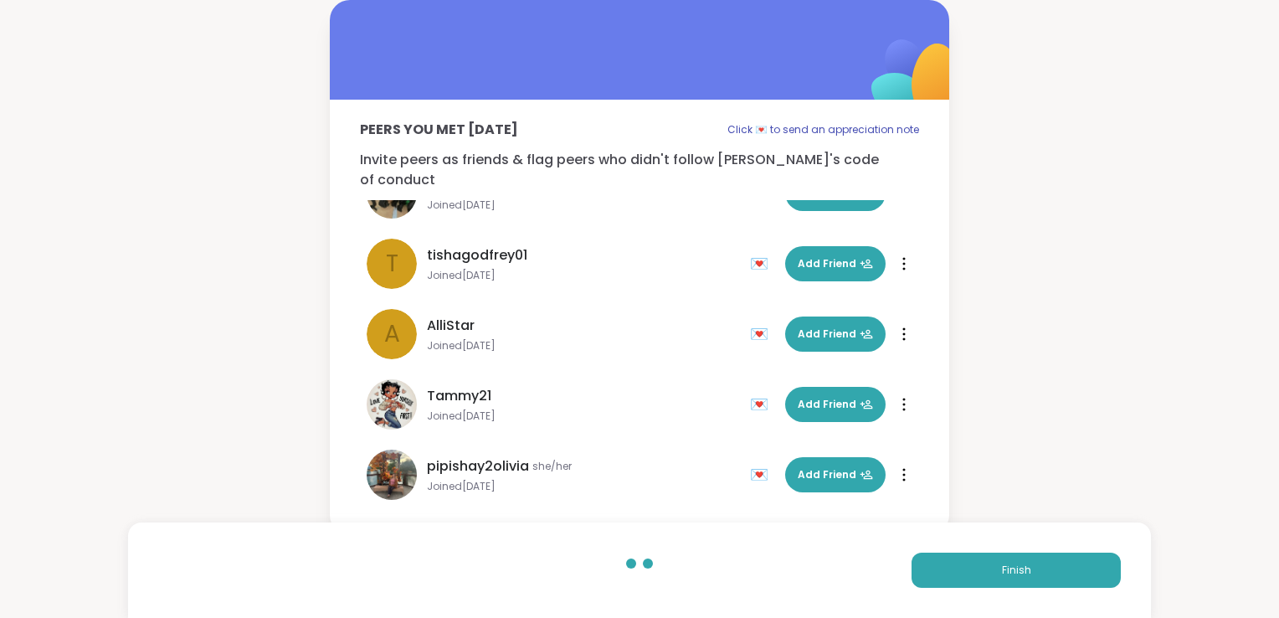
scroll to position [261, 0]
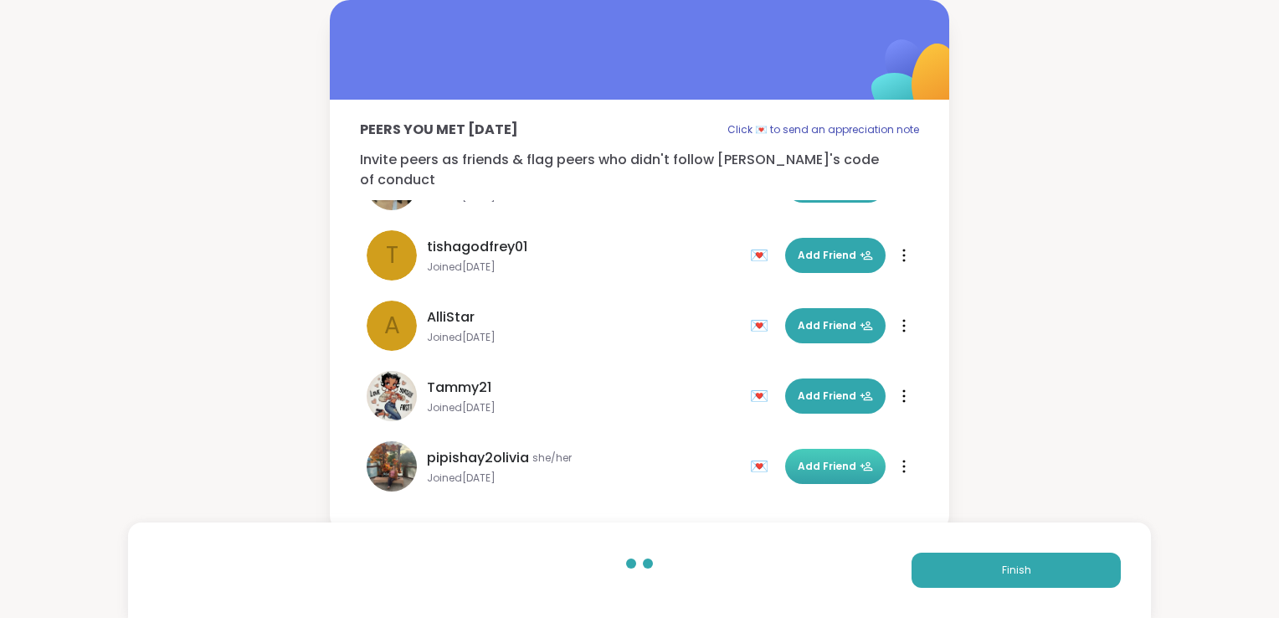
click at [798, 459] on span "Add Friend" at bounding box center [835, 466] width 75 height 15
click at [953, 566] on button "Finish" at bounding box center [1016, 570] width 209 height 35
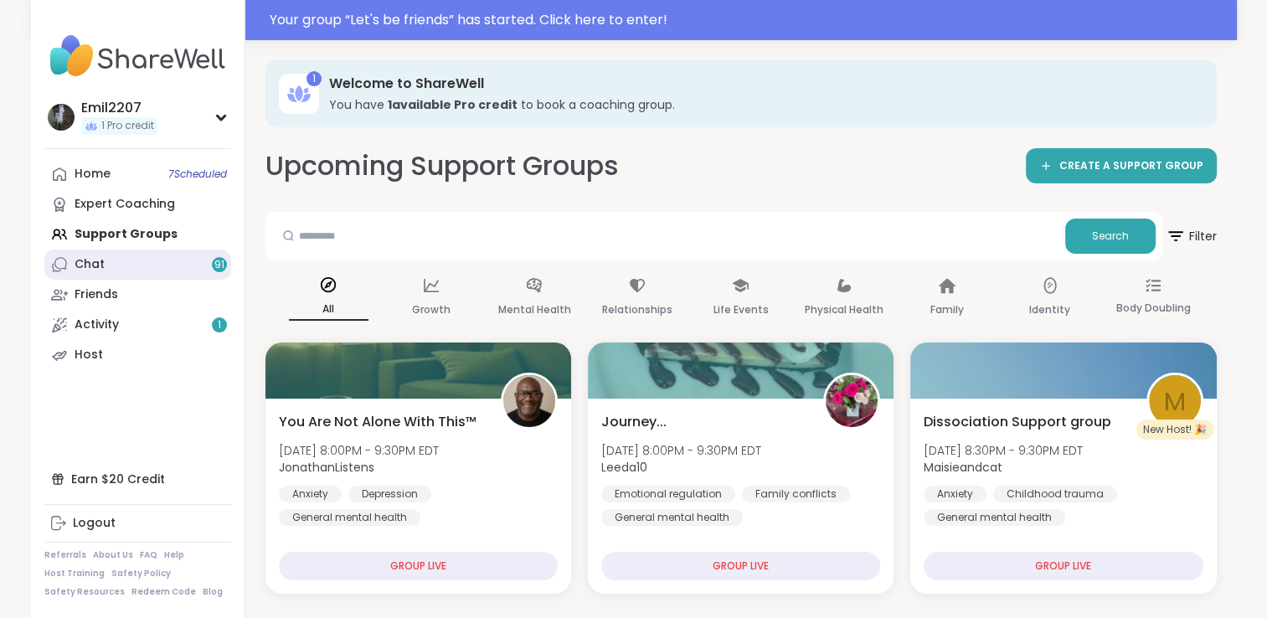
click at [210, 263] on link "Chat 91" at bounding box center [137, 265] width 187 height 30
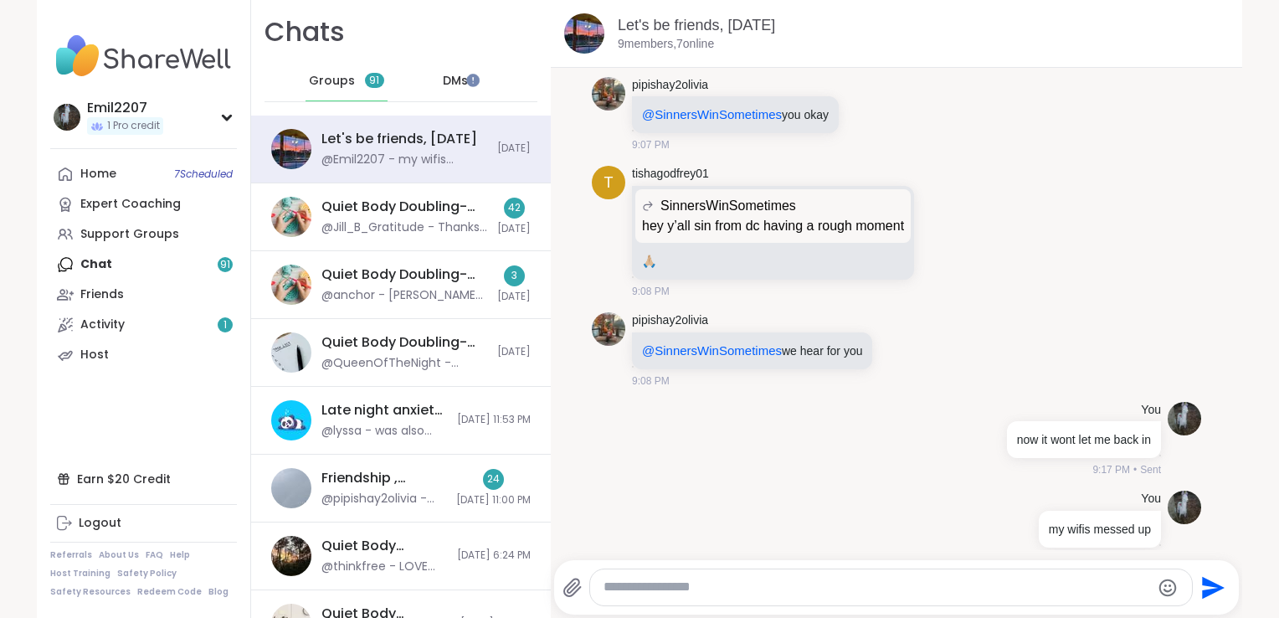
click at [606, 576] on div at bounding box center [891, 587] width 602 height 36
click at [614, 585] on textarea "Type your message" at bounding box center [877, 588] width 547 height 18
type textarea "**********"
click at [1220, 590] on button "Send" at bounding box center [1214, 588] width 38 height 38
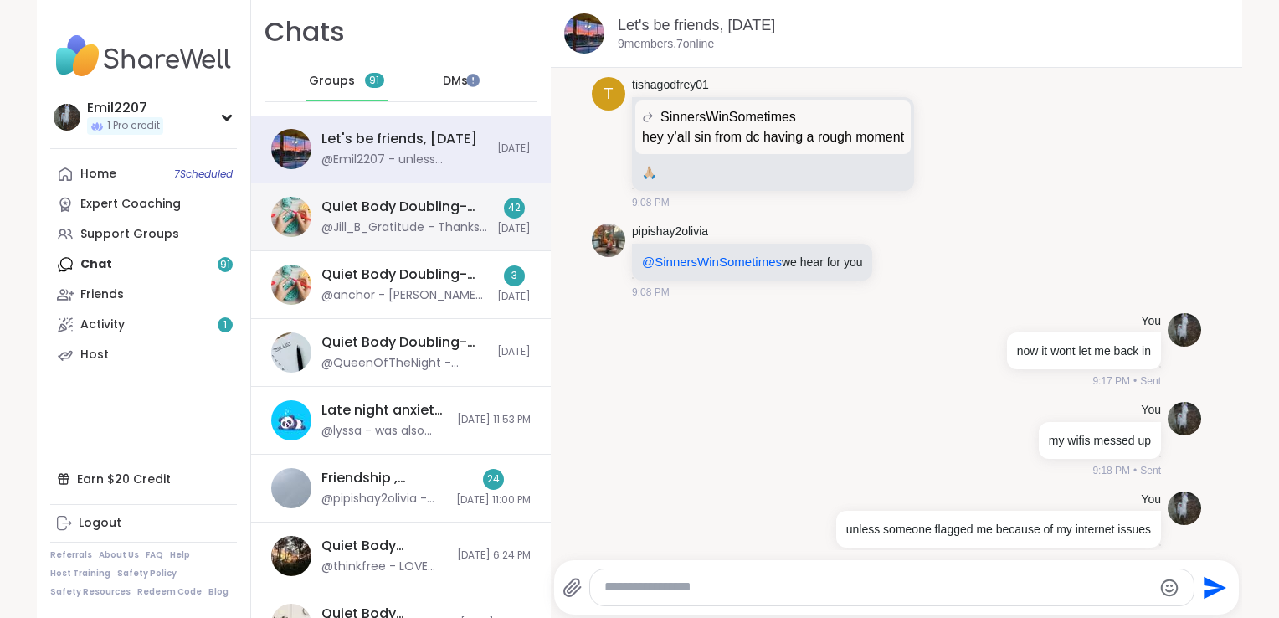
click at [408, 198] on div "Quiet Body Doubling- Saturday Evening #3, Oct 11" at bounding box center [405, 207] width 166 height 18
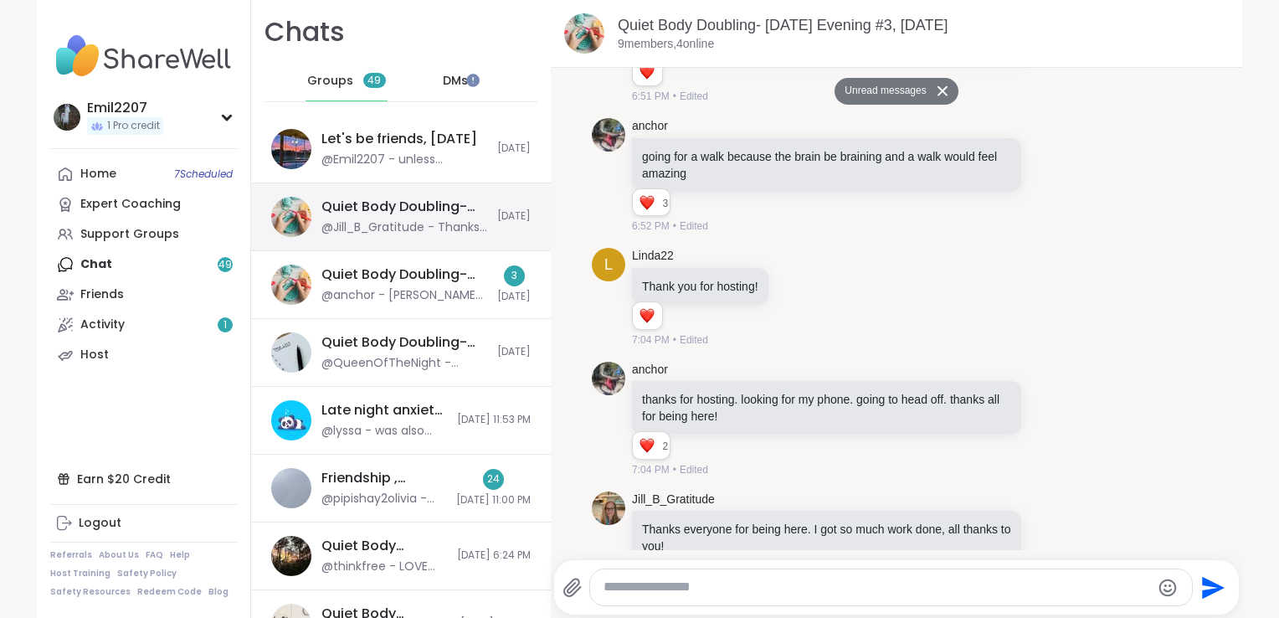
scroll to position [0, 0]
click at [1043, 540] on icon at bounding box center [1050, 548] width 15 height 17
click at [871, 505] on button "Select Reaction: Thumbs up" at bounding box center [880, 521] width 33 height 33
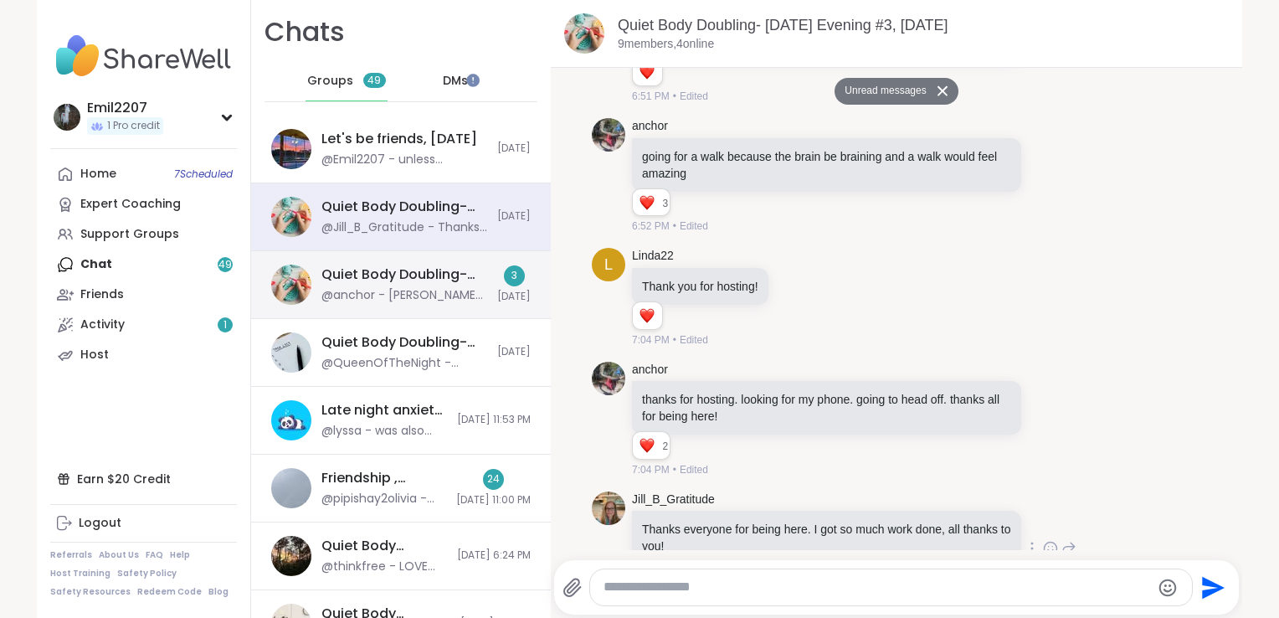
click at [471, 283] on div "Quiet Body Doubling- Creativity/ Productivity , Oct 11 @anchor - yup yup yup i …" at bounding box center [401, 285] width 300 height 68
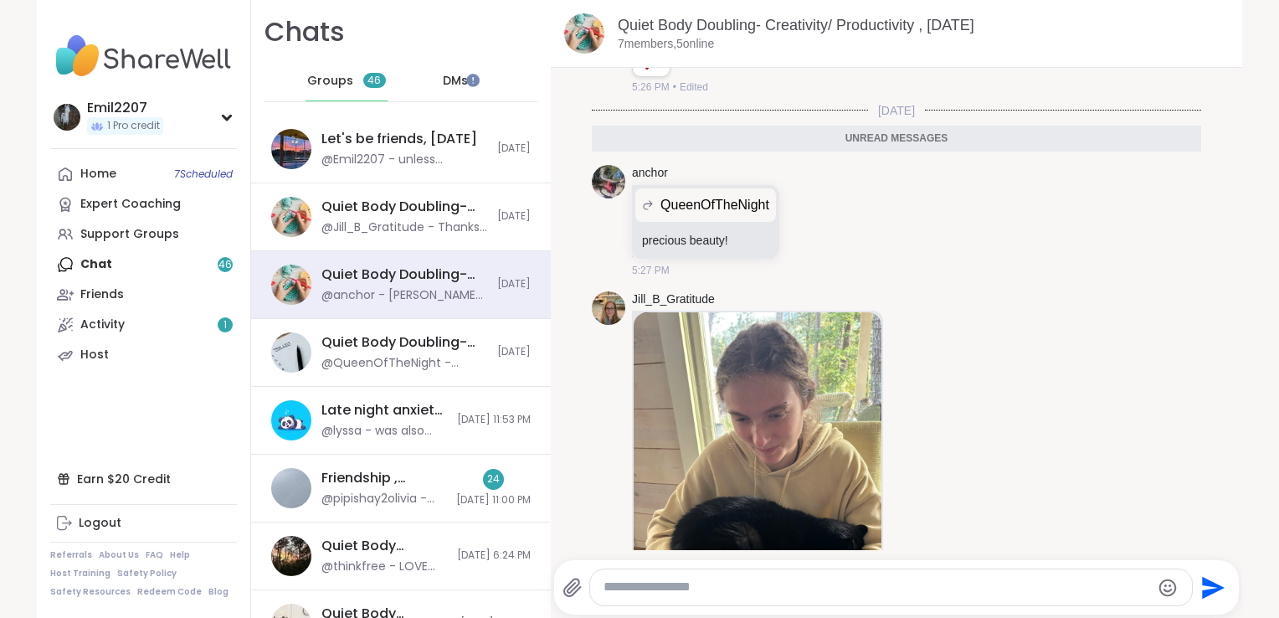
scroll to position [3, 0]
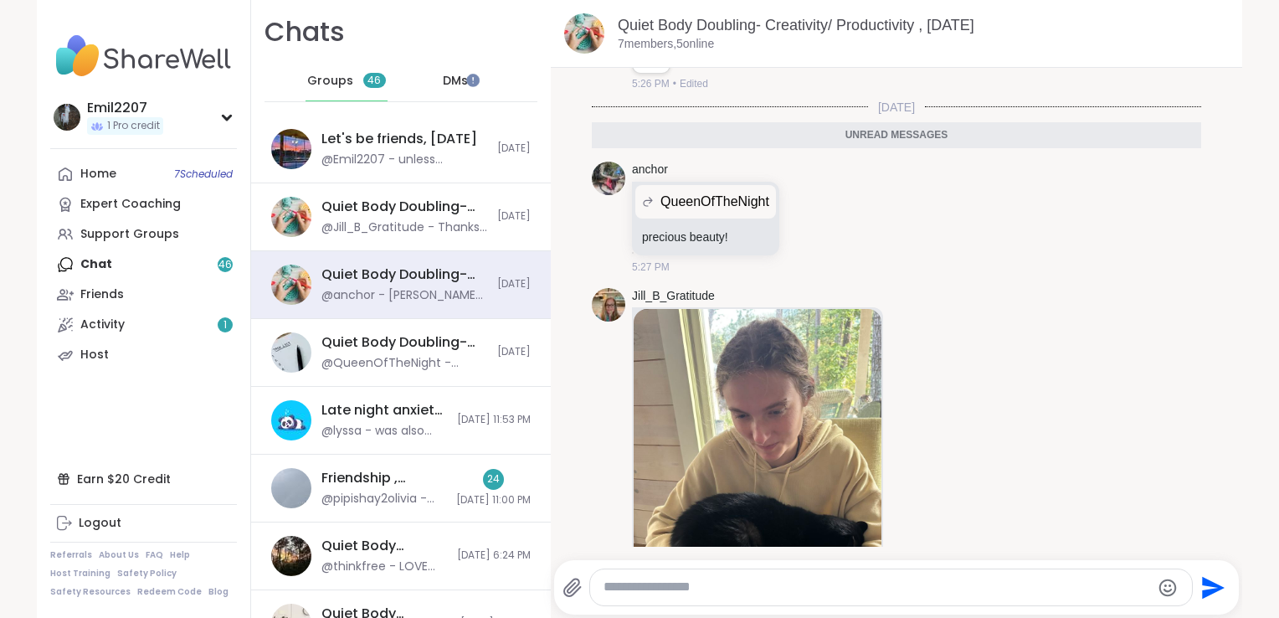
drag, startPoint x: 1206, startPoint y: 451, endPoint x: 1196, endPoint y: 524, distance: 73.4
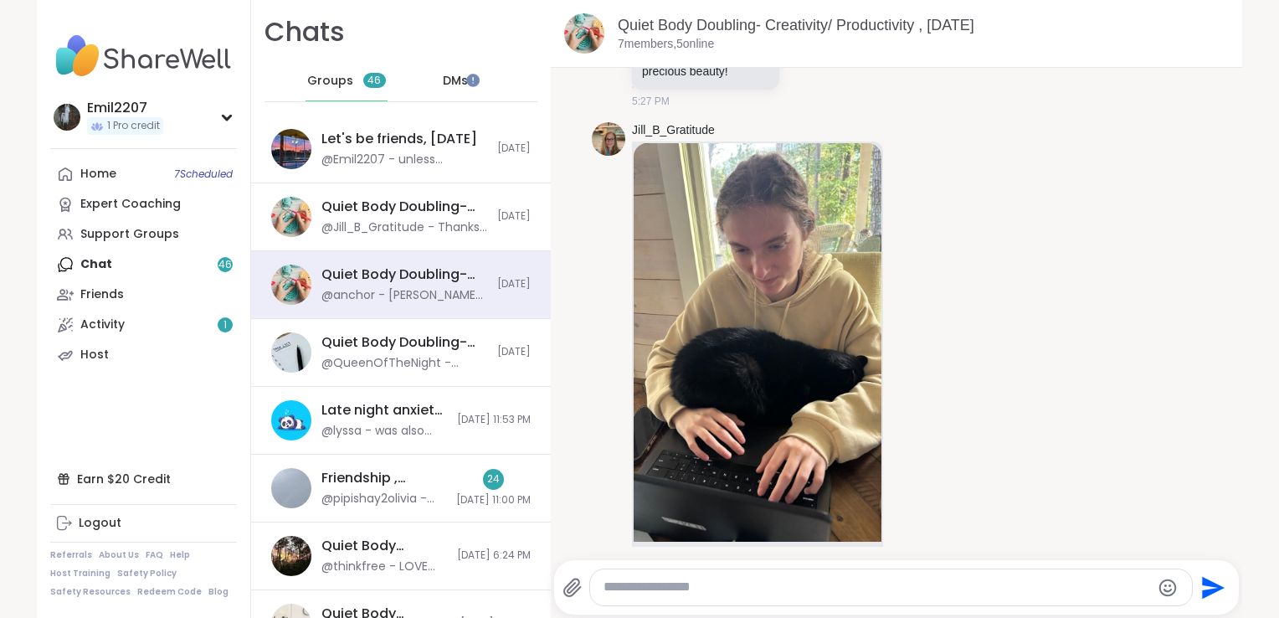
scroll to position [2435, 0]
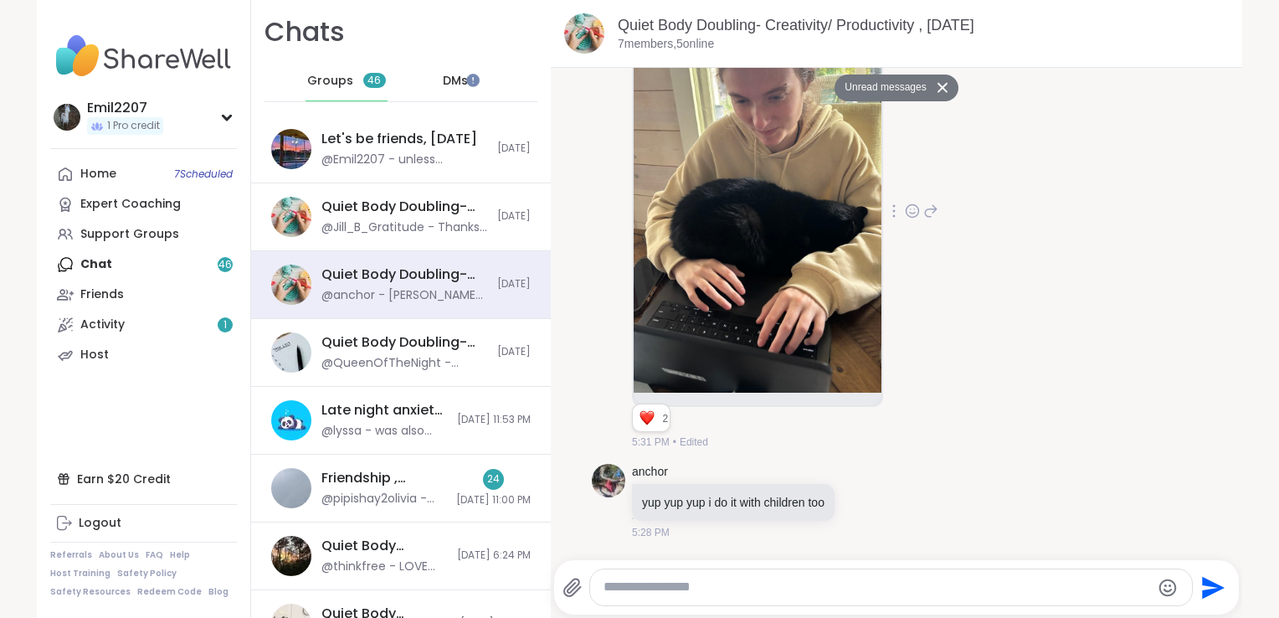
click at [911, 209] on icon at bounding box center [911, 209] width 0 height 0
click at [874, 189] on div "Select Reaction: Thumbs up" at bounding box center [875, 184] width 15 height 15
click at [436, 461] on div "Friendship , Oct 10 @pipishay2olivia - https://sharewellnow.com/series/f771875b…" at bounding box center [401, 489] width 300 height 68
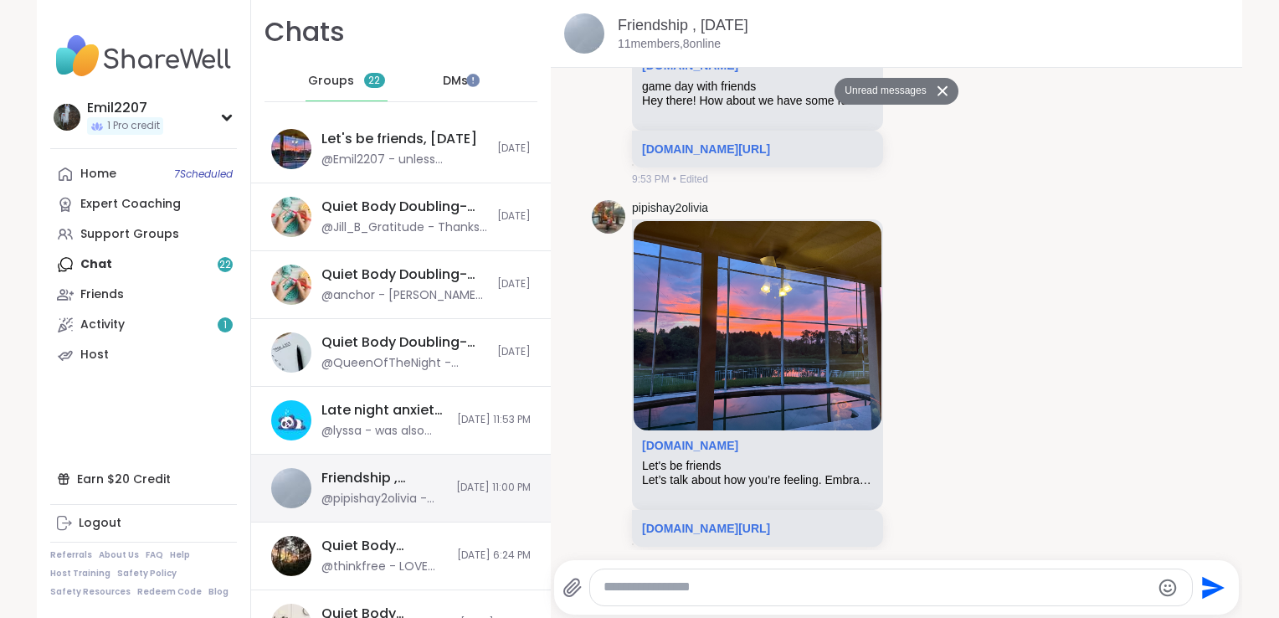
scroll to position [0, 0]
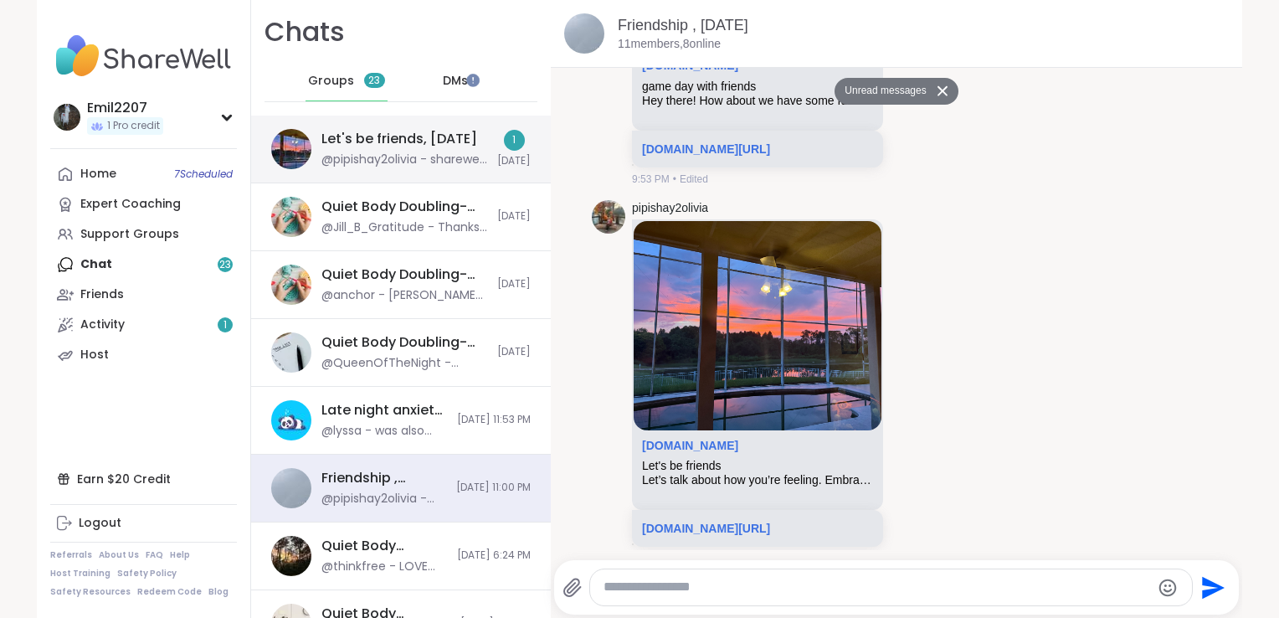
click at [416, 147] on div "Let's be friends, Oct 11" at bounding box center [400, 139] width 156 height 18
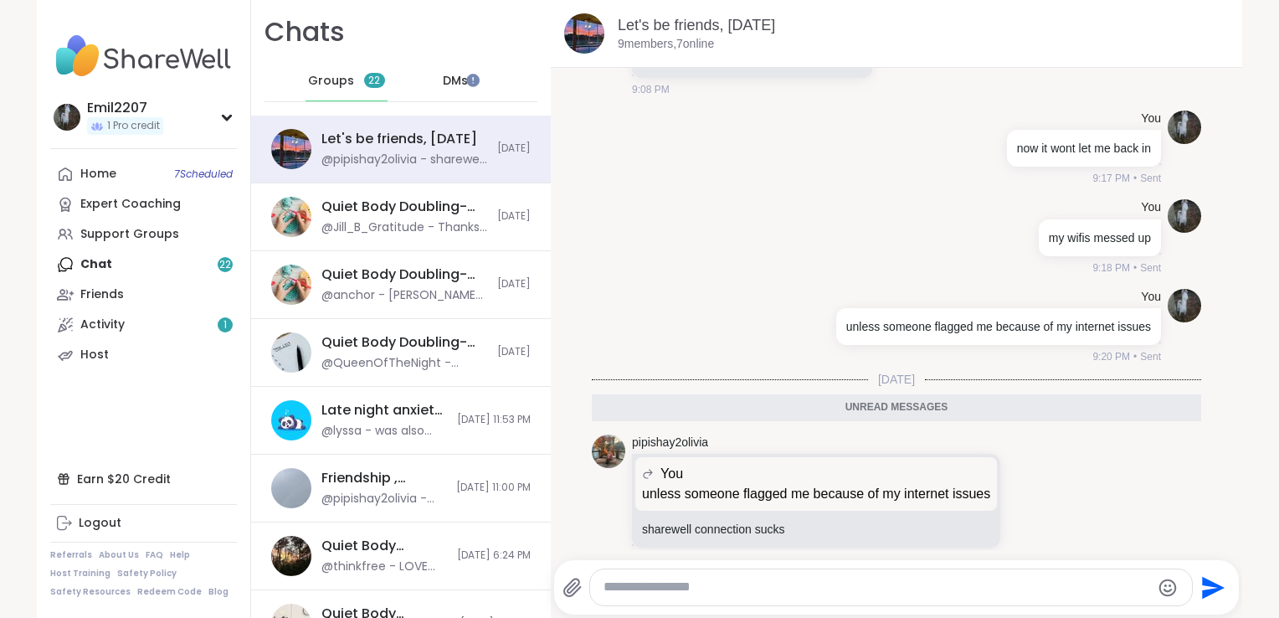
click at [649, 593] on textarea "Type your message" at bounding box center [877, 588] width 547 height 18
type textarea "**********"
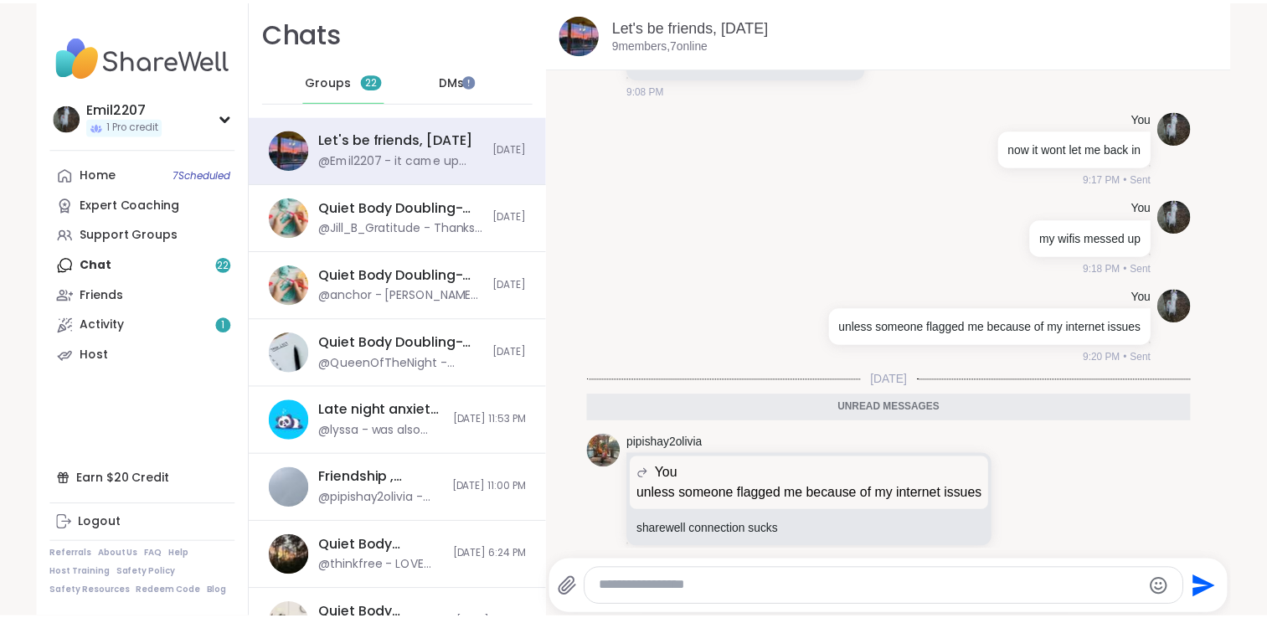
scroll to position [1668, 0]
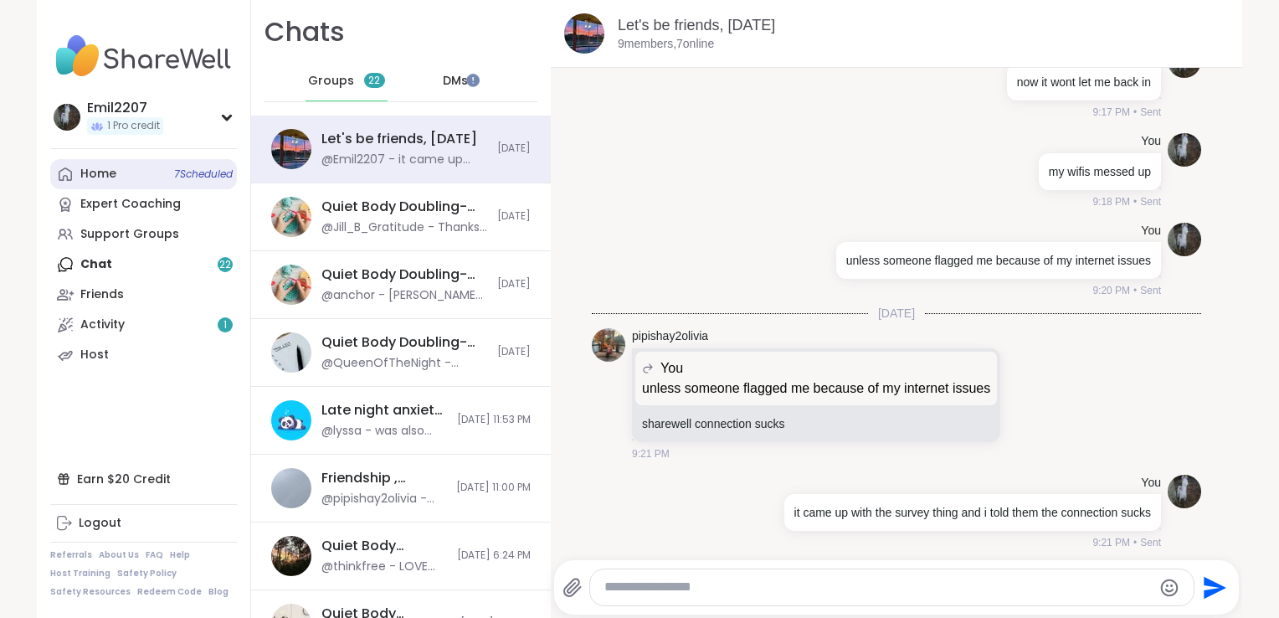
click at [102, 169] on div "Home 7 Scheduled" at bounding box center [98, 174] width 36 height 17
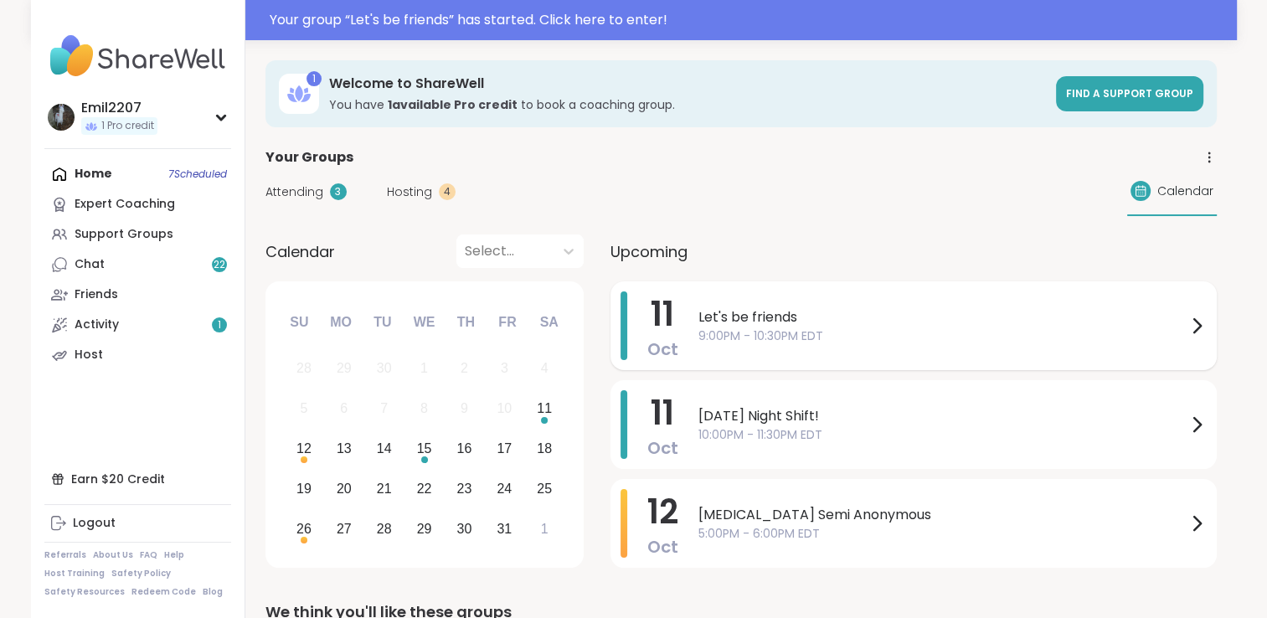
click at [759, 333] on span "9:00PM - 10:30PM EDT" at bounding box center [942, 336] width 488 height 18
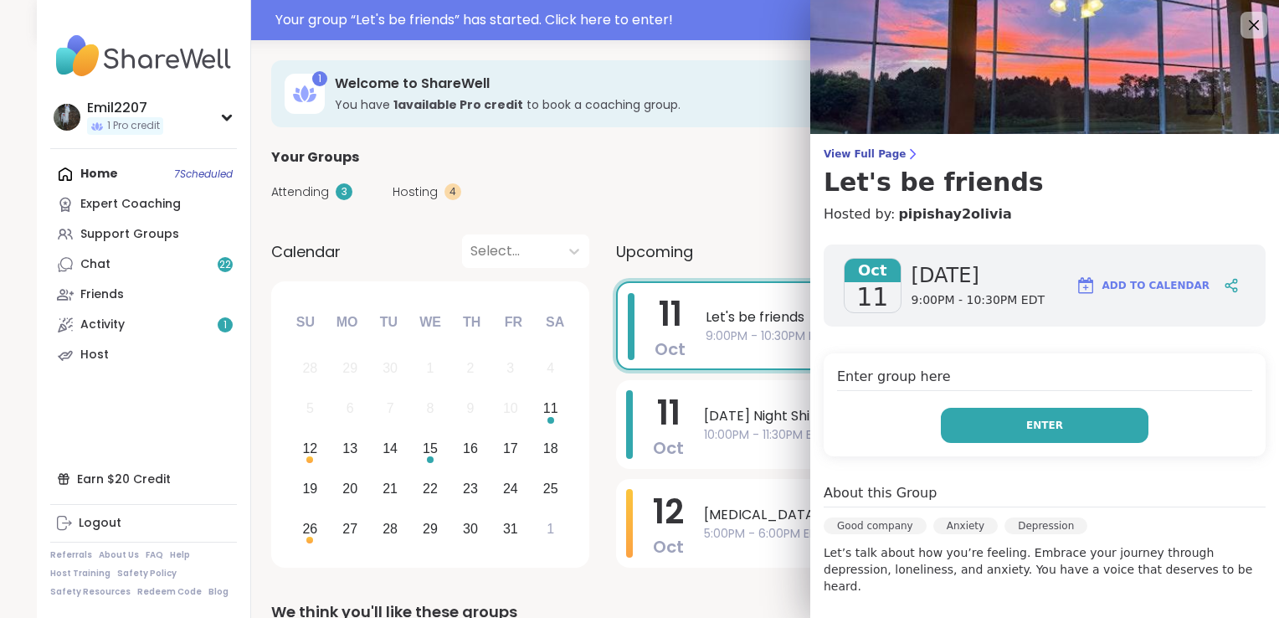
click at [964, 409] on button "Enter" at bounding box center [1045, 425] width 208 height 35
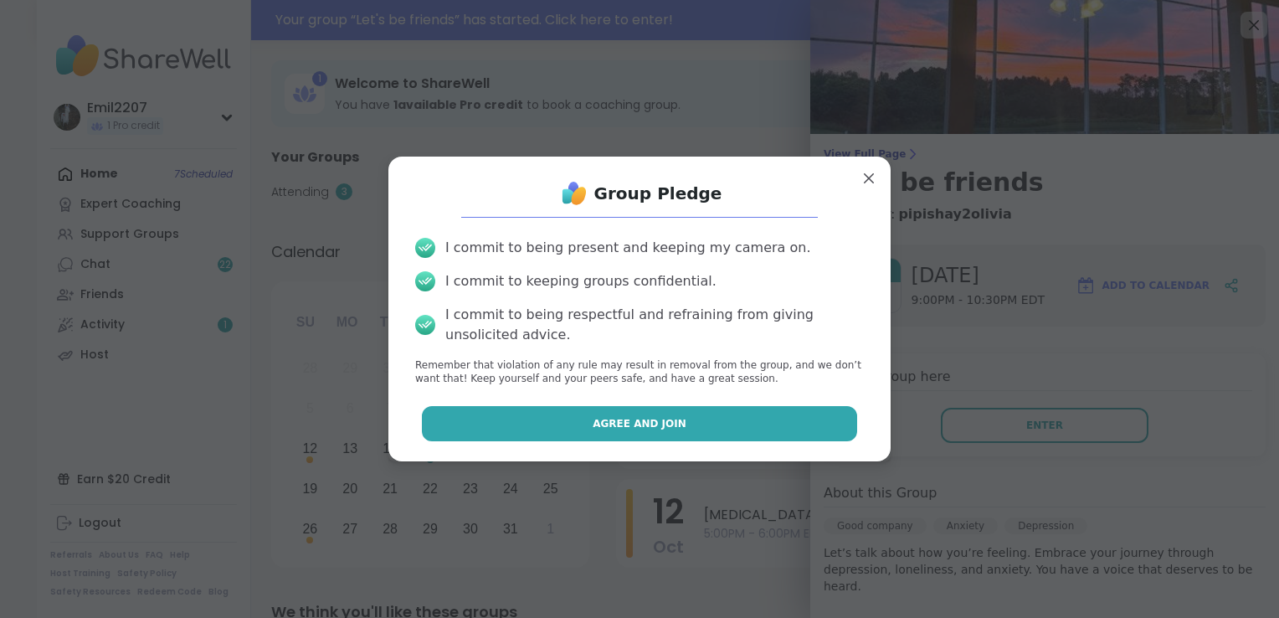
click at [787, 412] on button "Agree and Join" at bounding box center [640, 423] width 436 height 35
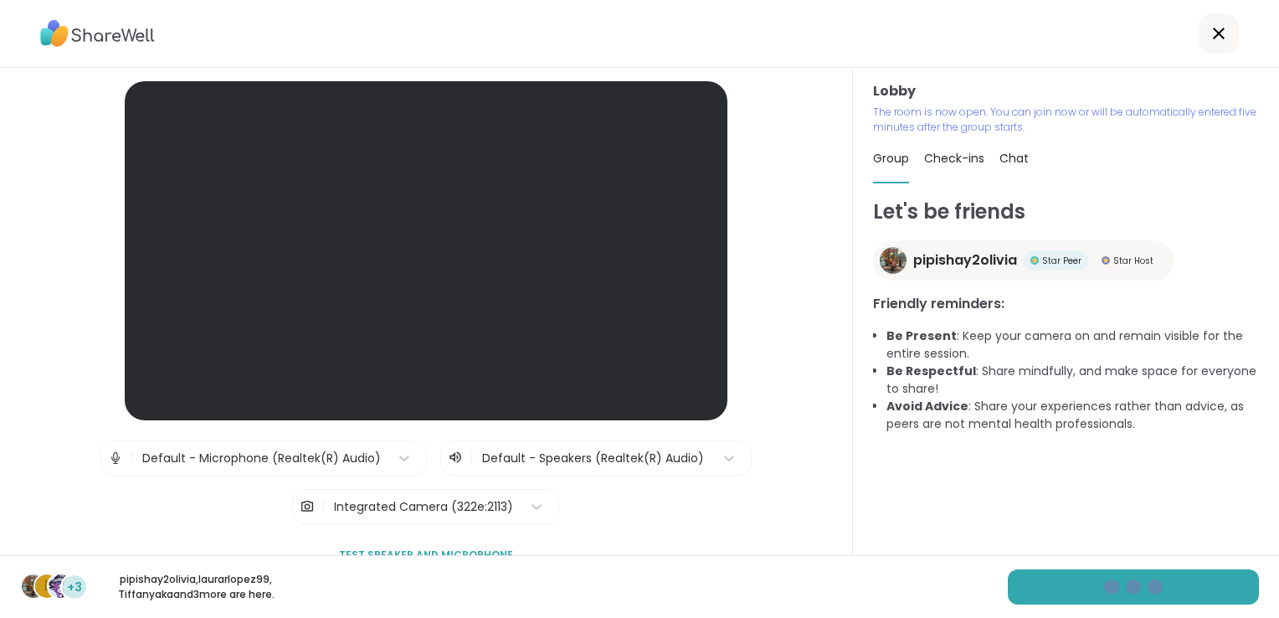
click at [1006, 166] on span "Chat" at bounding box center [1014, 158] width 29 height 17
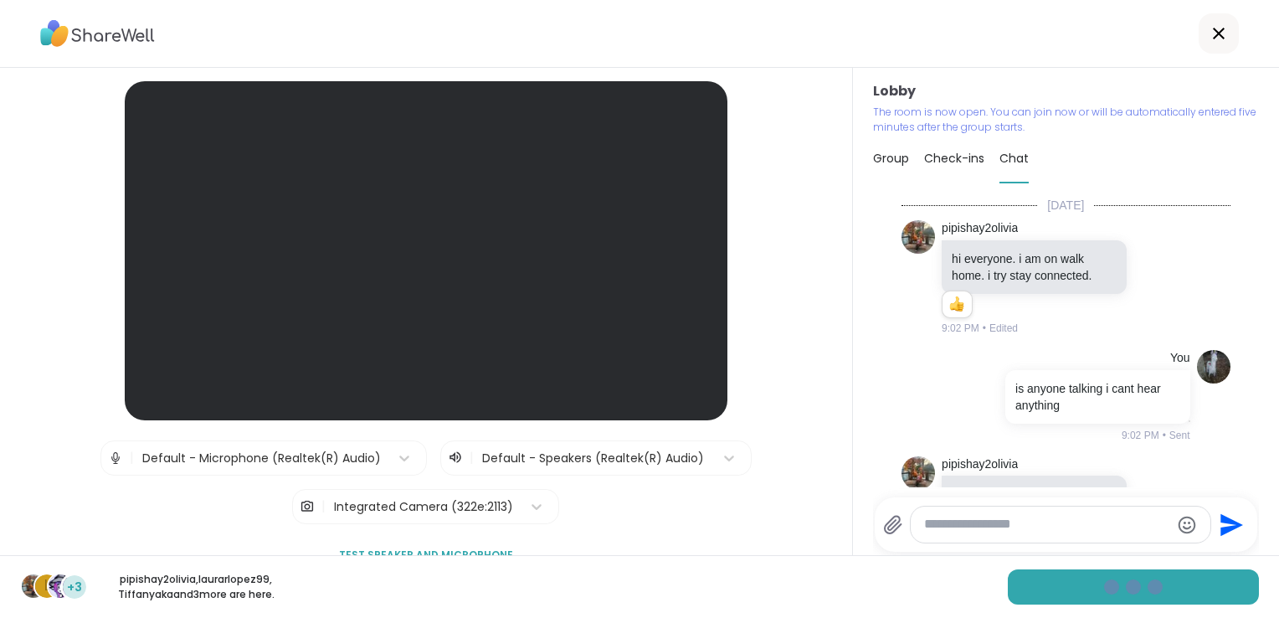
scroll to position [2345, 0]
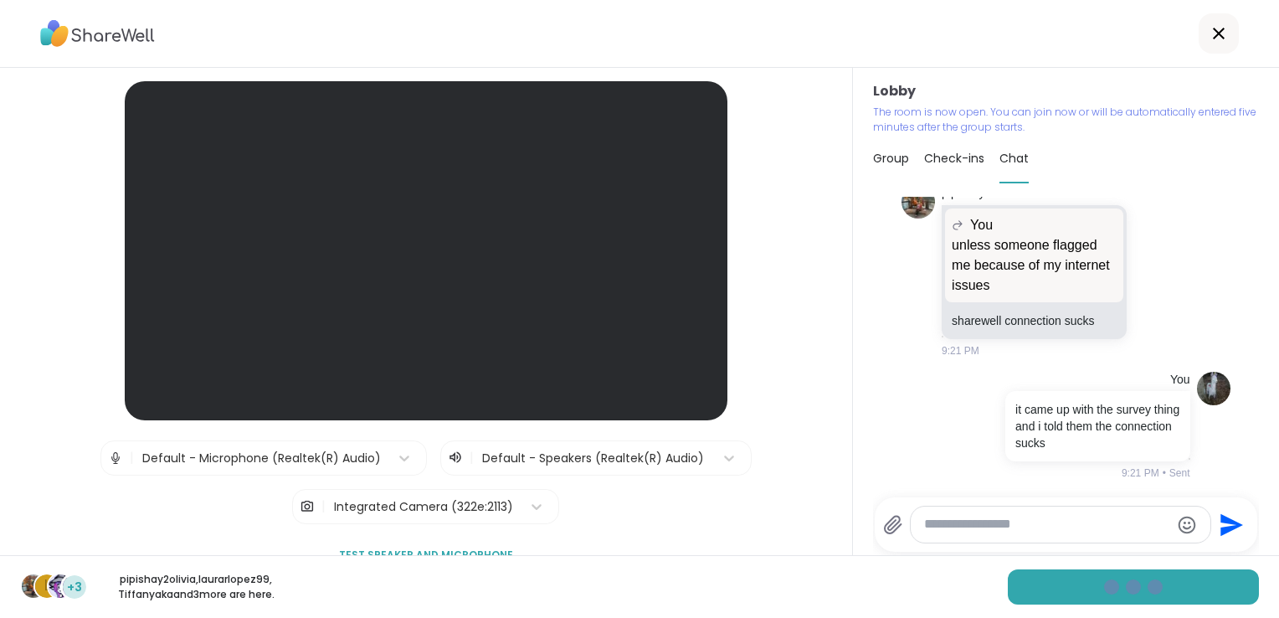
click at [1006, 166] on span "Chat" at bounding box center [1014, 158] width 29 height 17
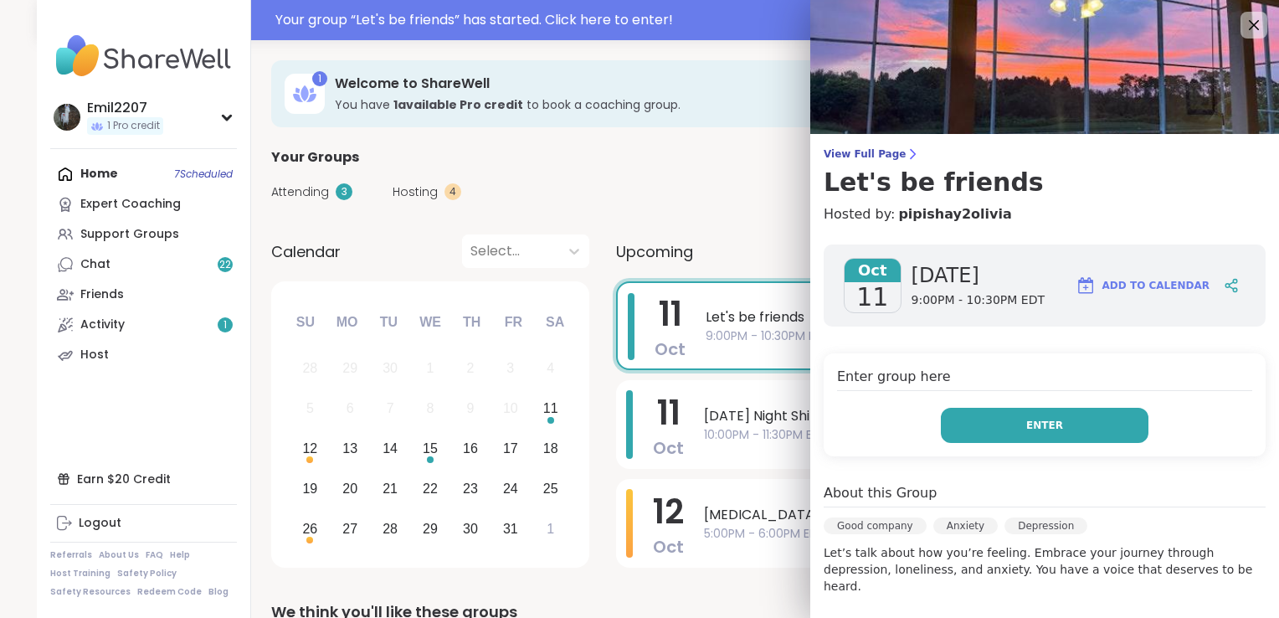
click at [979, 440] on button "Enter" at bounding box center [1045, 425] width 208 height 35
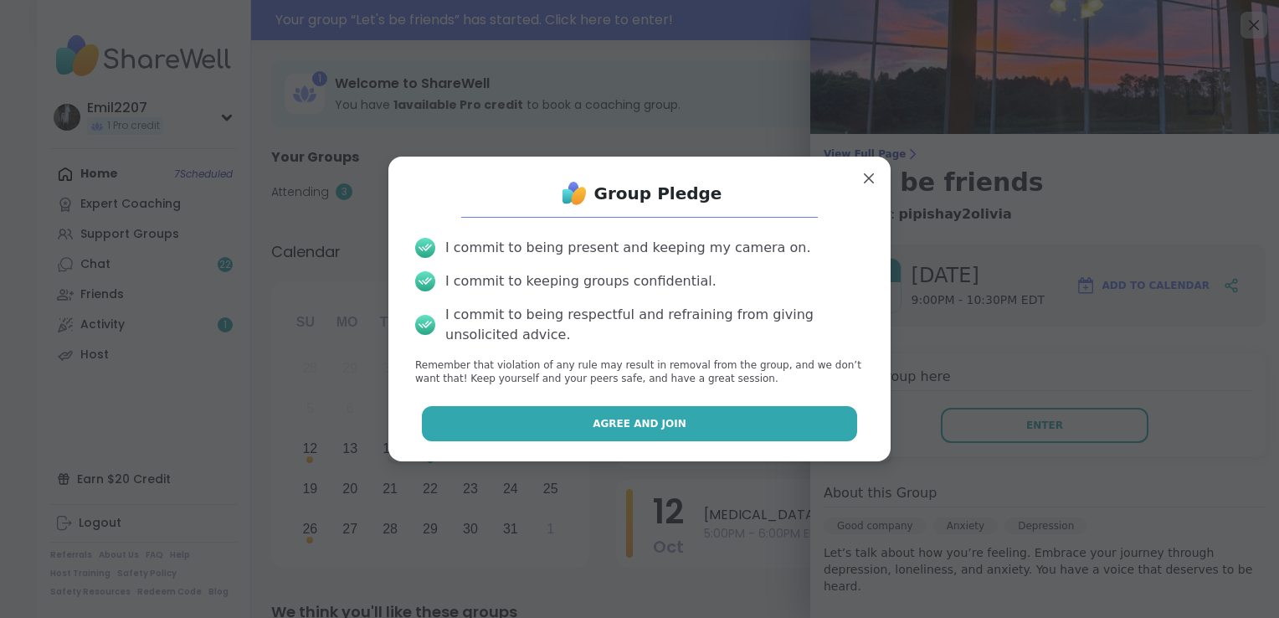
click at [780, 424] on button "Agree and Join" at bounding box center [640, 423] width 436 height 35
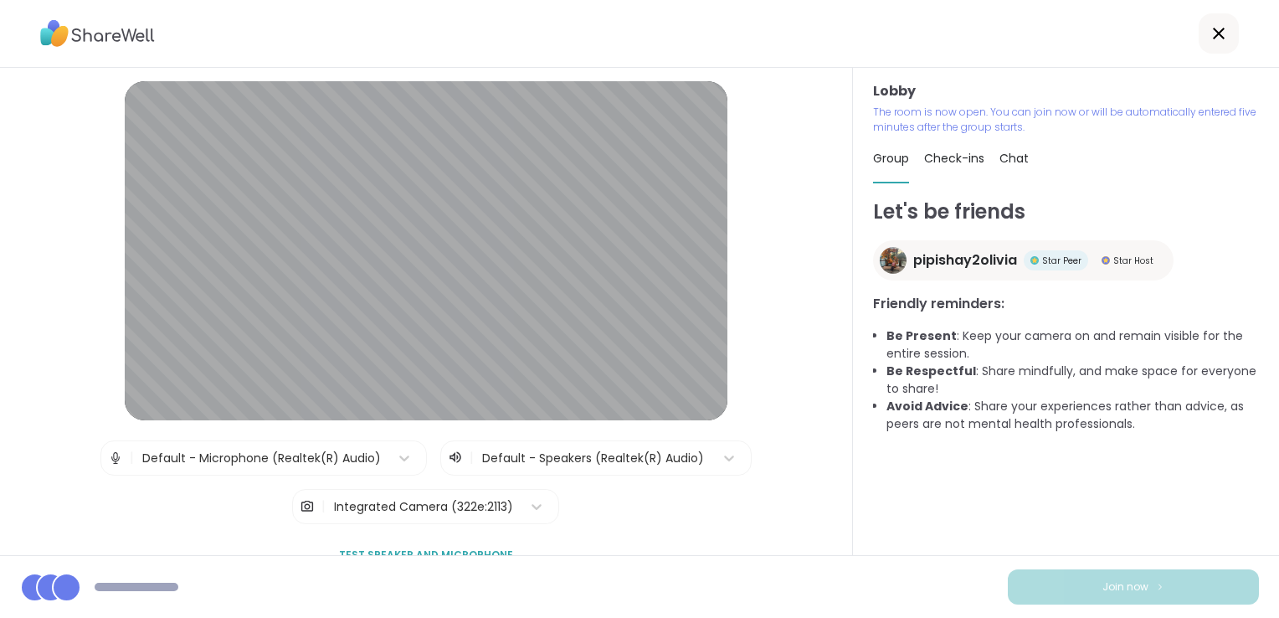
click at [1000, 158] on span "Chat" at bounding box center [1014, 158] width 29 height 17
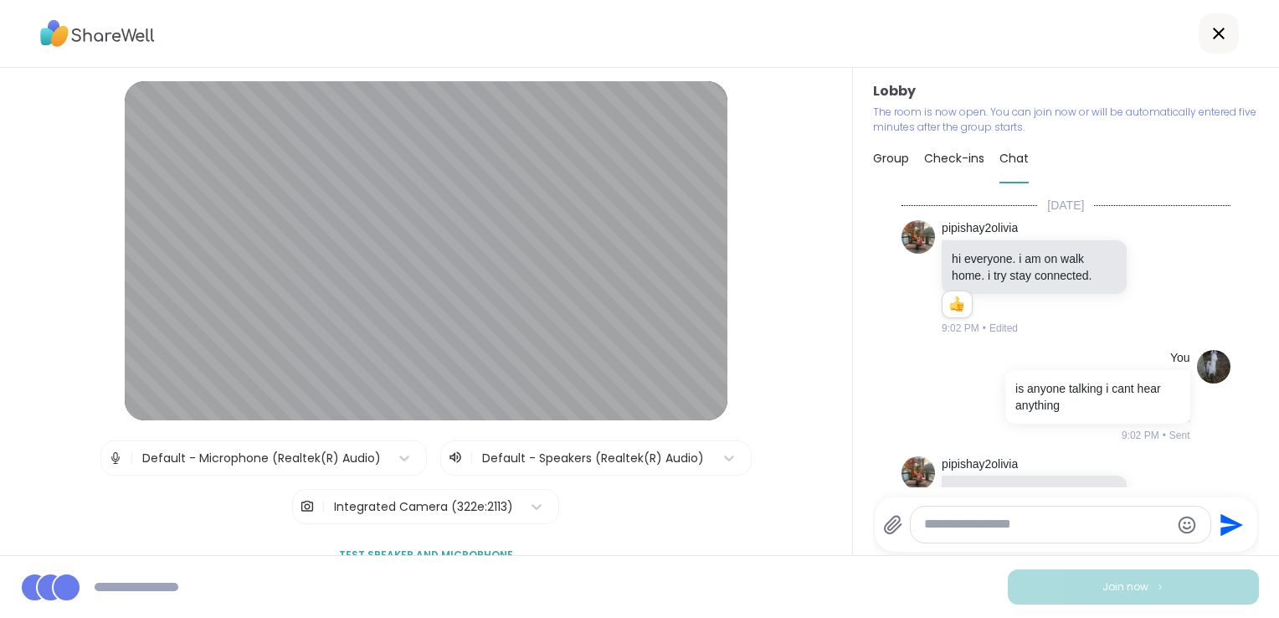
scroll to position [2345, 0]
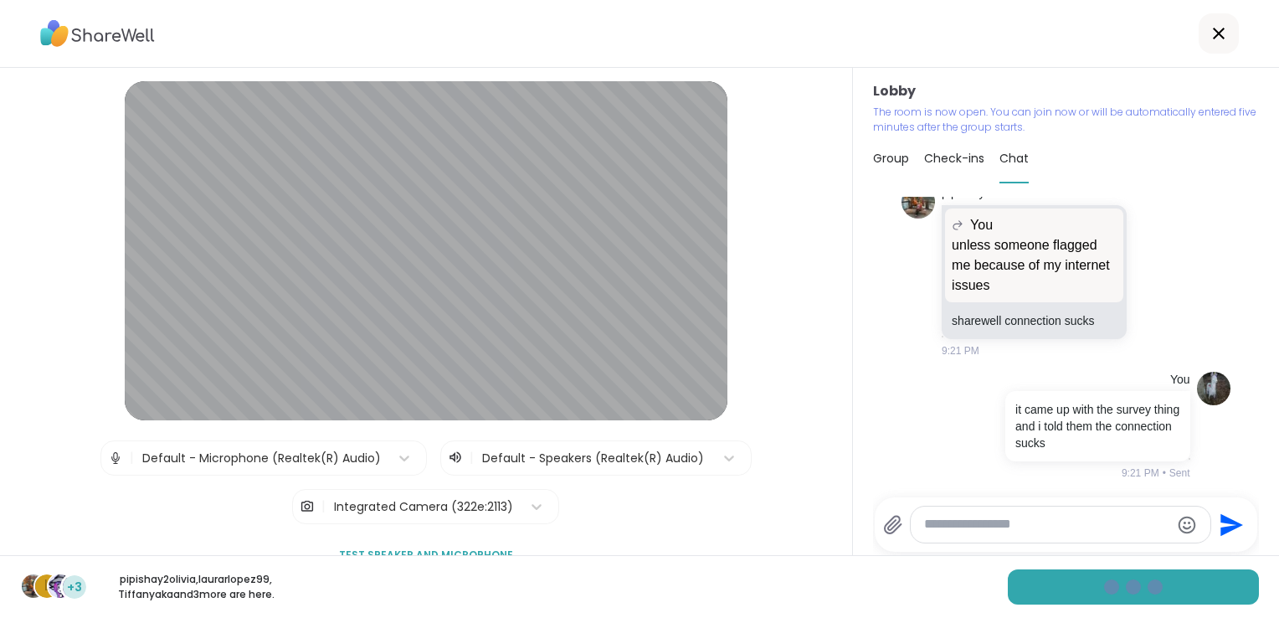
click at [928, 523] on textarea "Type your message" at bounding box center [1046, 525] width 245 height 18
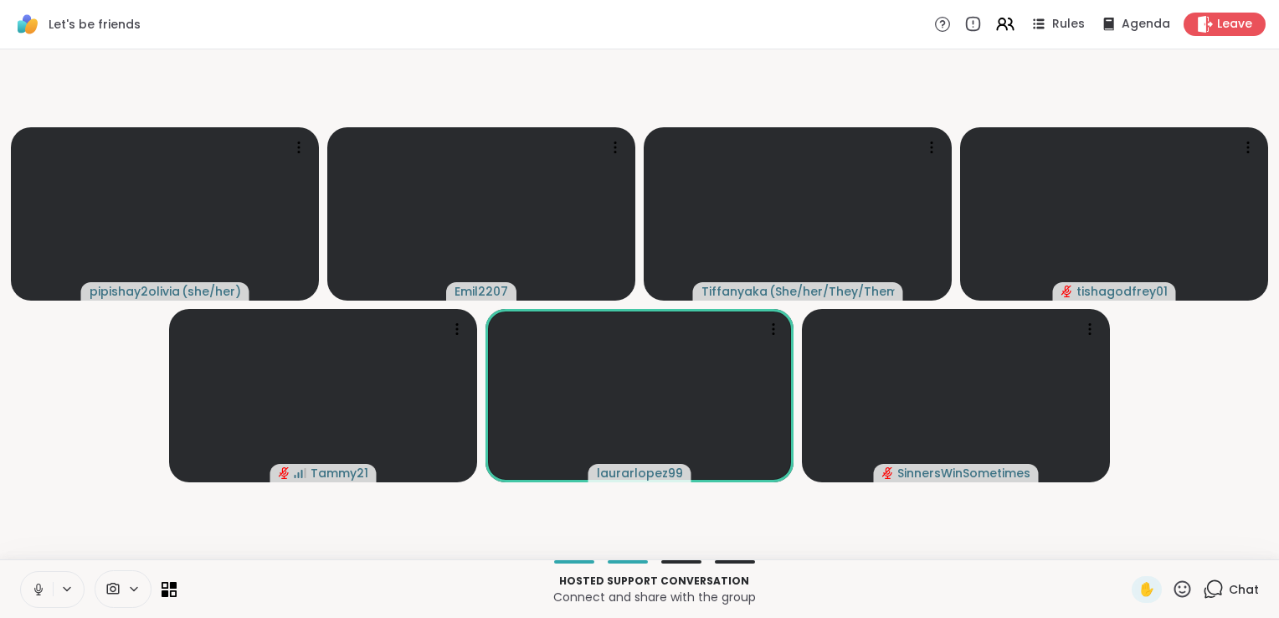
drag, startPoint x: 1218, startPoint y: 590, endPoint x: 1206, endPoint y: 603, distance: 17.2
drag, startPoint x: 1206, startPoint y: 603, endPoint x: 899, endPoint y: 572, distance: 308.8
click at [899, 572] on div "Hosted support conversation Connect and share with the group" at bounding box center [654, 589] width 935 height 38
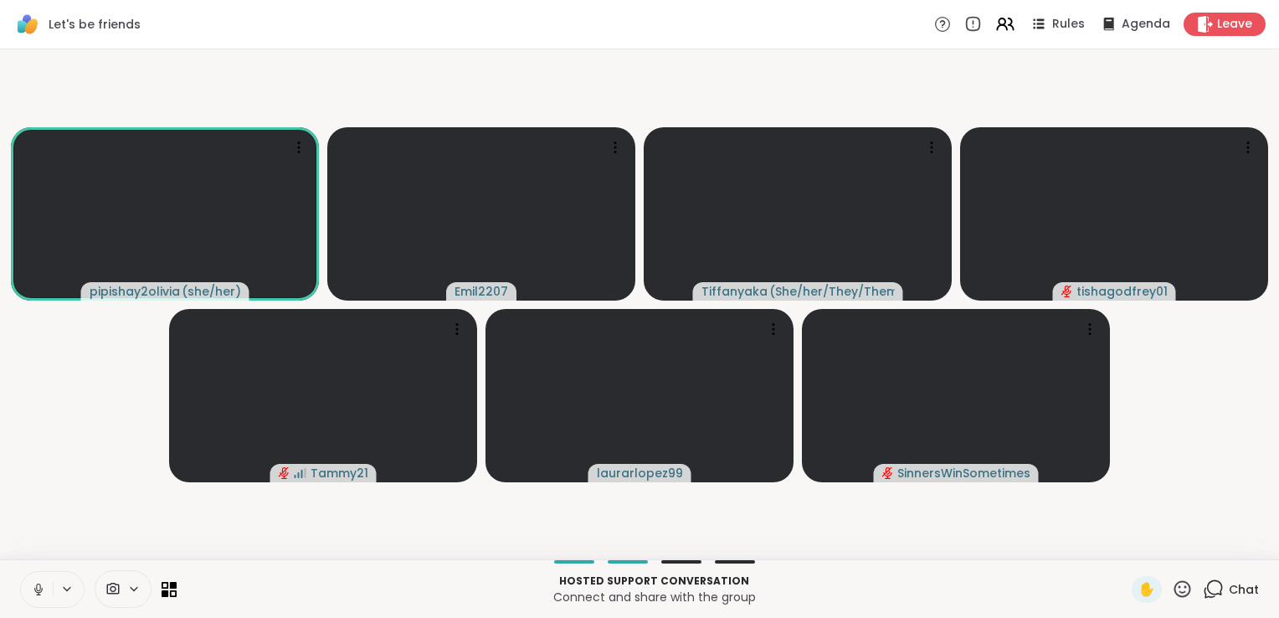
click at [40, 591] on icon at bounding box center [38, 589] width 8 height 5
click at [40, 591] on icon at bounding box center [39, 590] width 12 height 12
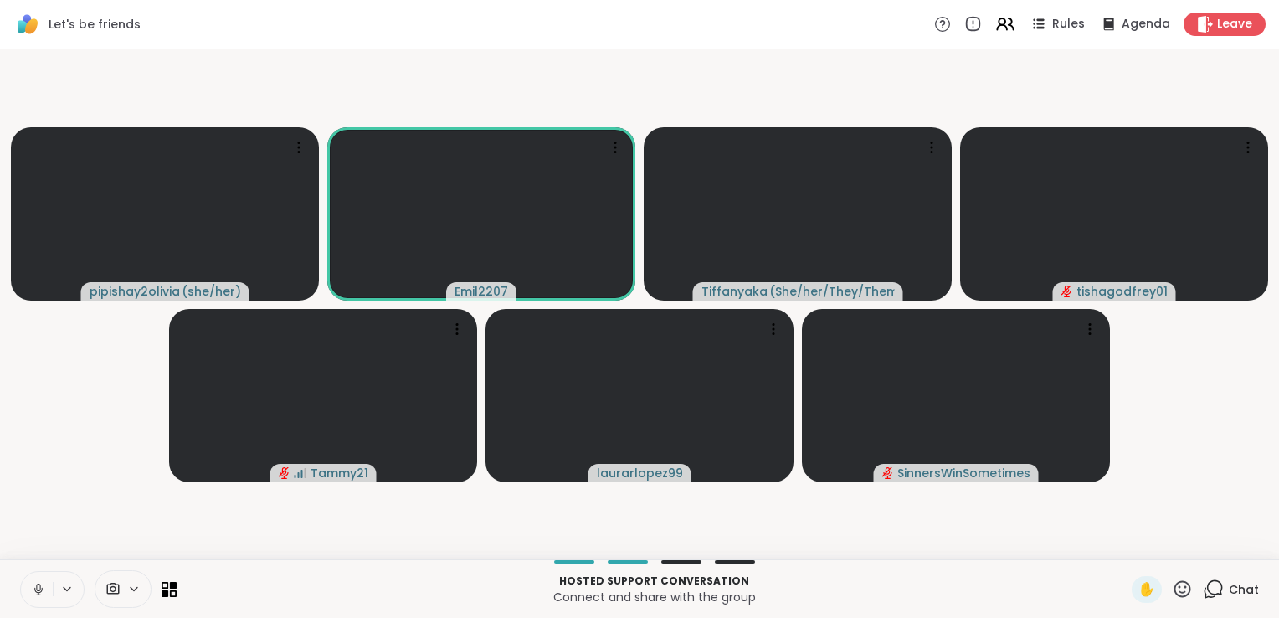
click at [40, 591] on icon at bounding box center [38, 589] width 8 height 5
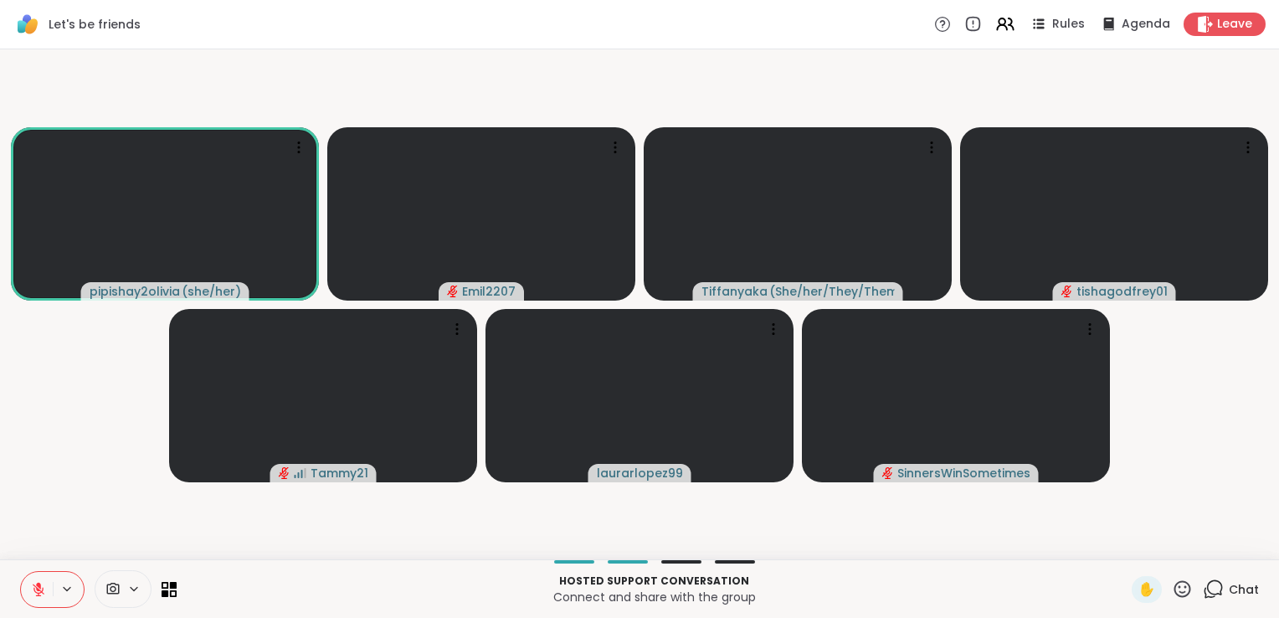
click at [157, 601] on div at bounding box center [98, 589] width 157 height 38
click at [34, 594] on icon at bounding box center [38, 589] width 15 height 15
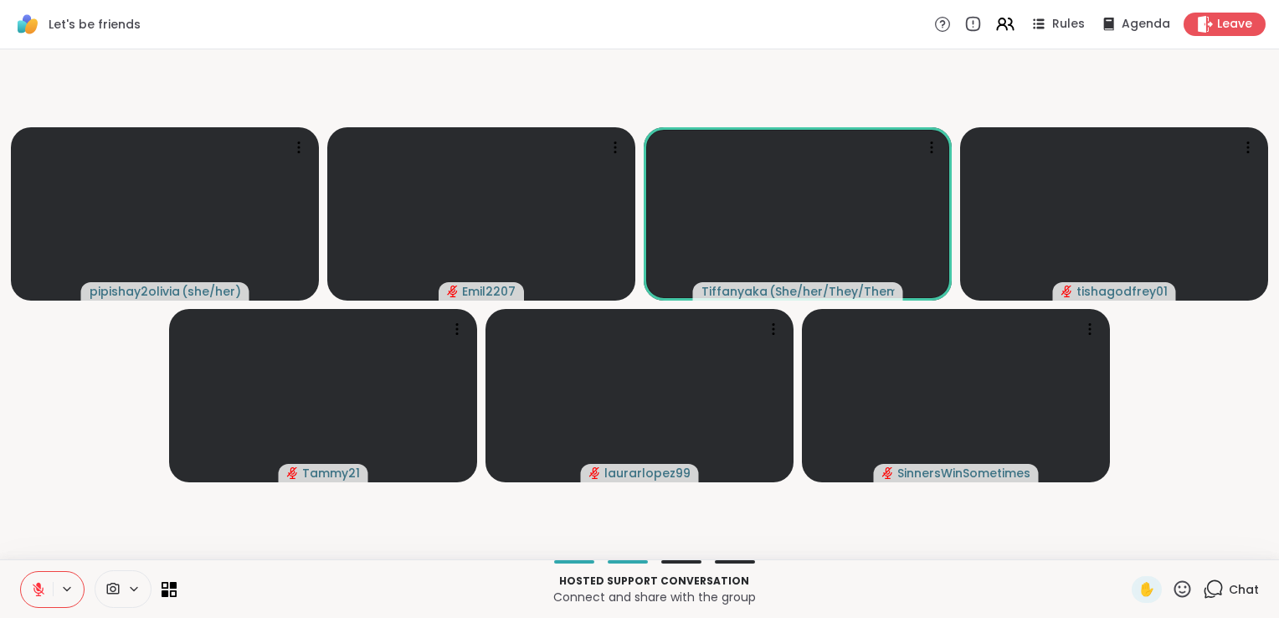
click at [34, 594] on icon at bounding box center [38, 589] width 15 height 15
click at [620, 153] on icon at bounding box center [615, 147] width 17 height 17
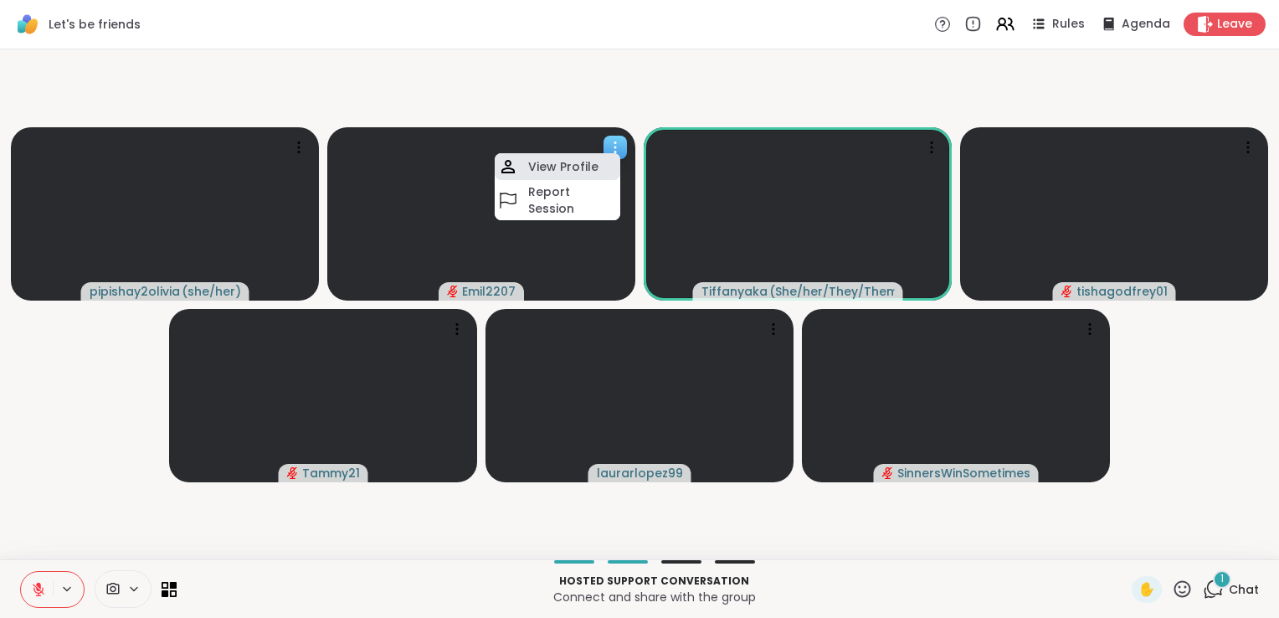
click at [582, 169] on h4 "View Profile" at bounding box center [563, 166] width 70 height 17
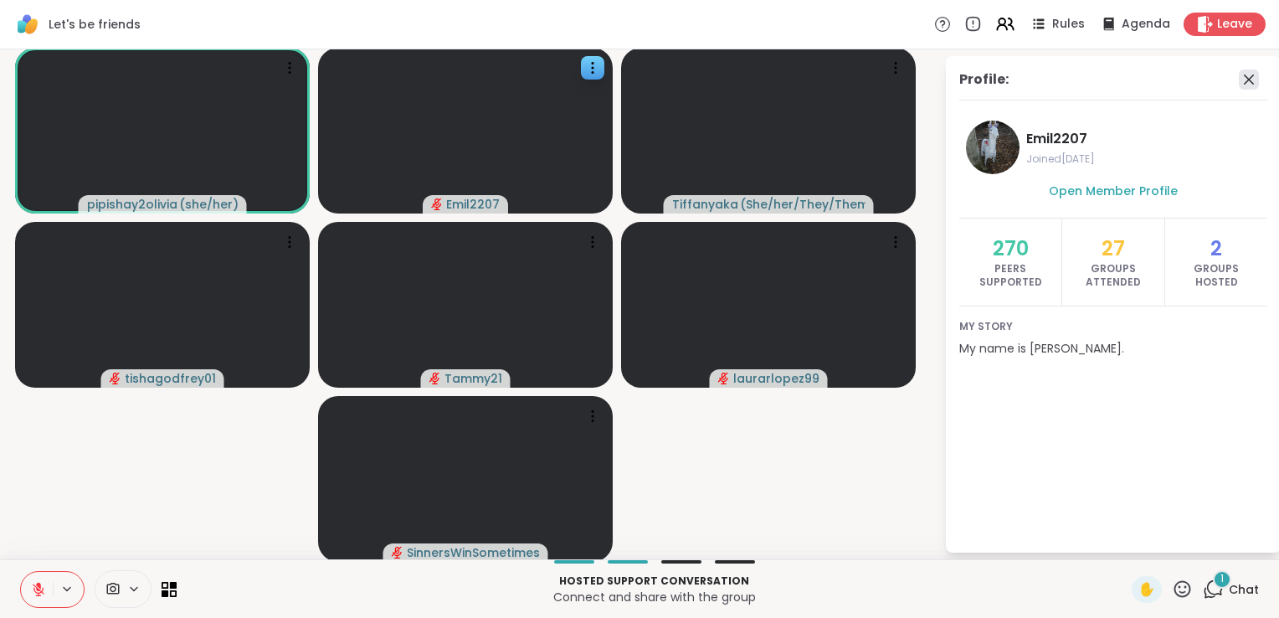
click at [1239, 73] on icon at bounding box center [1249, 79] width 20 height 20
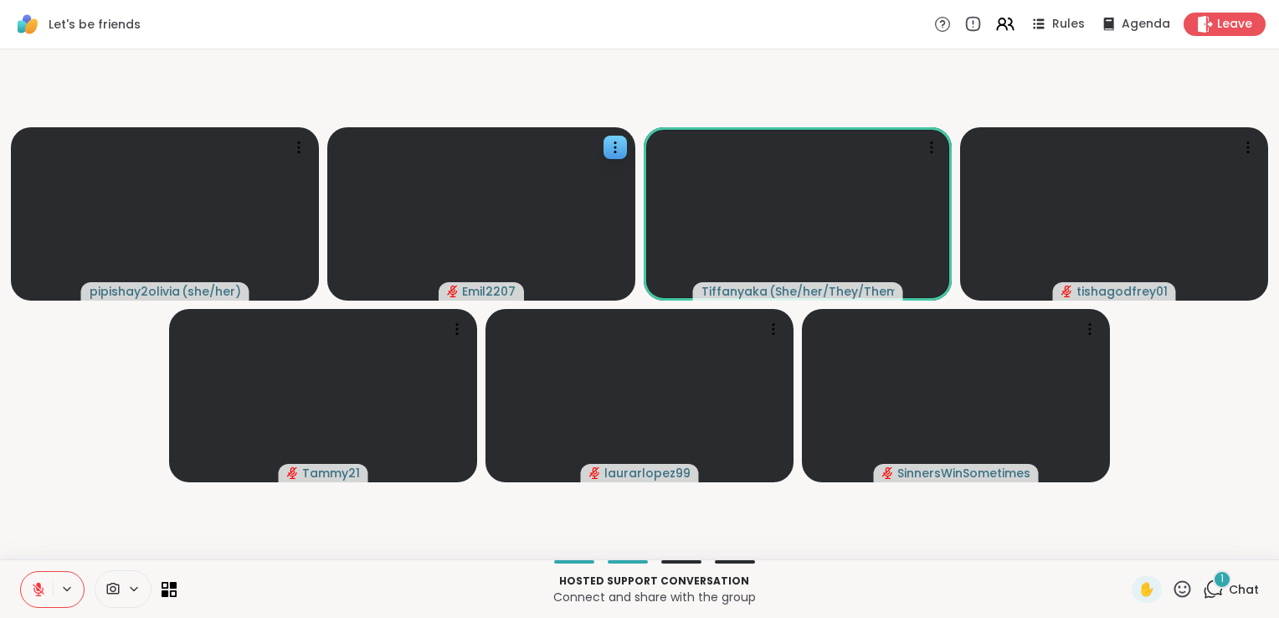
drag, startPoint x: 1204, startPoint y: 594, endPoint x: 1186, endPoint y: 599, distance: 19.1
click at [1186, 599] on div "✋ 1 Chat" at bounding box center [1195, 589] width 127 height 27
click at [1210, 591] on icon at bounding box center [1215, 587] width 16 height 15
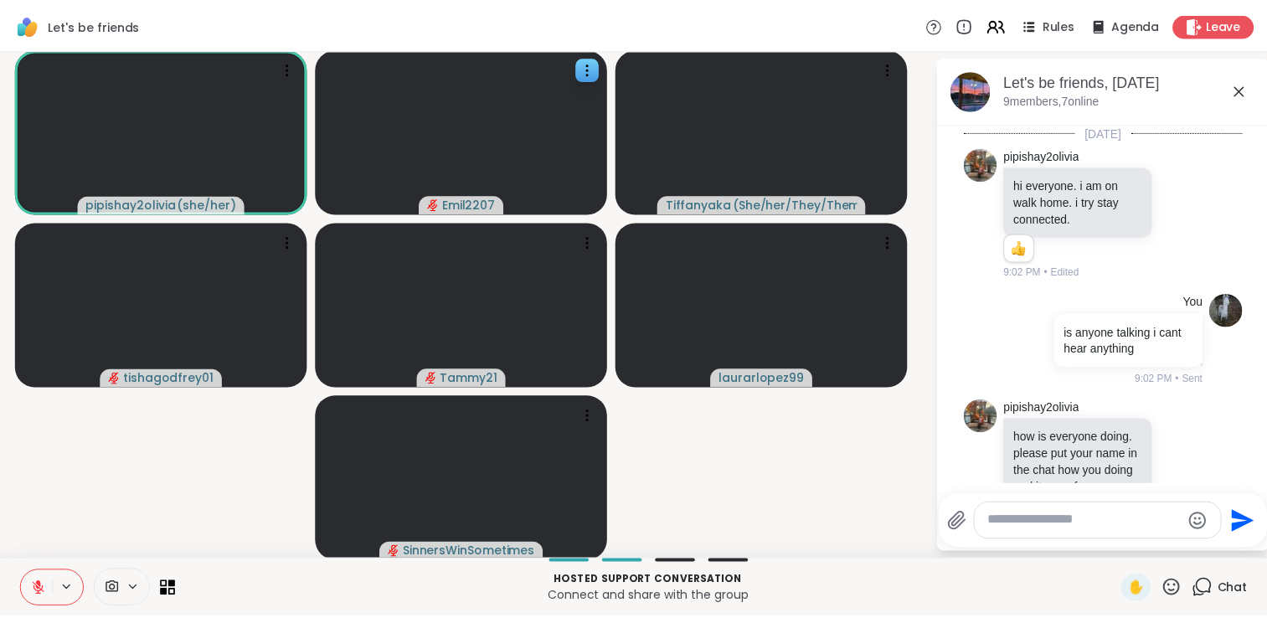
scroll to position [2678, 0]
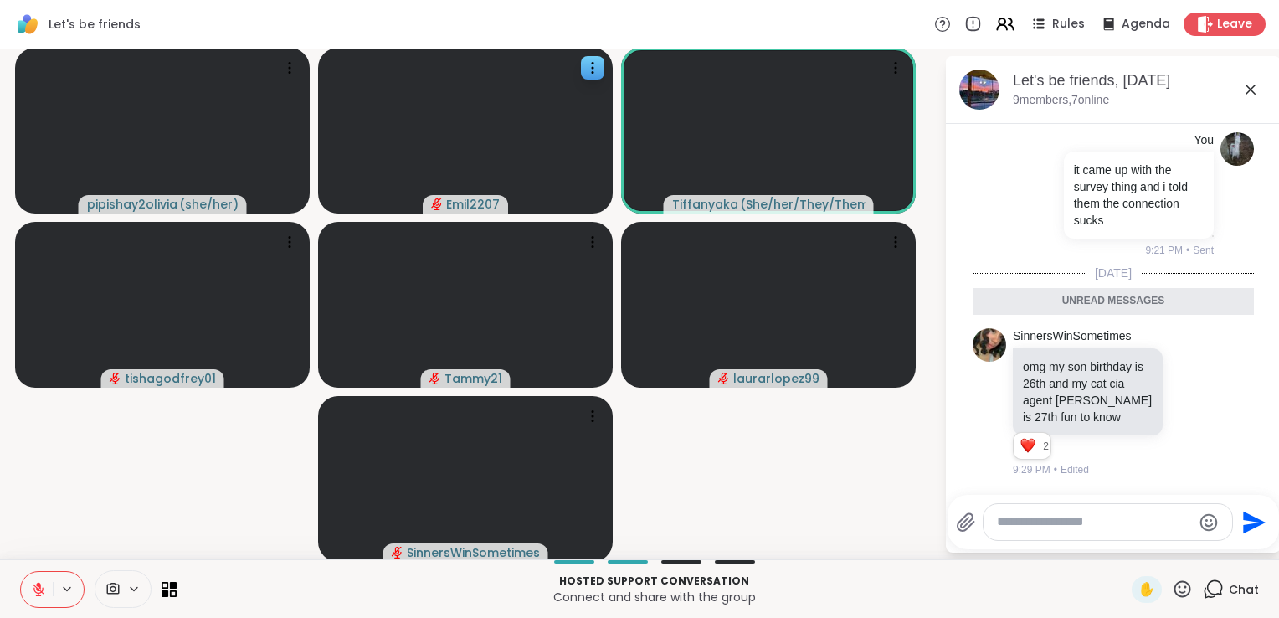
click at [1210, 591] on icon at bounding box center [1215, 587] width 16 height 15
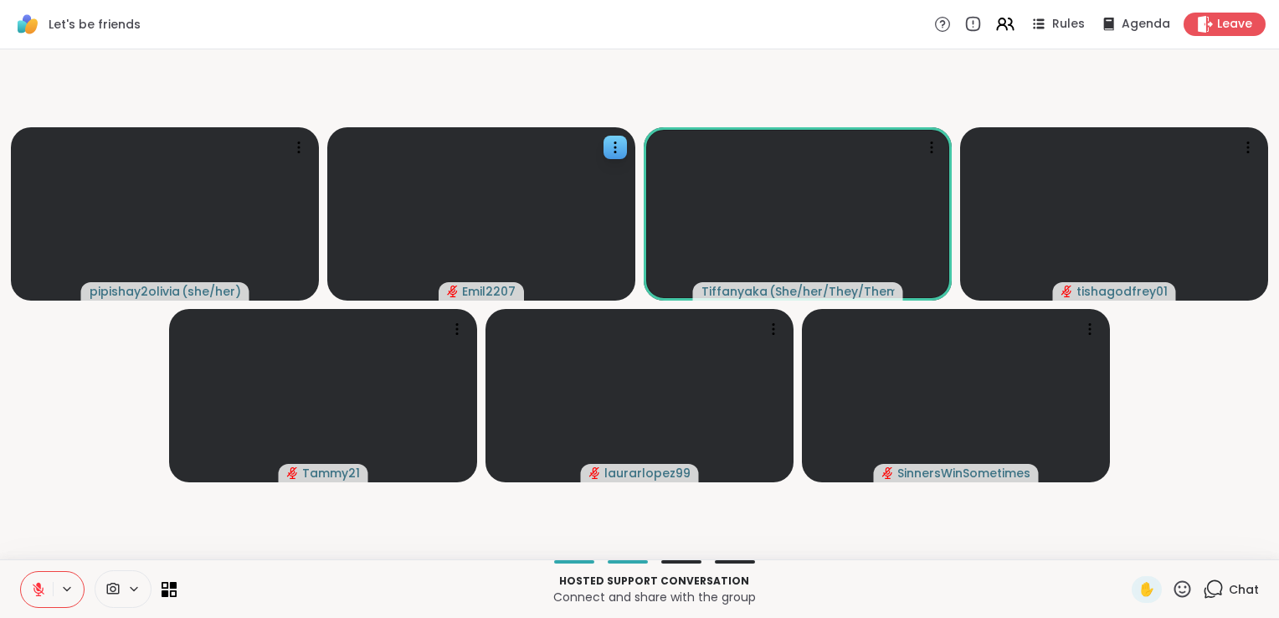
click at [121, 370] on video-player-container "pipishay2olivia ( she/her ) Emil2207 Tiffanyaka ( She/her/They/Them ) tishagodf…" at bounding box center [639, 304] width 1259 height 496
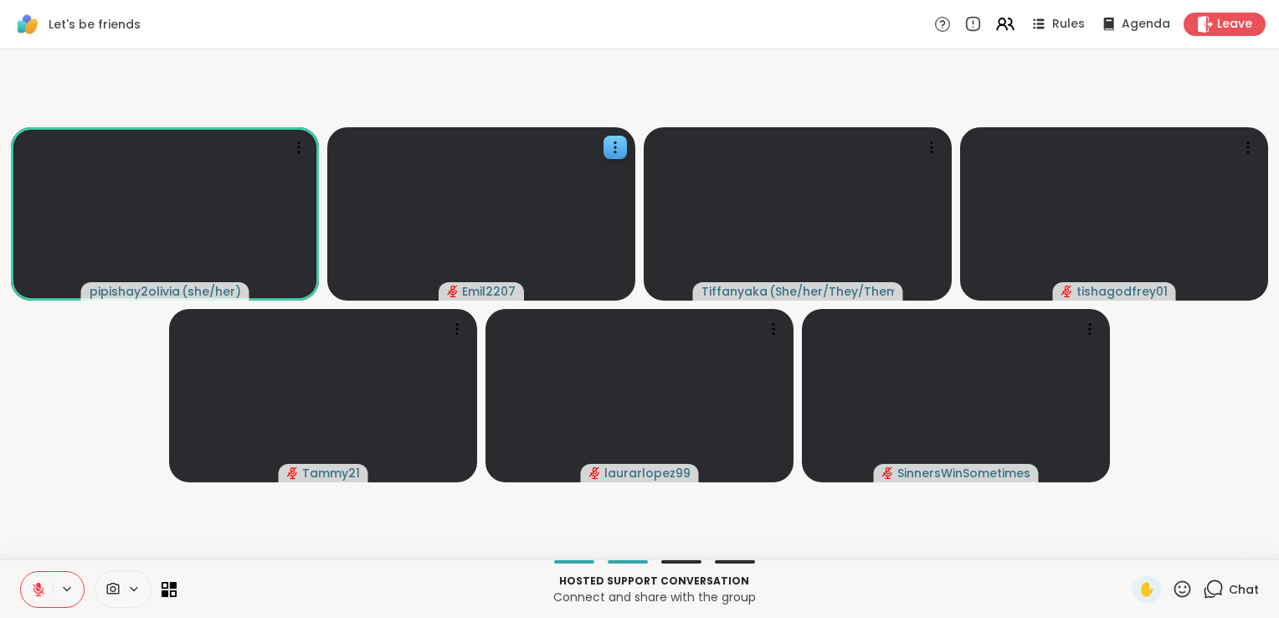
drag, startPoint x: 53, startPoint y: 583, endPoint x: 26, endPoint y: 593, distance: 28.6
click at [26, 593] on button at bounding box center [37, 589] width 32 height 35
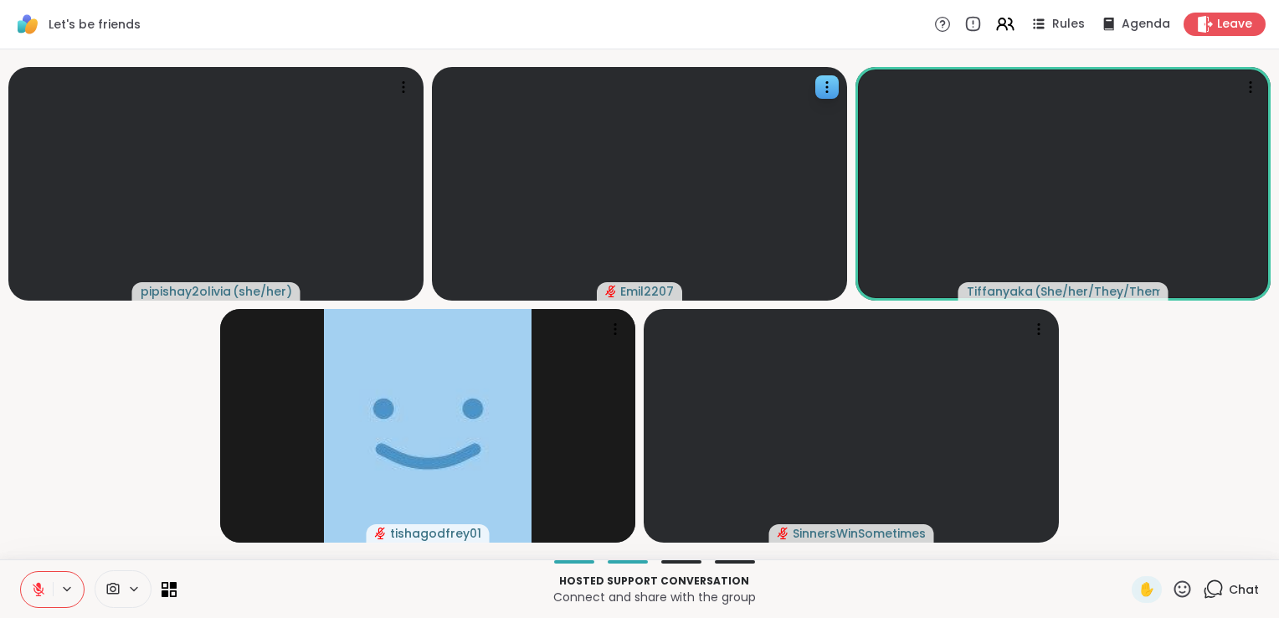
drag, startPoint x: 737, startPoint y: 617, endPoint x: 712, endPoint y: 572, distance: 51.7
click at [712, 572] on div "Hosted support conversation Connect and share with the group" at bounding box center [654, 589] width 935 height 38
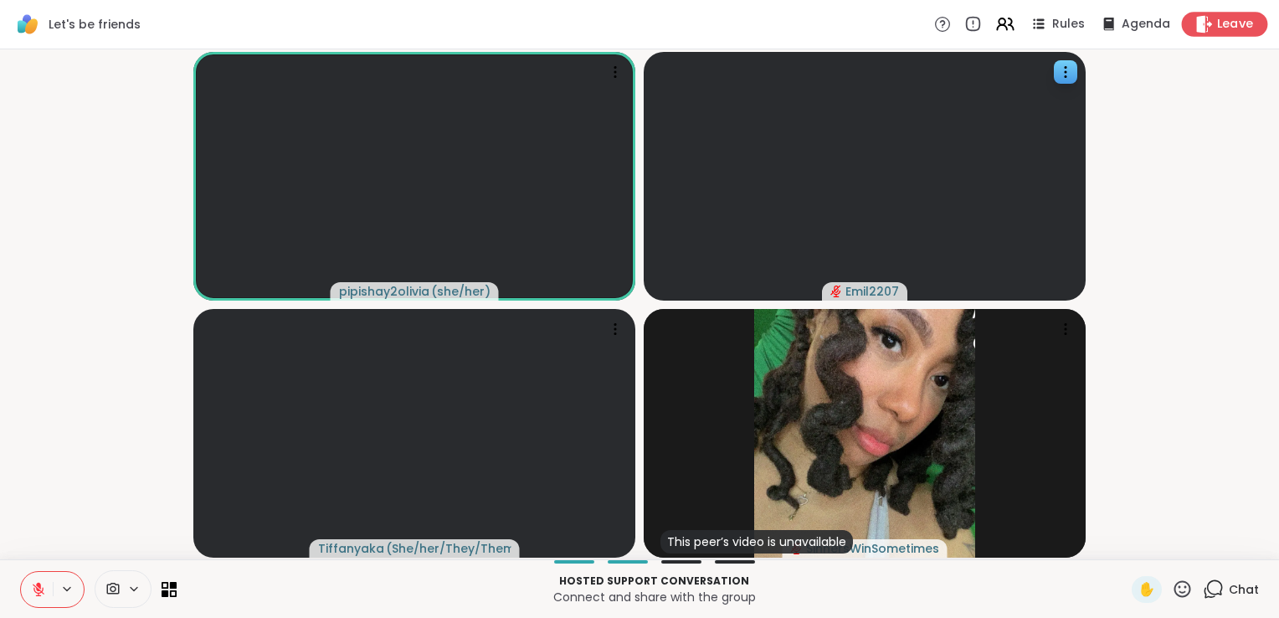
click at [1197, 18] on icon at bounding box center [1205, 24] width 16 height 18
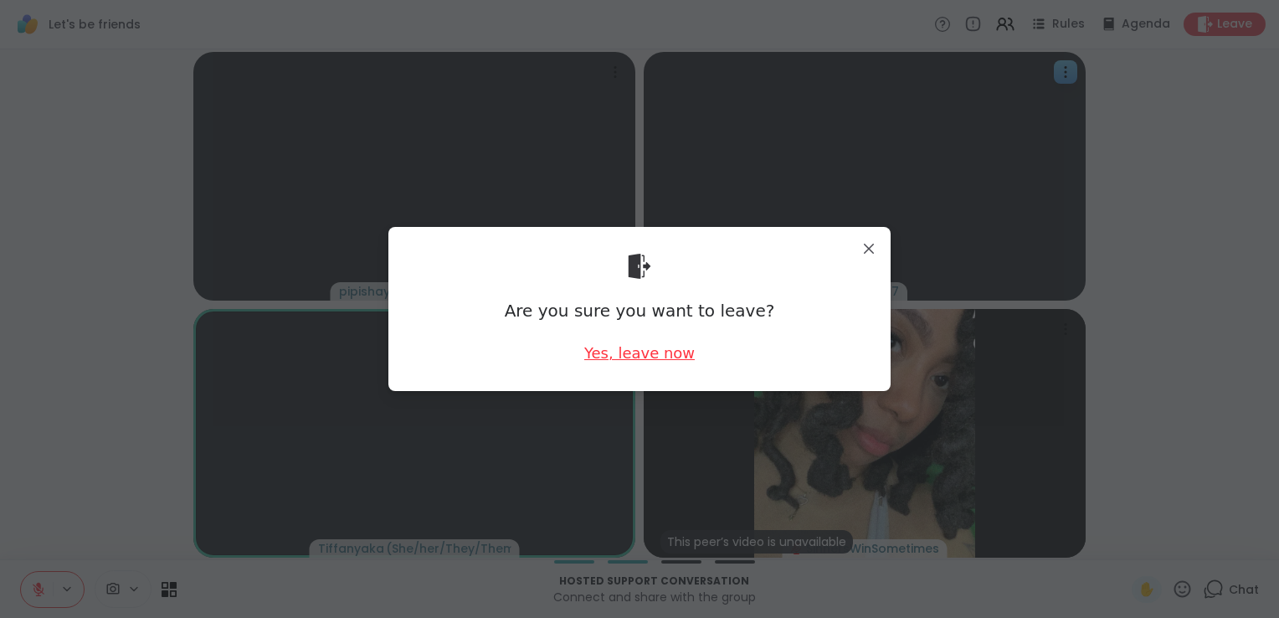
click at [634, 353] on div "Yes, leave now" at bounding box center [639, 352] width 111 height 21
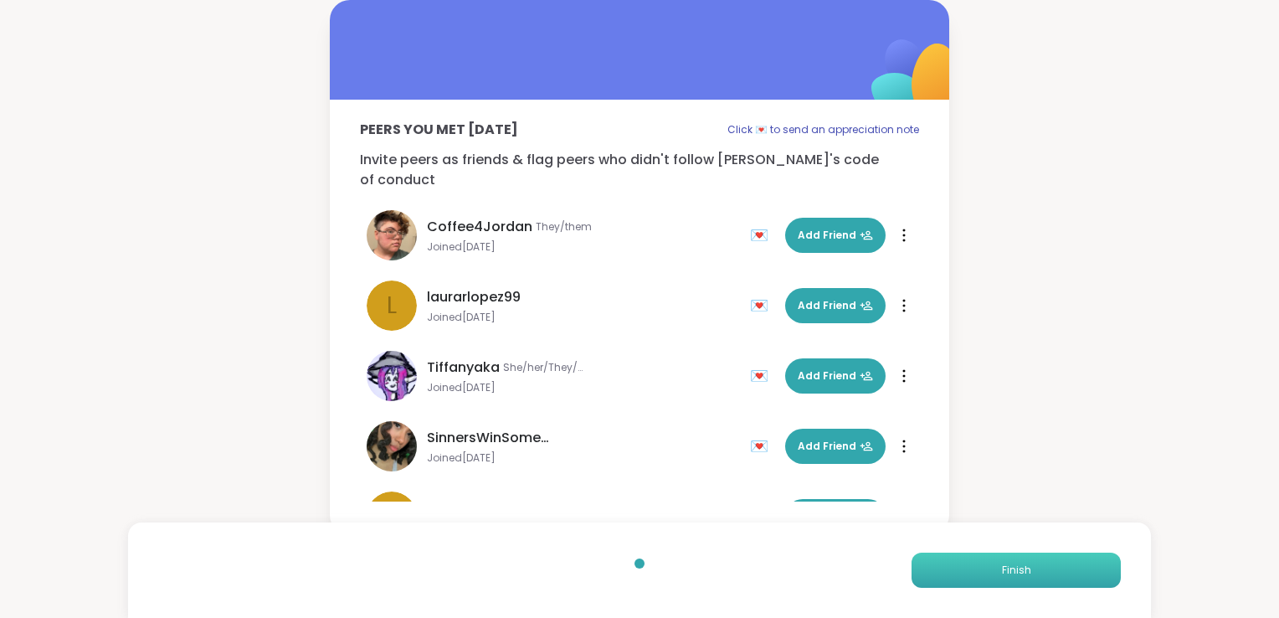
click at [1055, 568] on button "Finish" at bounding box center [1016, 570] width 209 height 35
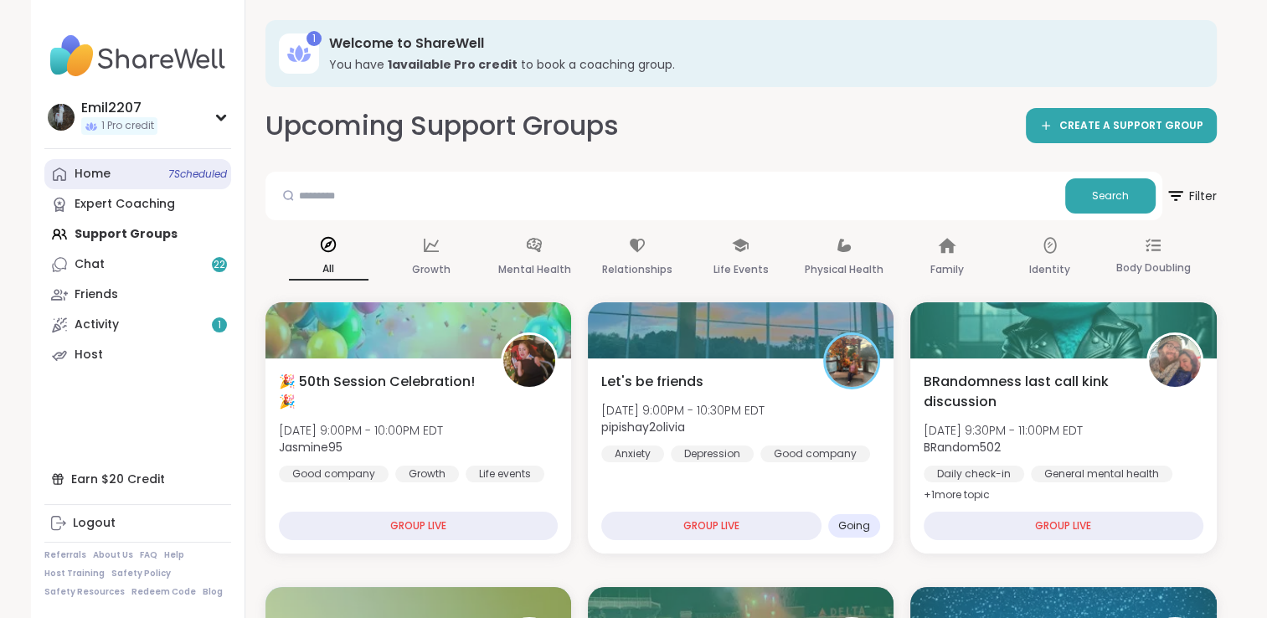
click at [131, 177] on link "Home 7 Scheduled" at bounding box center [137, 174] width 187 height 30
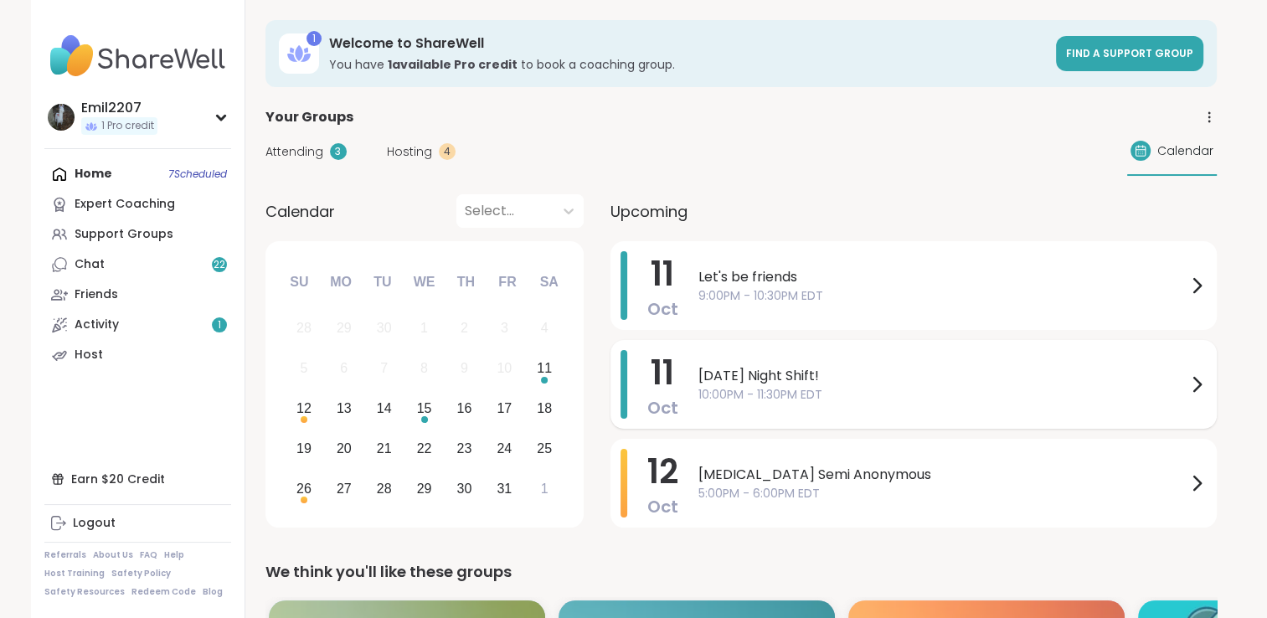
click at [777, 410] on div "Saturday Night Shift! 10:00PM - 11:30PM EDT" at bounding box center [952, 384] width 508 height 69
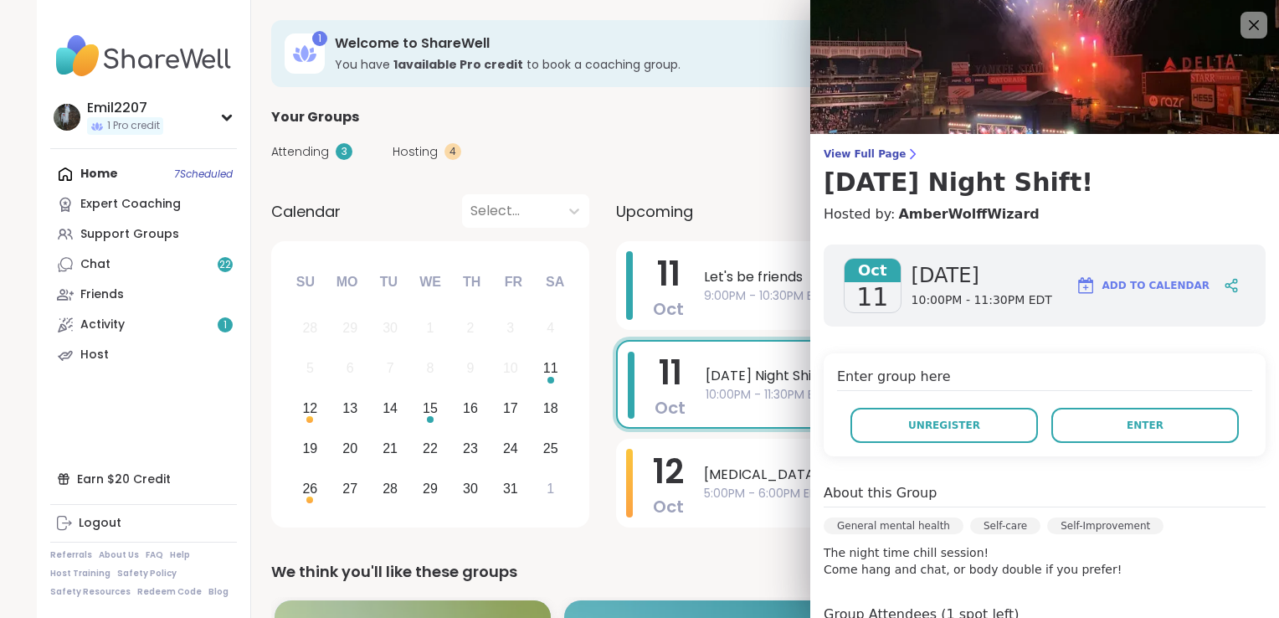
click at [768, 382] on span "[DATE] Night Shift!" at bounding box center [948, 376] width 485 height 20
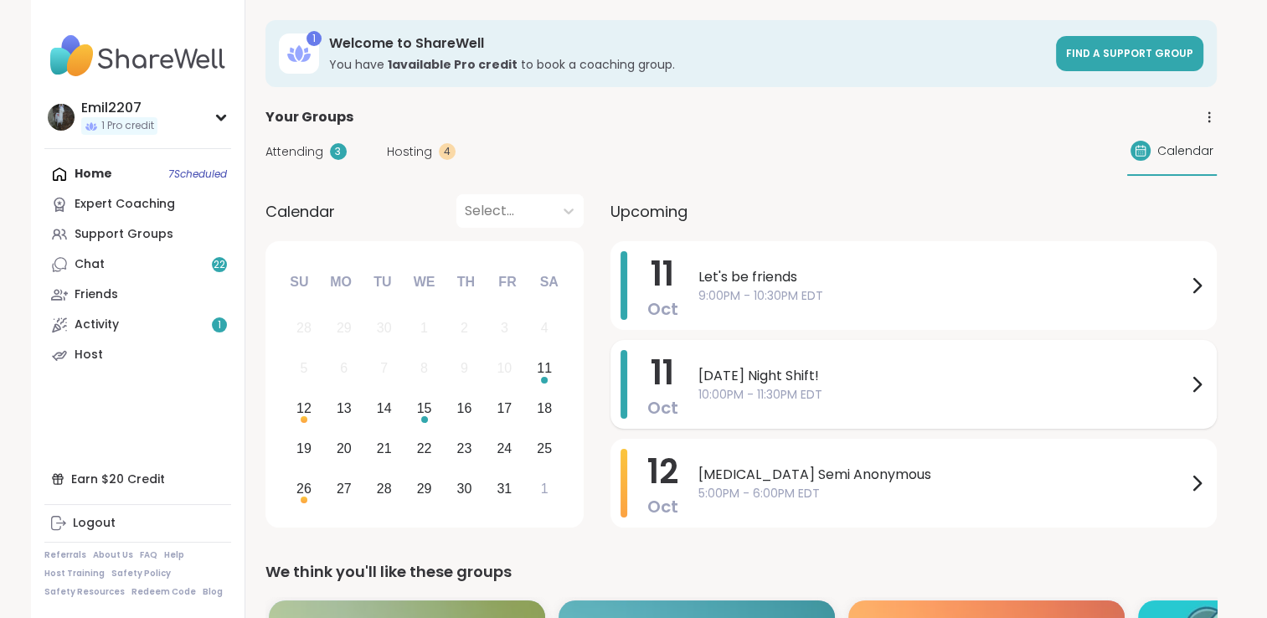
click at [712, 363] on div "Saturday Night Shift! 10:00PM - 11:30PM EDT" at bounding box center [952, 384] width 508 height 69
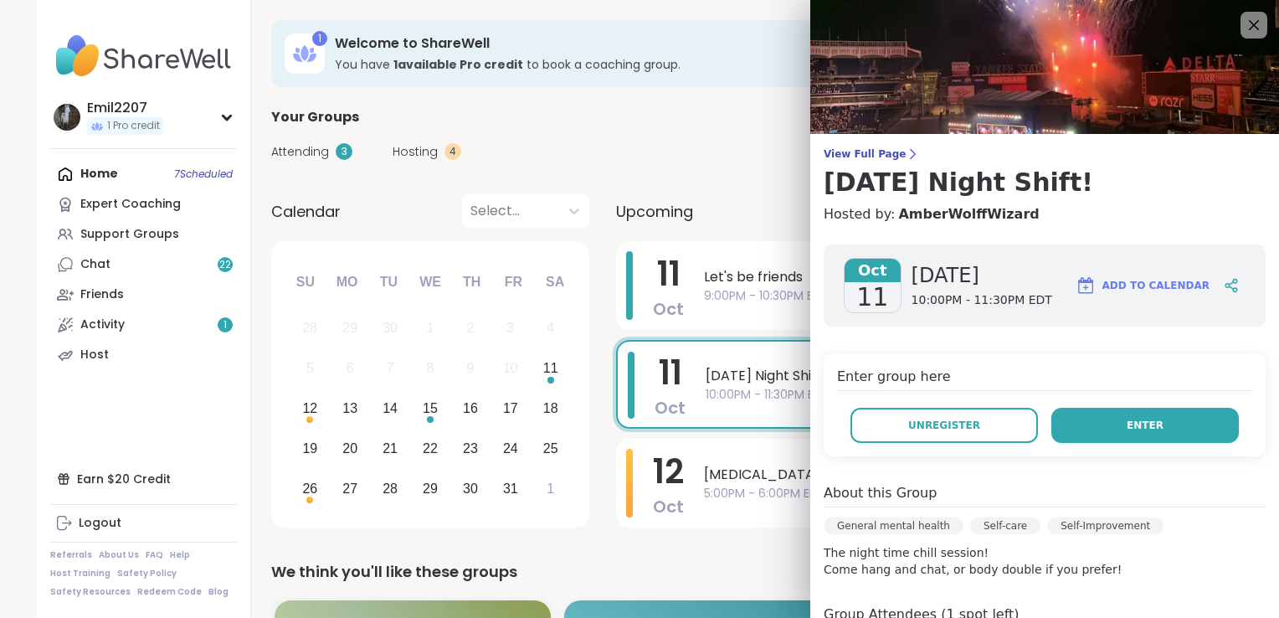
click at [1155, 414] on button "Enter" at bounding box center [1146, 425] width 188 height 35
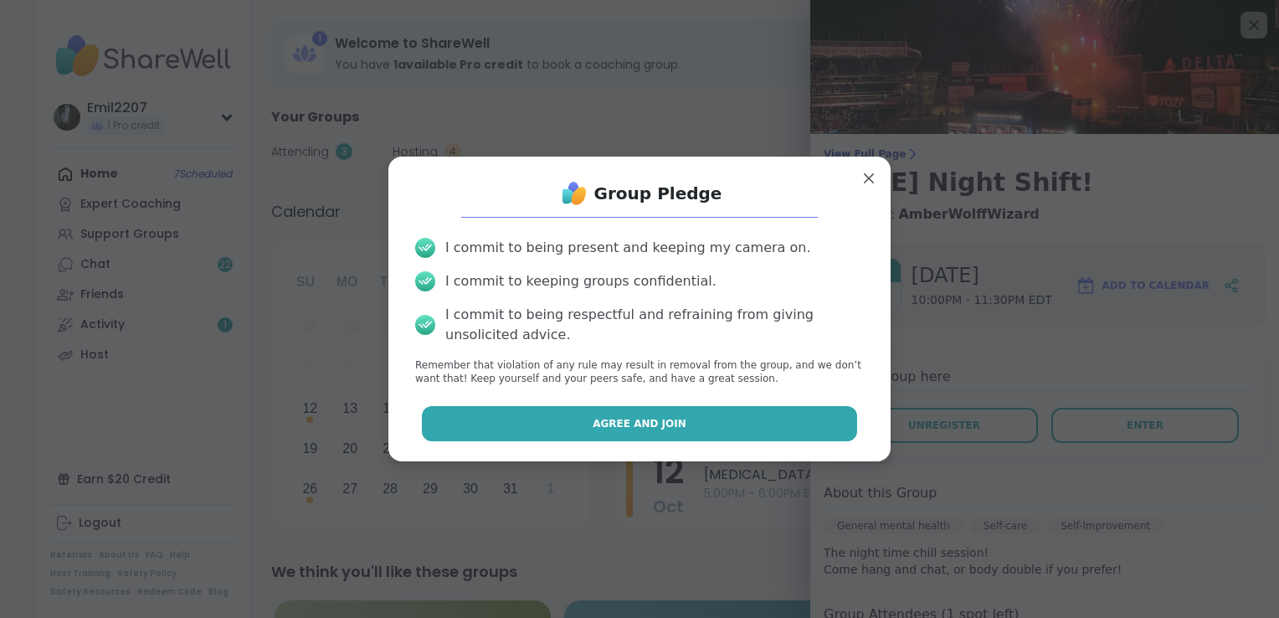
click at [561, 437] on button "Agree and Join" at bounding box center [640, 423] width 436 height 35
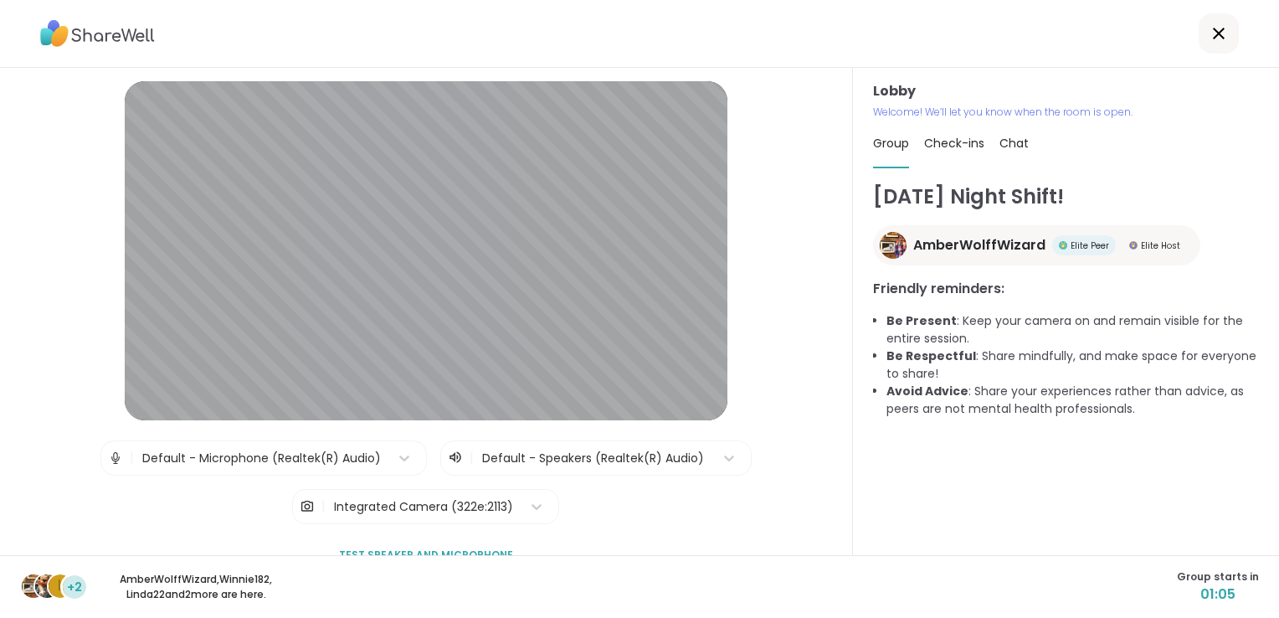
click at [1165, 589] on div "L +2 AmberWolffWizard , Winnie182 , Linda22 and 2 more are here. Group starts i…" at bounding box center [639, 586] width 1279 height 63
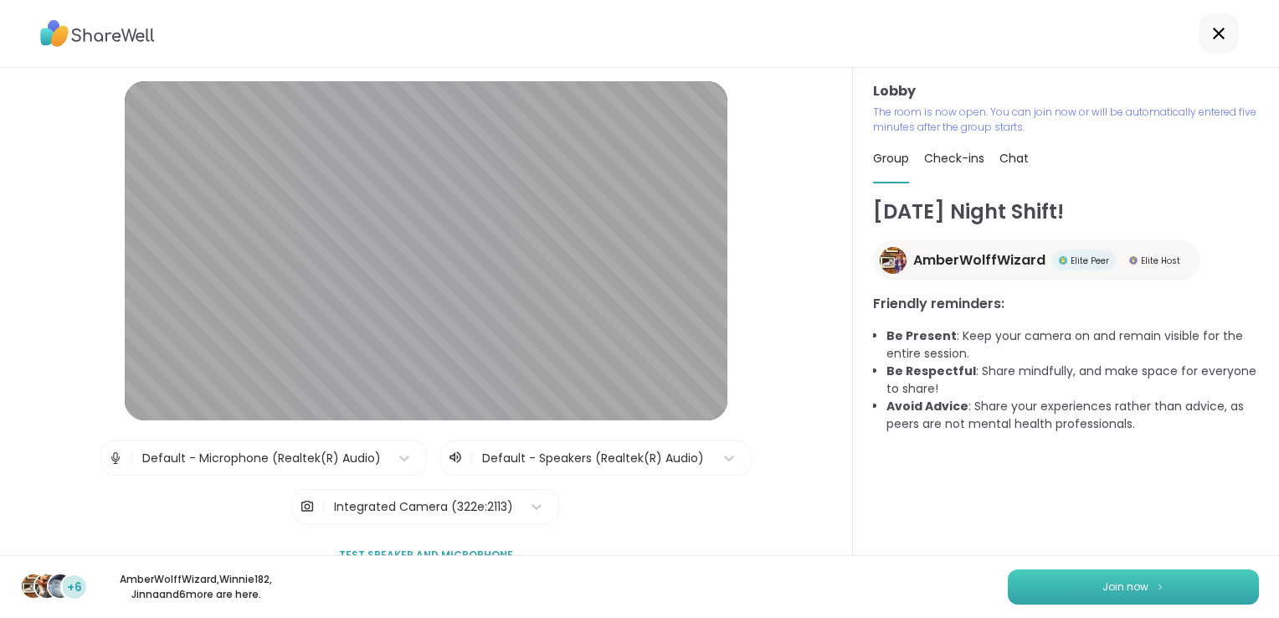
click at [1056, 582] on button "Join now" at bounding box center [1133, 586] width 251 height 35
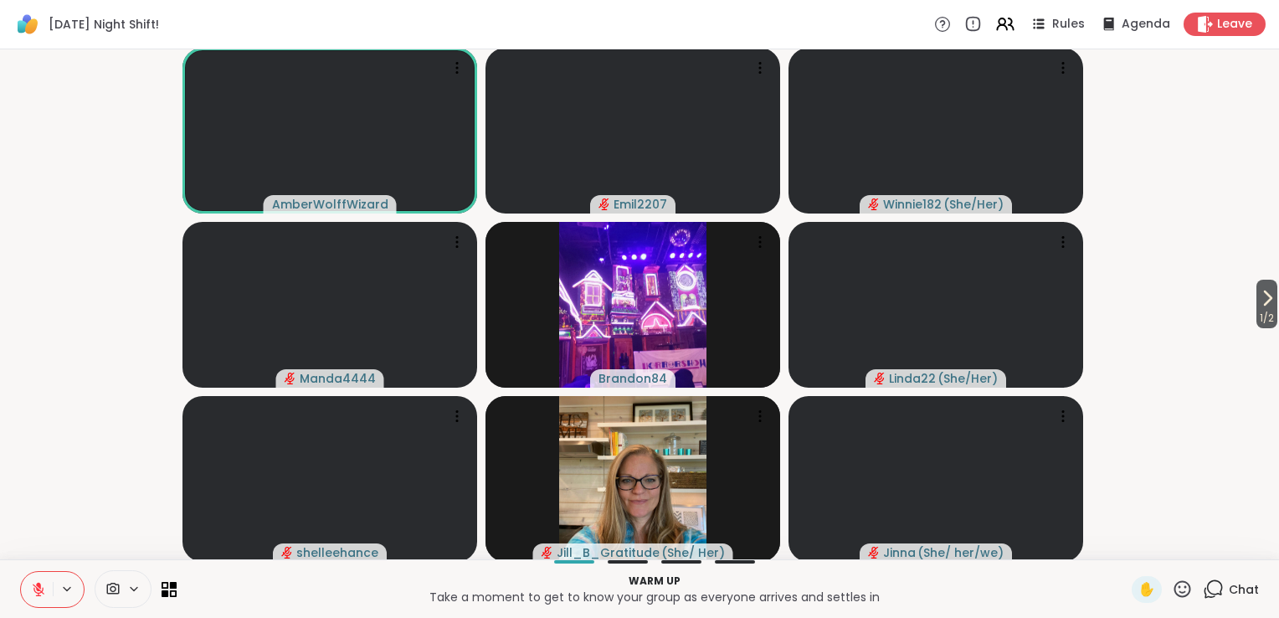
click at [1056, 582] on p "Warm up" at bounding box center [654, 581] width 935 height 15
